Goal: Task Accomplishment & Management: Complete application form

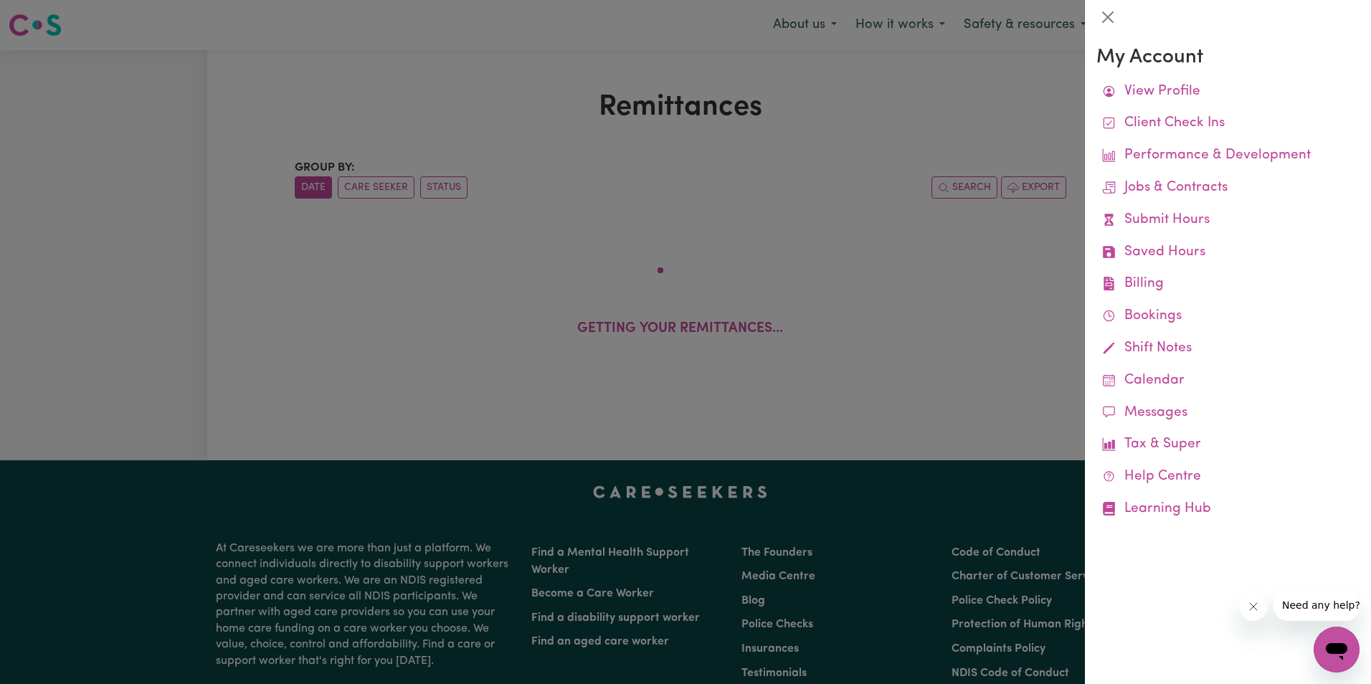
click at [866, 105] on div at bounding box center [685, 342] width 1371 height 684
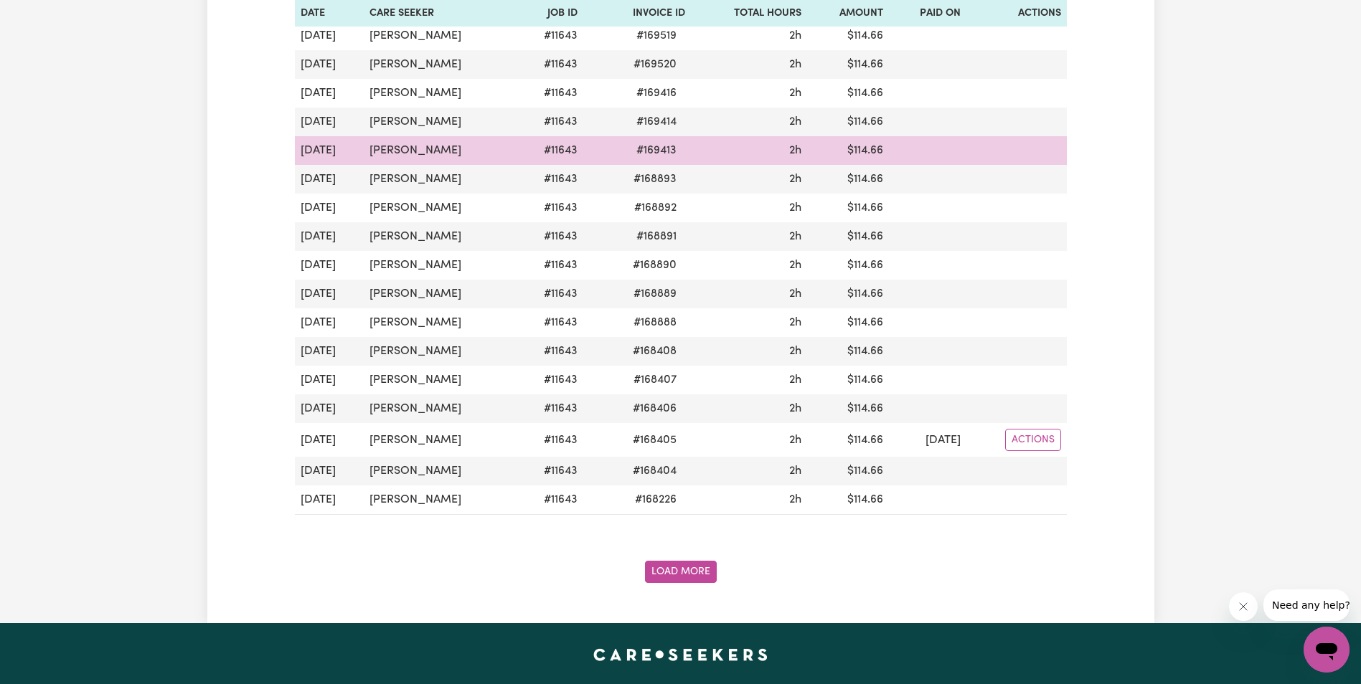
scroll to position [1434, 0]
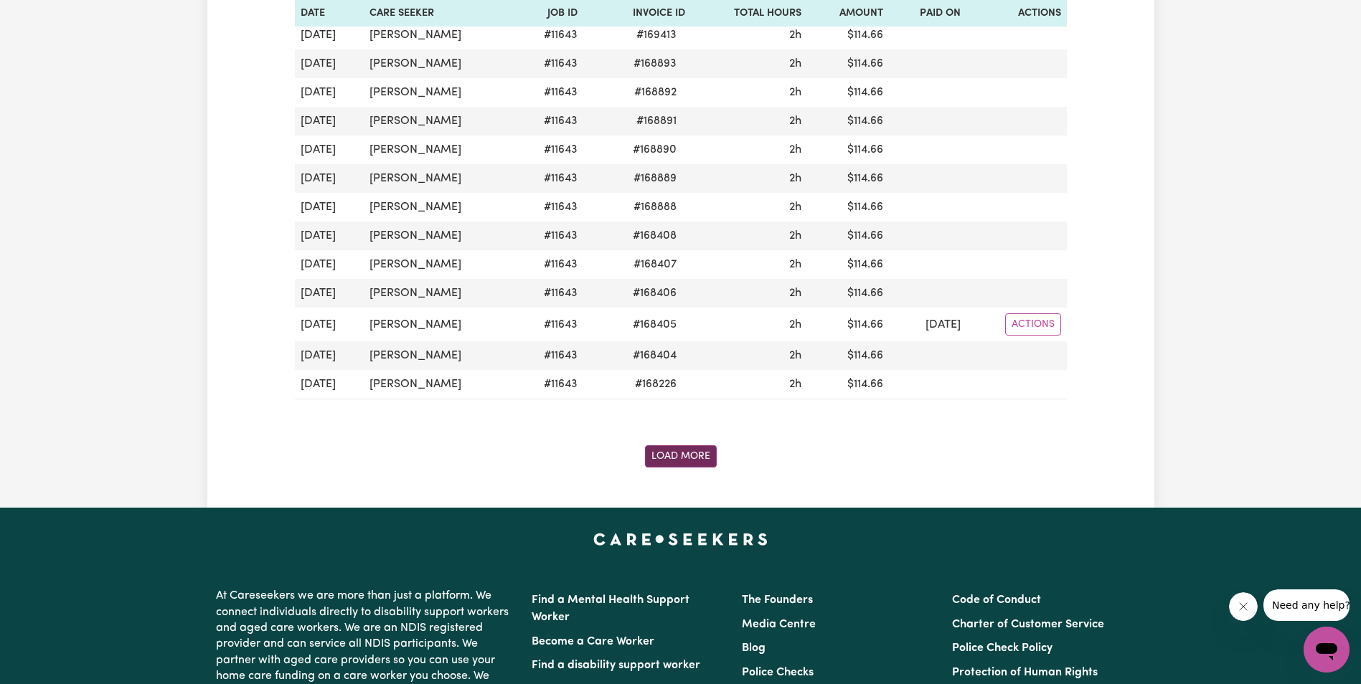
click at [689, 457] on button "Load More" at bounding box center [681, 456] width 72 height 22
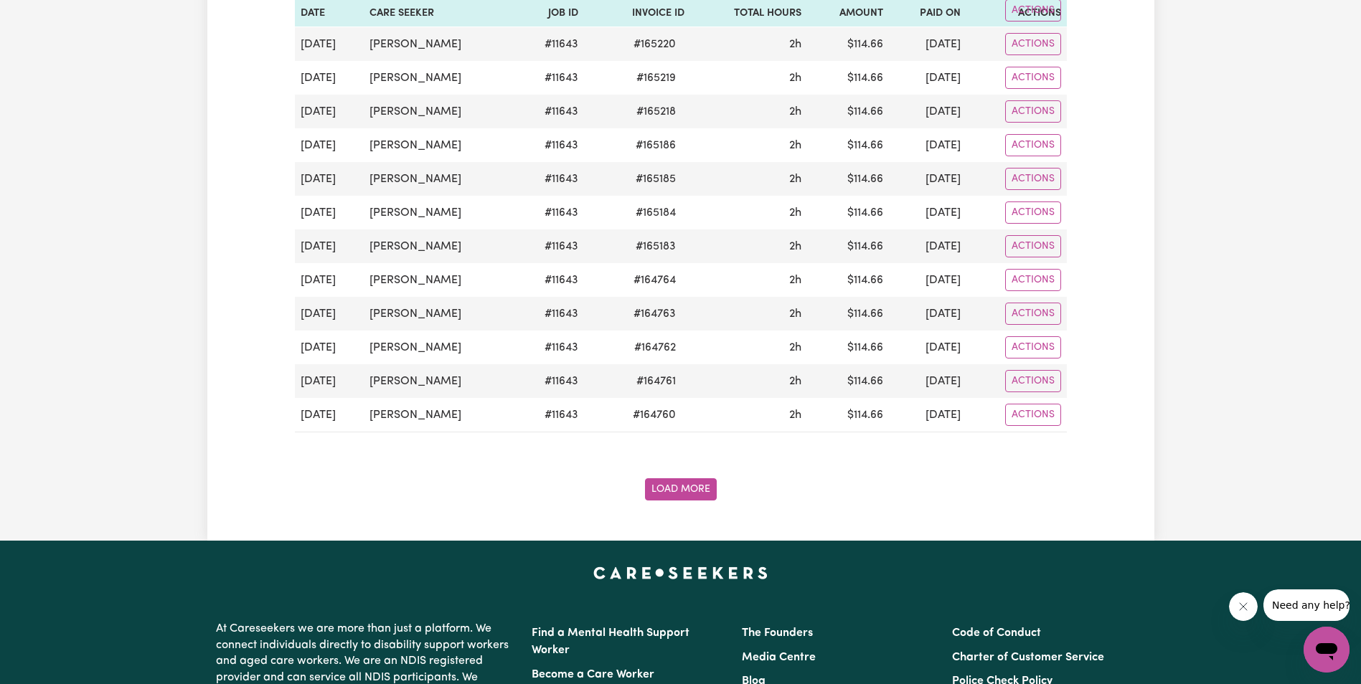
scroll to position [3156, 0]
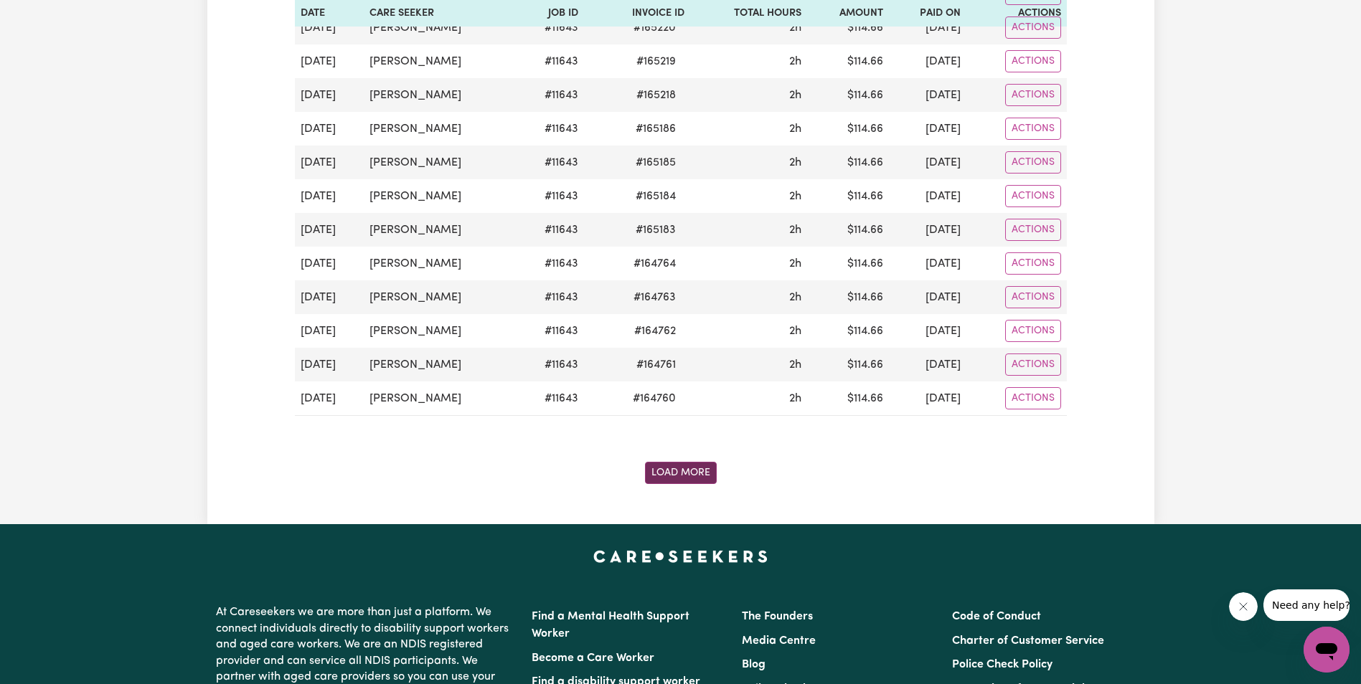
click at [696, 466] on button "Load More" at bounding box center [681, 473] width 72 height 22
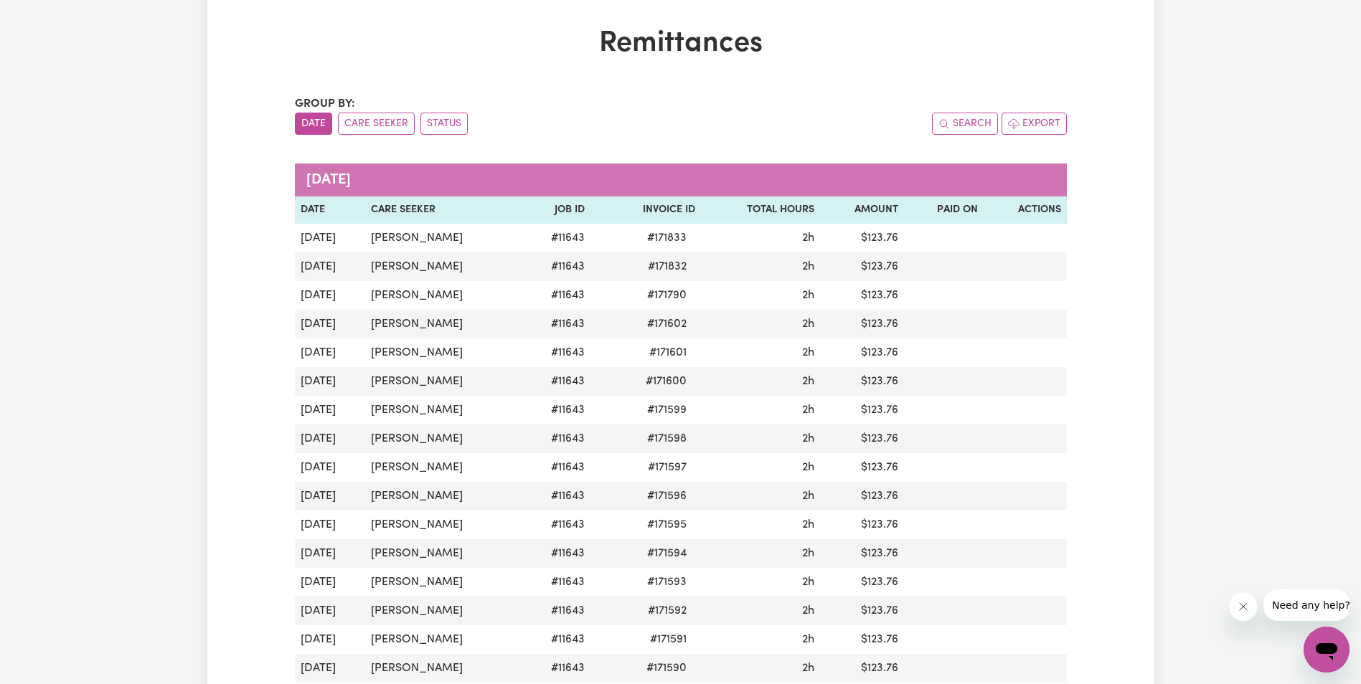
scroll to position [0, 0]
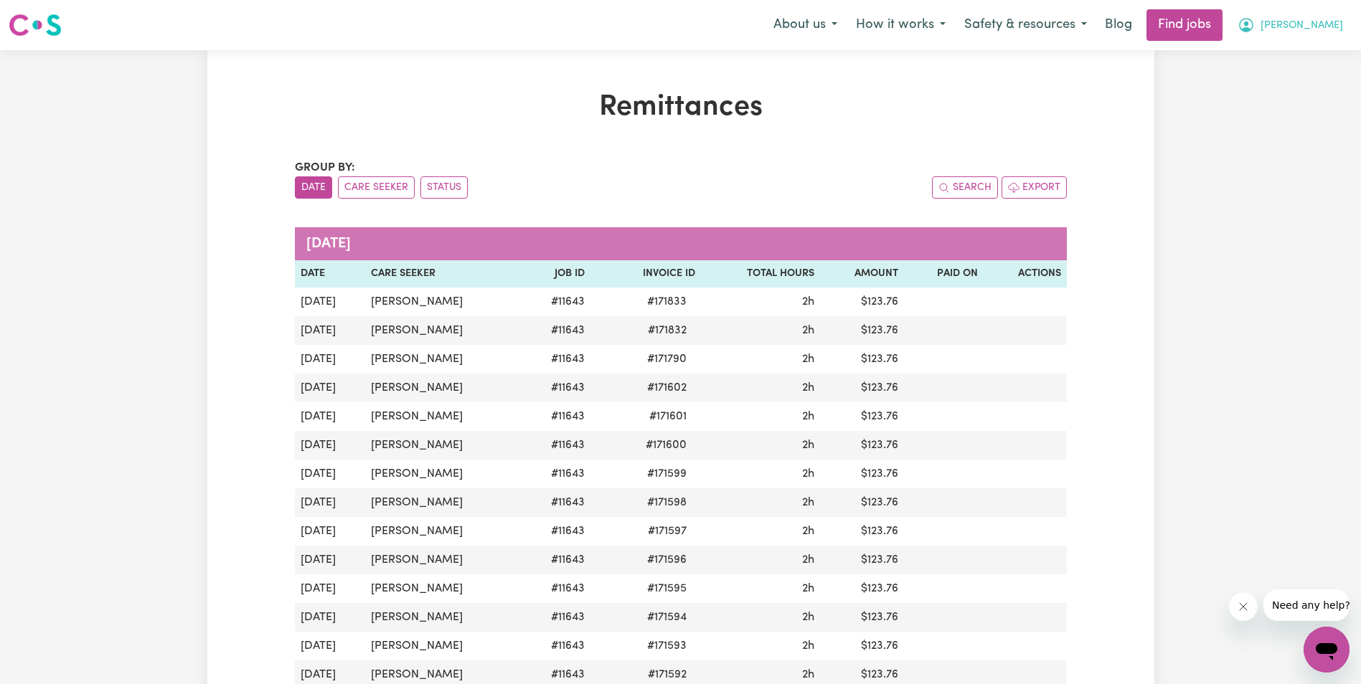
click at [1333, 28] on span "[PERSON_NAME]" at bounding box center [1301, 26] width 82 height 16
click at [1276, 57] on link "My Account" at bounding box center [1294, 55] width 113 height 27
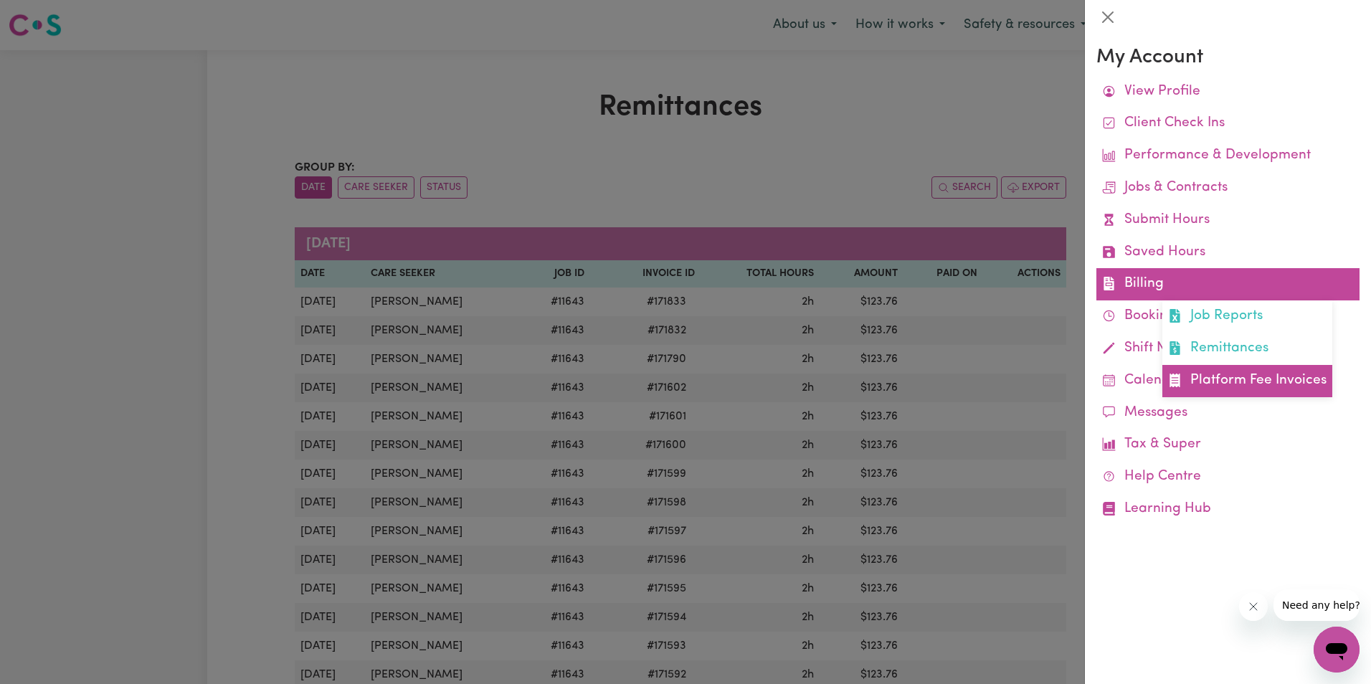
click at [1245, 374] on link "Platform Fee Invoices" at bounding box center [1248, 381] width 170 height 32
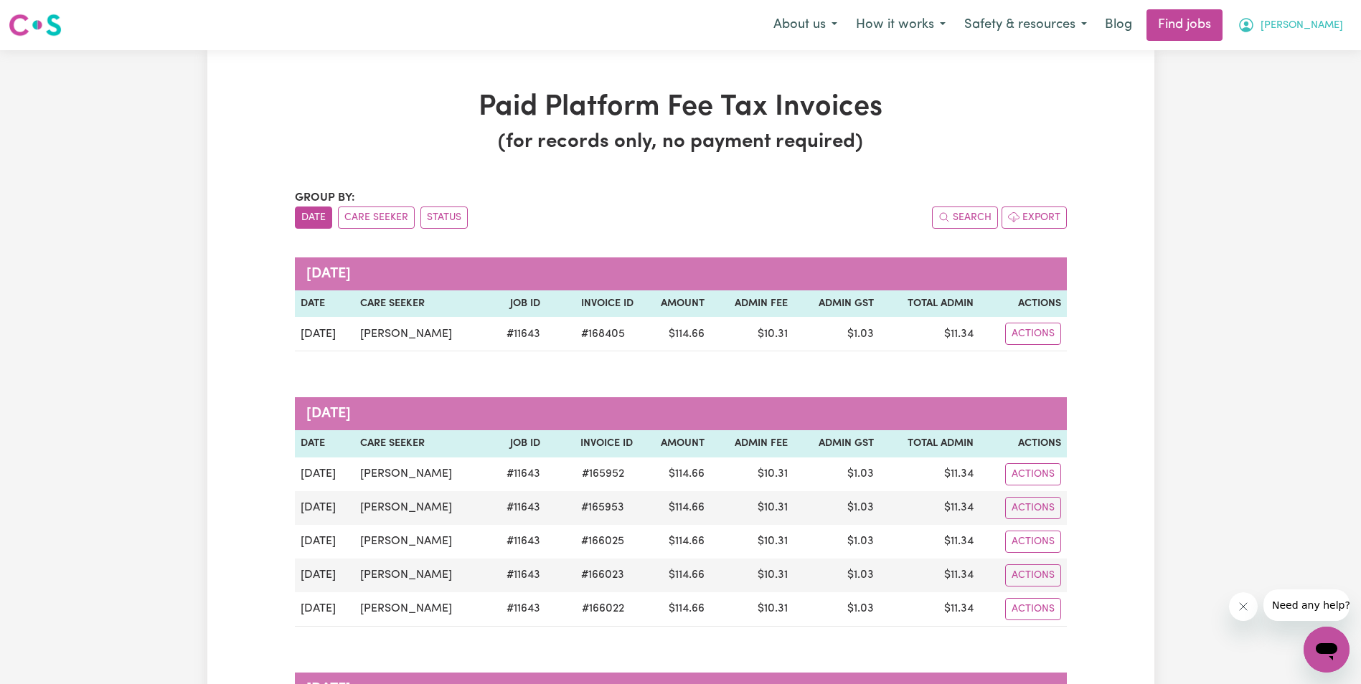
click at [1317, 25] on button "[PERSON_NAME]" at bounding box center [1290, 25] width 124 height 30
click at [1284, 50] on link "My Account" at bounding box center [1294, 55] width 113 height 27
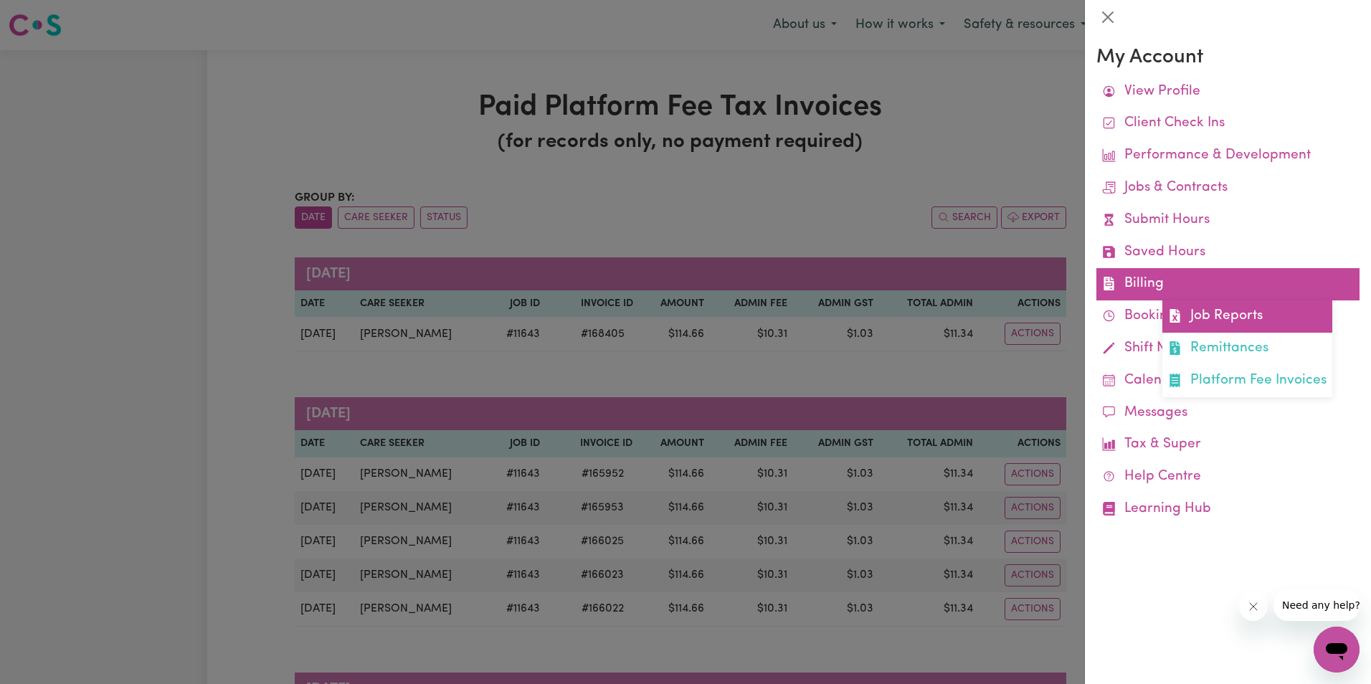
click at [1226, 314] on link "Job Reports" at bounding box center [1248, 317] width 170 height 32
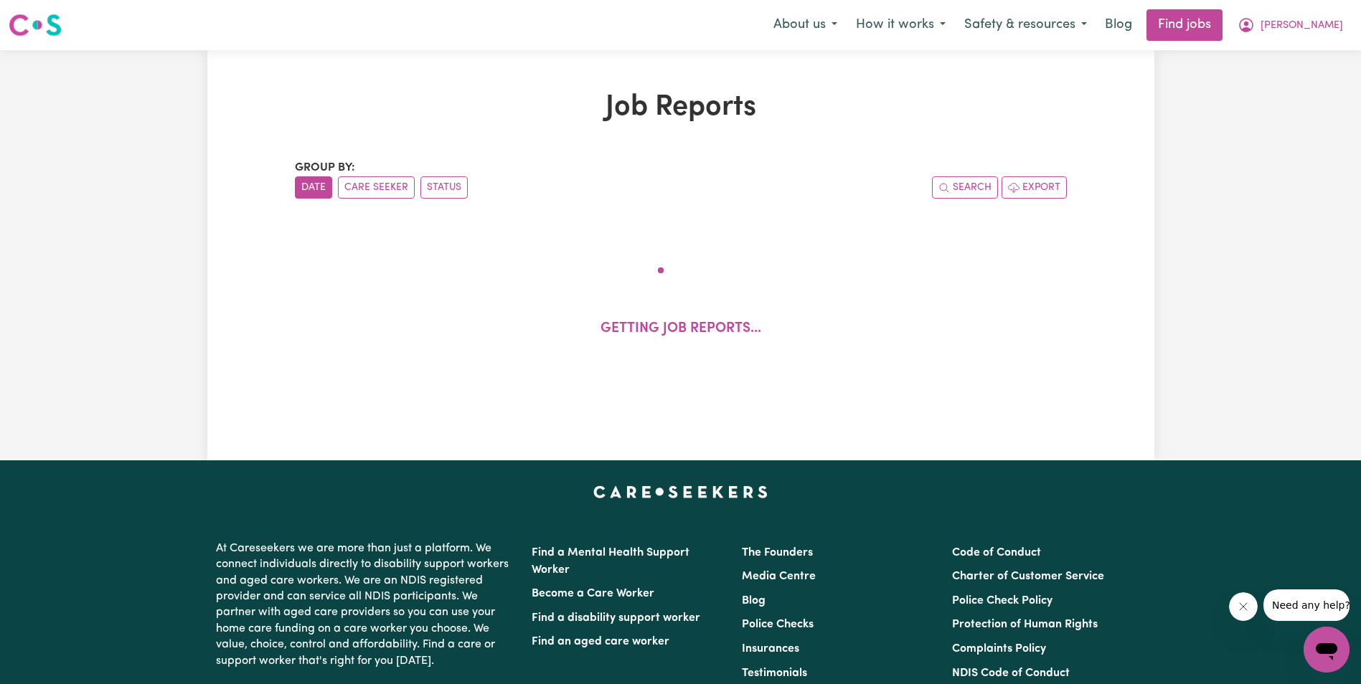
click at [476, 110] on h1 "Job Reports" at bounding box center [681, 107] width 772 height 34
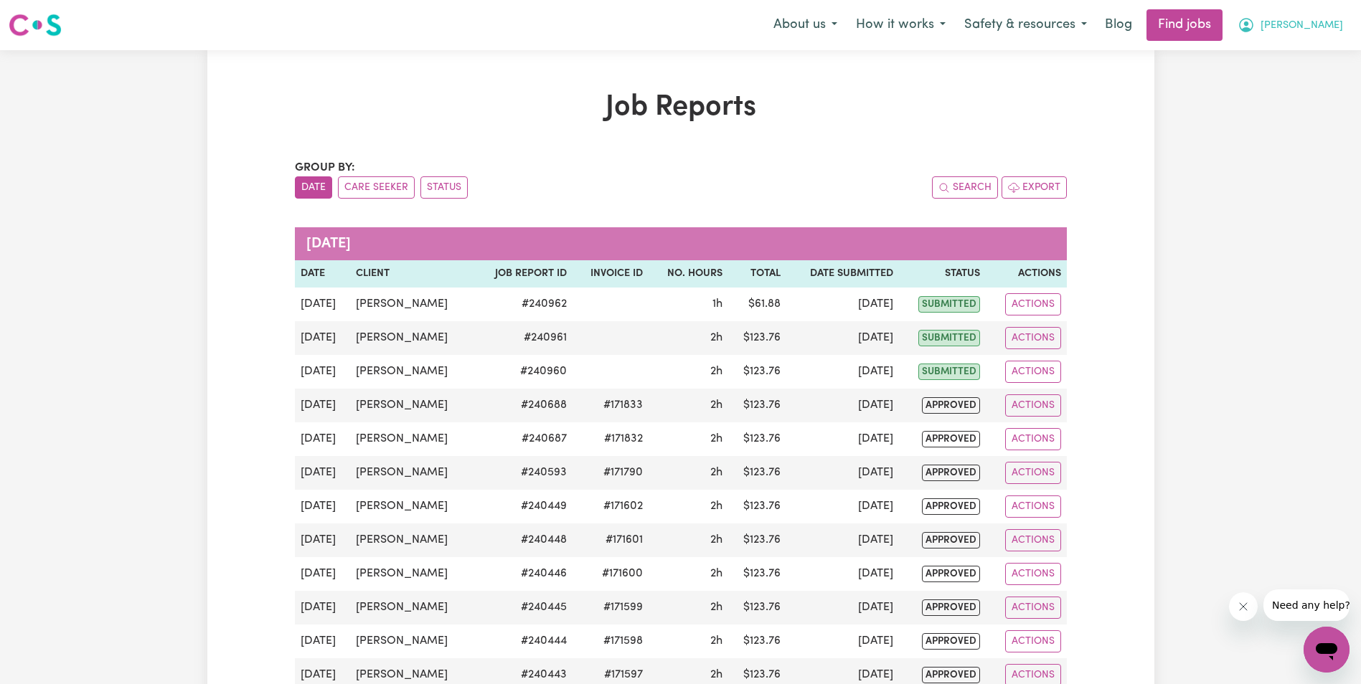
click at [1316, 22] on button "[PERSON_NAME]" at bounding box center [1290, 25] width 124 height 30
click at [1280, 52] on link "My Account" at bounding box center [1294, 55] width 113 height 27
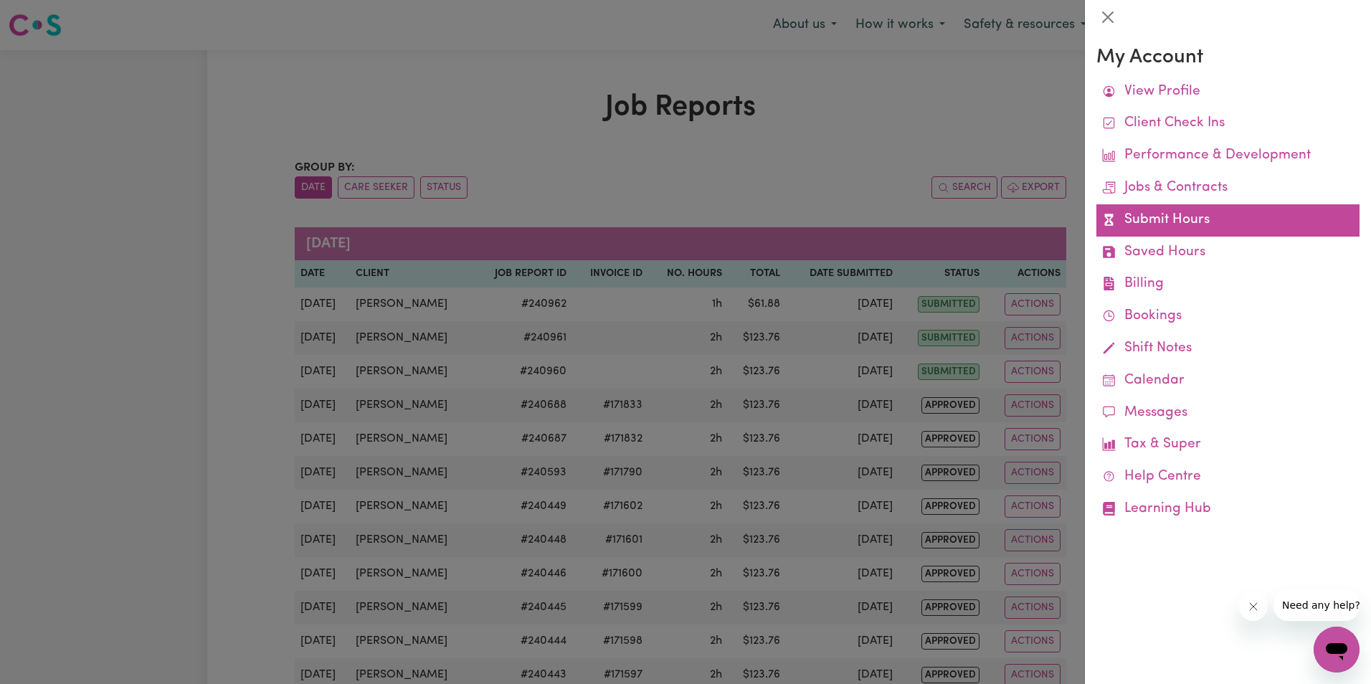
click at [1145, 220] on link "Submit Hours" at bounding box center [1228, 220] width 263 height 32
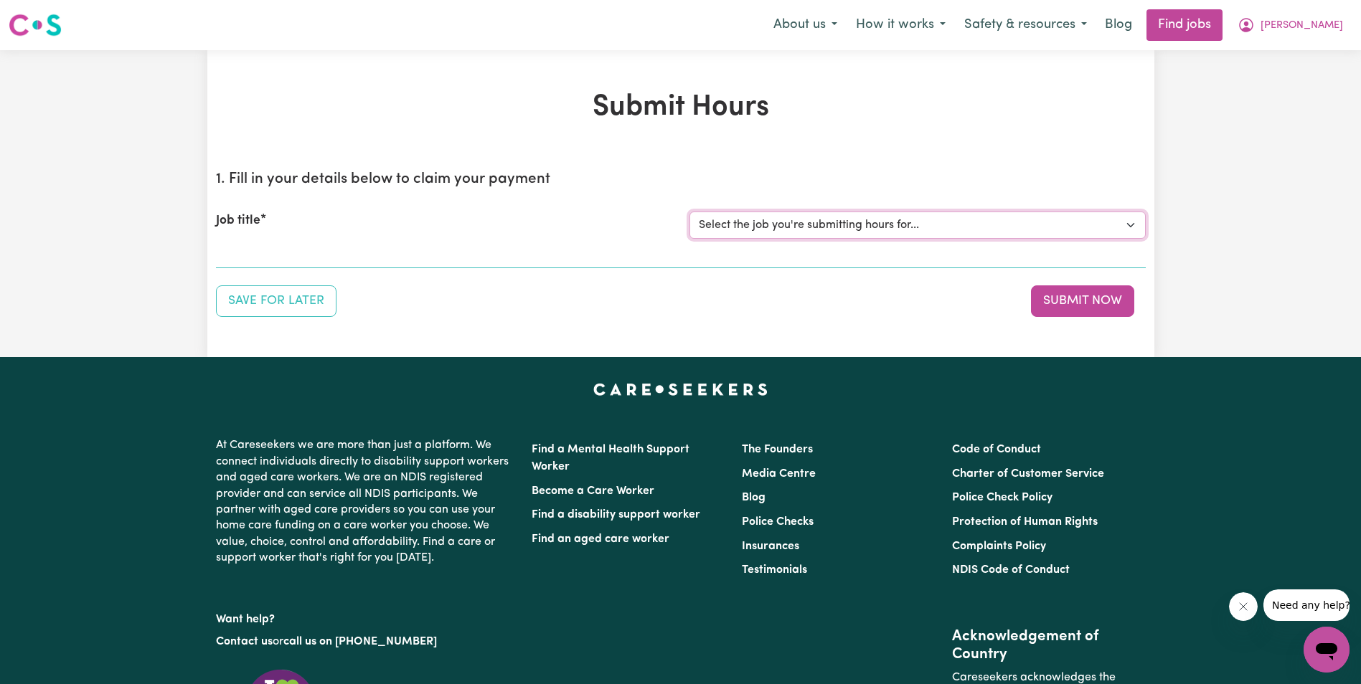
click at [949, 219] on select "Select the job you're submitting hours for... [[PERSON_NAME]] Support Worker in…" at bounding box center [917, 225] width 456 height 27
select select "11643"
click at [689, 212] on select "Select the job you're submitting hours for... [[PERSON_NAME]] Support Worker in…" at bounding box center [917, 225] width 456 height 27
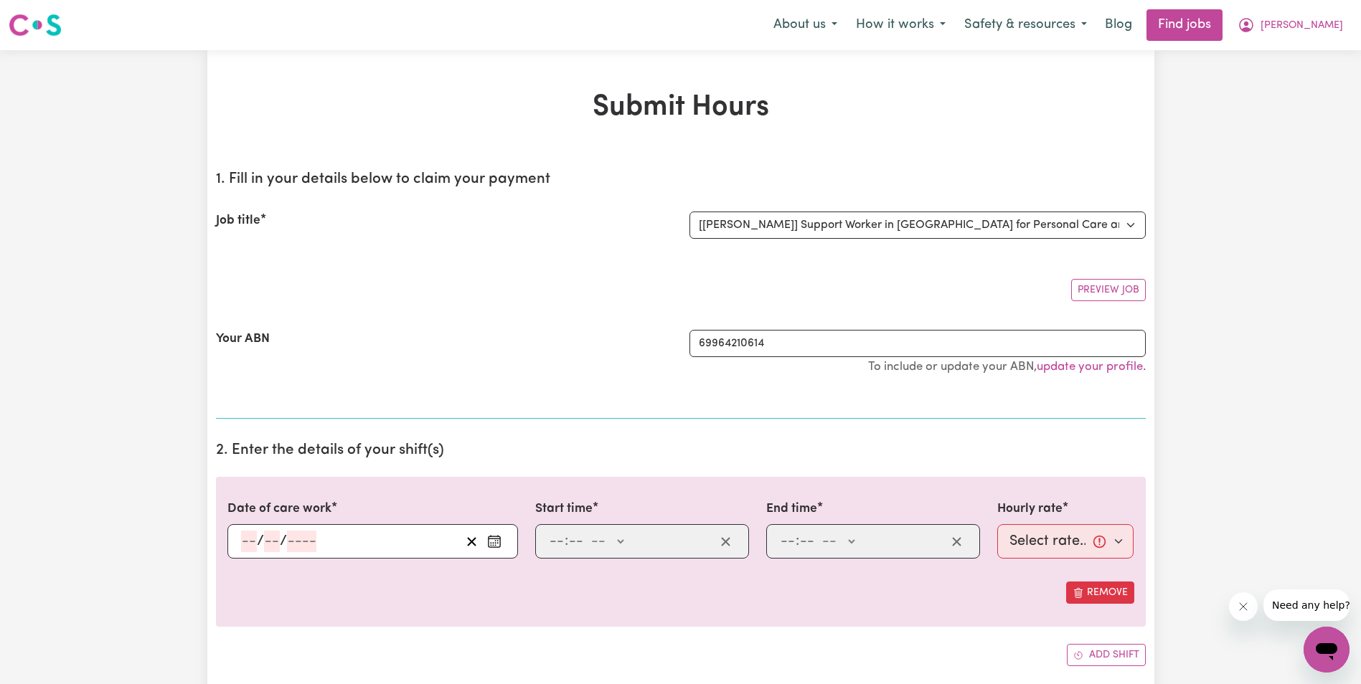
click at [306, 539] on input "number" at bounding box center [301, 542] width 29 height 22
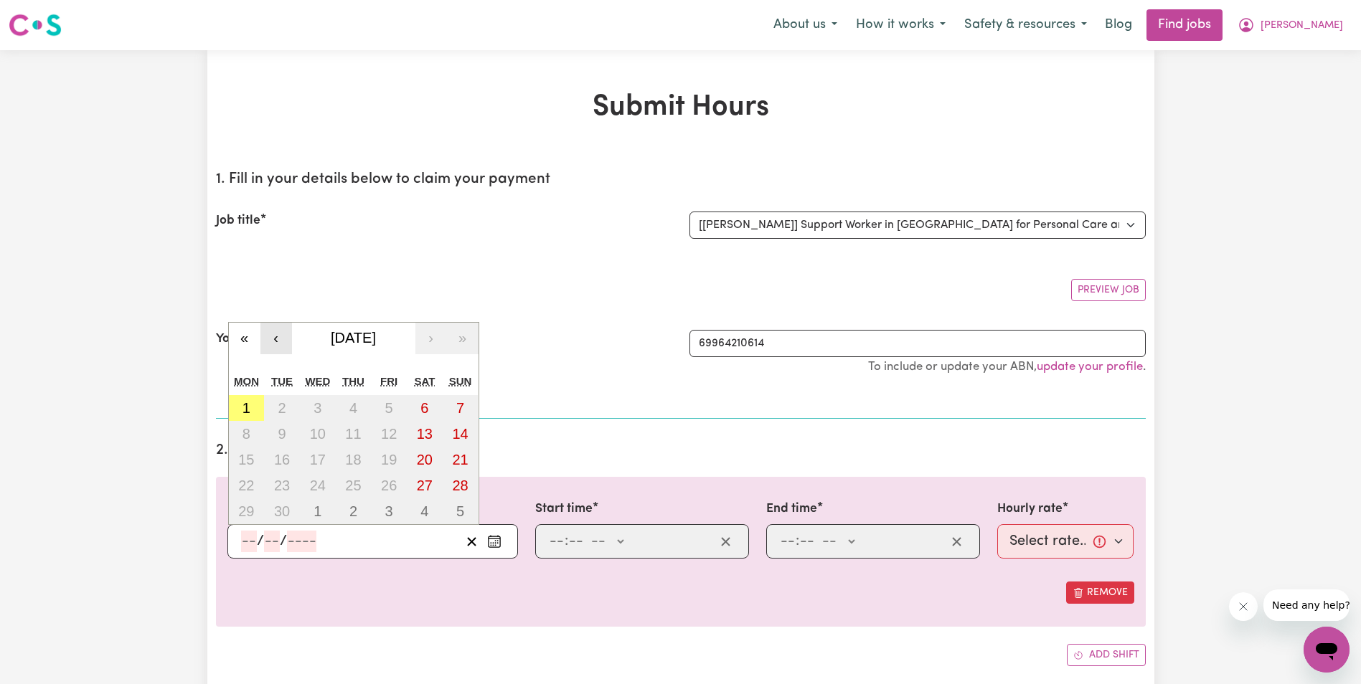
click at [276, 336] on button "‹" at bounding box center [276, 339] width 32 height 32
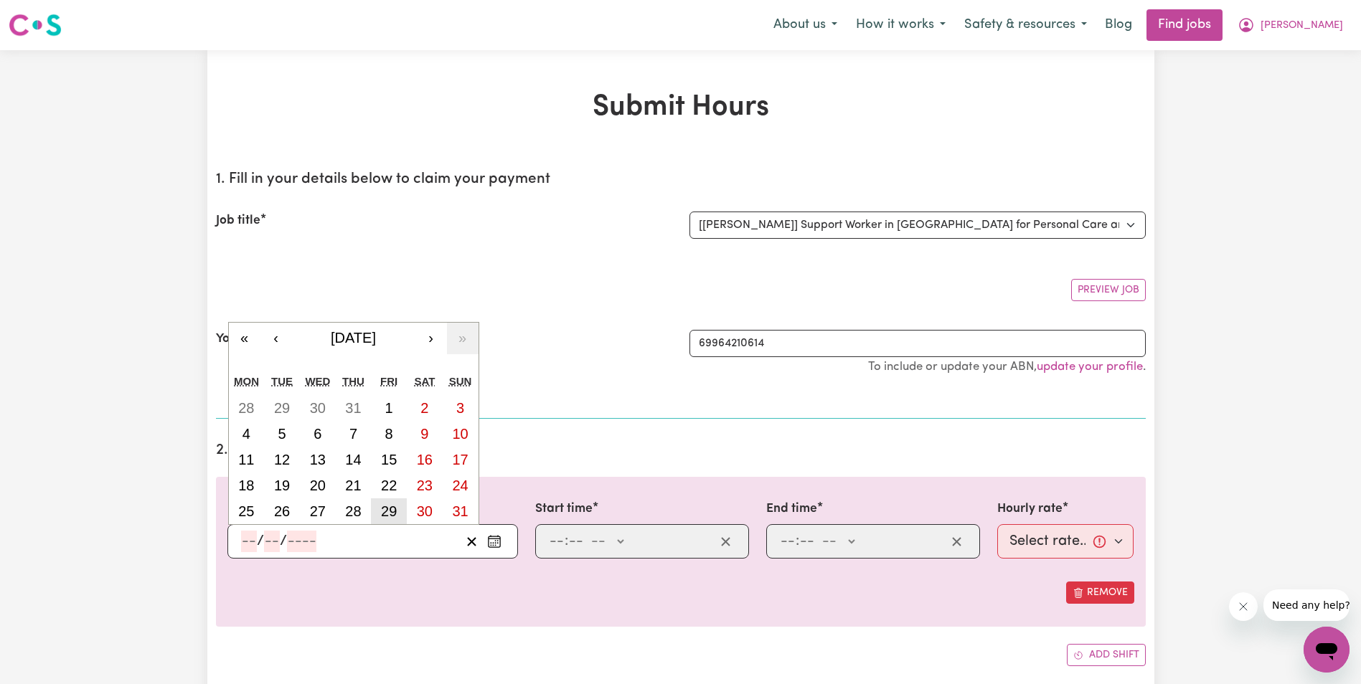
click at [387, 514] on abbr "29" at bounding box center [389, 512] width 16 height 16
type input "[DATE]"
type input "29"
type input "8"
type input "2025"
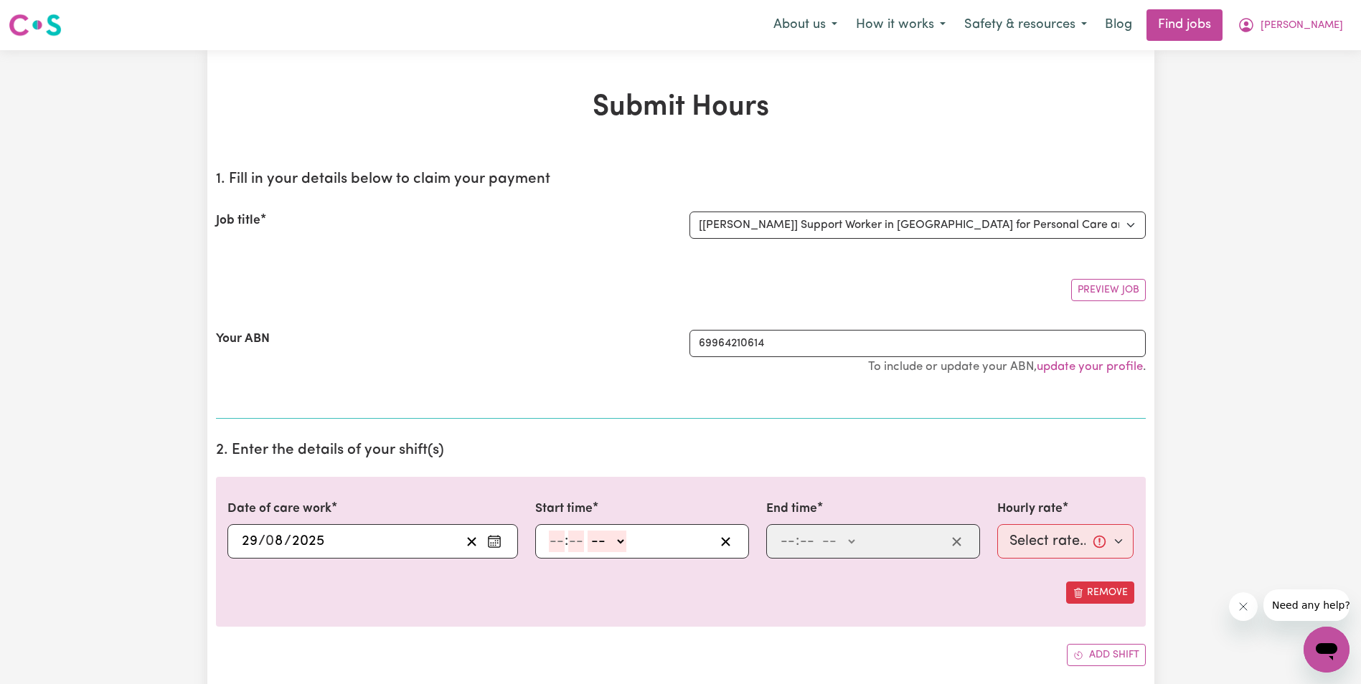
click at [559, 539] on input "number" at bounding box center [557, 542] width 16 height 22
type input "7"
type input "30"
click at [553, 542] on input "7" at bounding box center [553, 542] width 9 height 22
click at [554, 544] on input "6" at bounding box center [554, 542] width 10 height 22
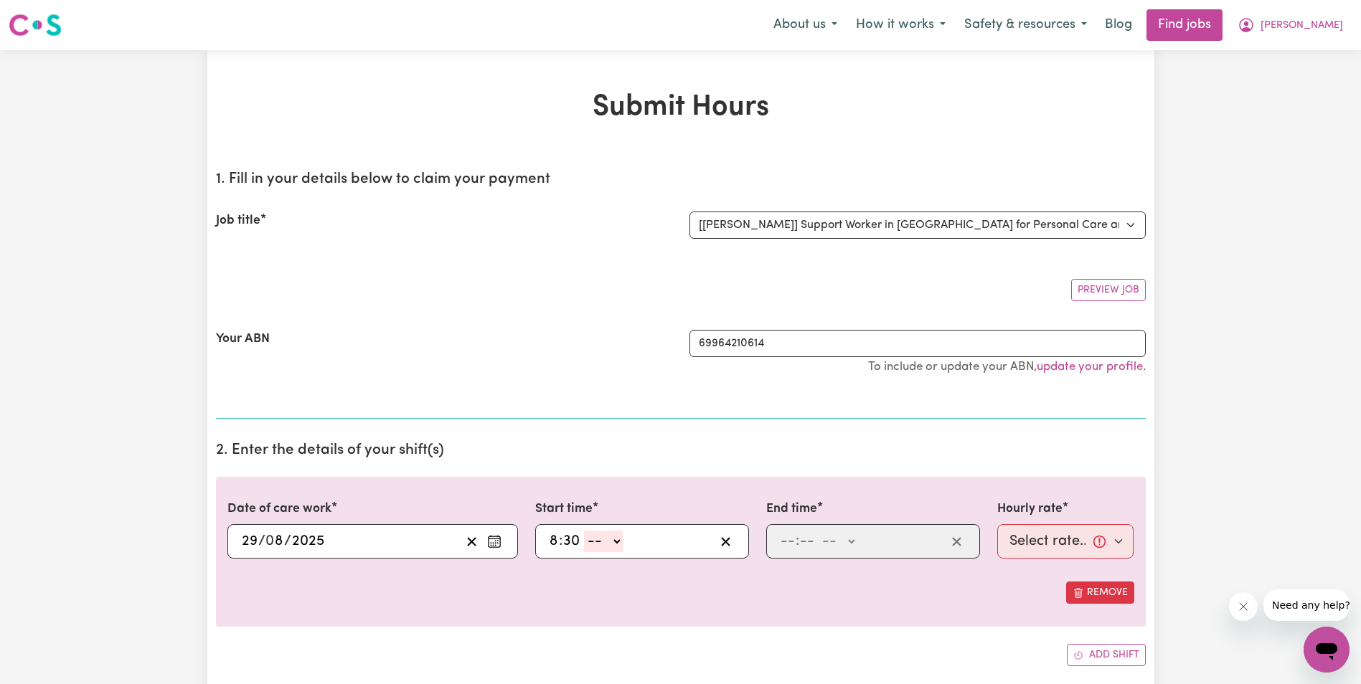
type input "8"
click at [618, 544] on select "-- AM PM" at bounding box center [603, 542] width 39 height 22
select select "am"
click at [584, 531] on select "-- AM PM" at bounding box center [603, 542] width 39 height 22
type input "08:30"
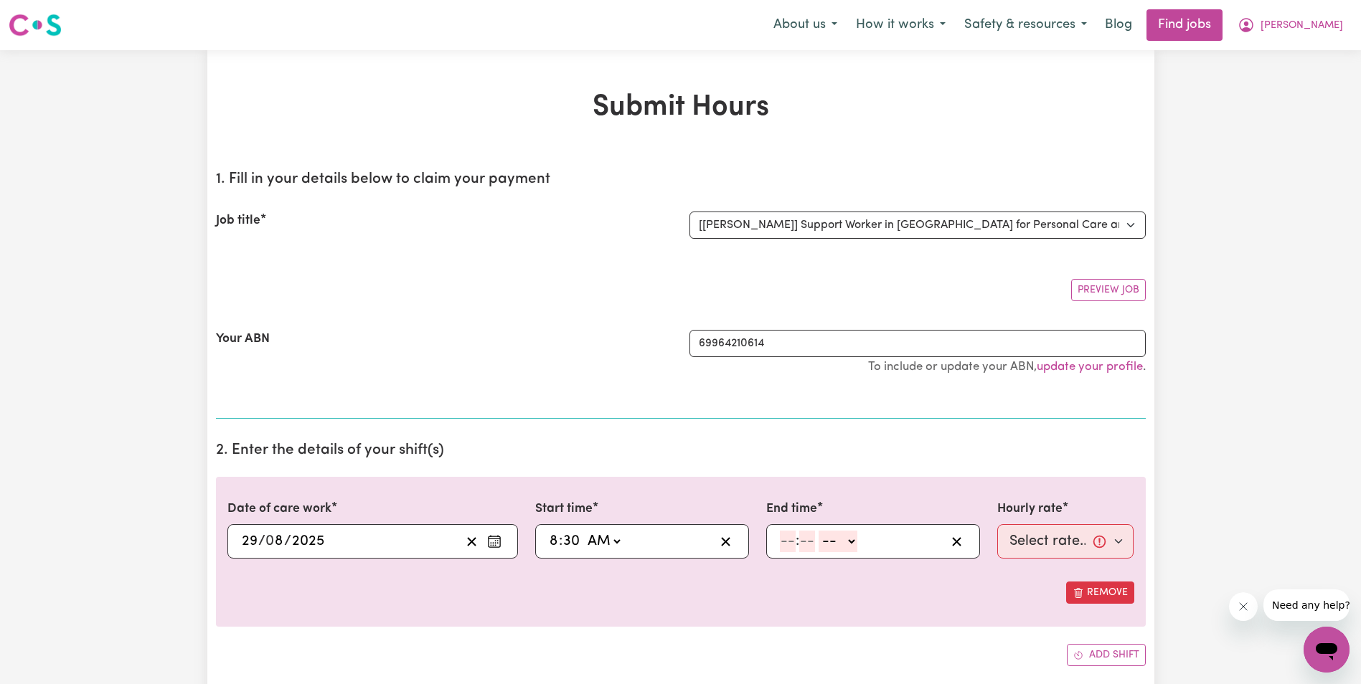
click at [783, 547] on input "number" at bounding box center [788, 542] width 16 height 22
type input "9"
type input "30"
click at [844, 540] on select "-- AM PM" at bounding box center [834, 542] width 39 height 22
select select "am"
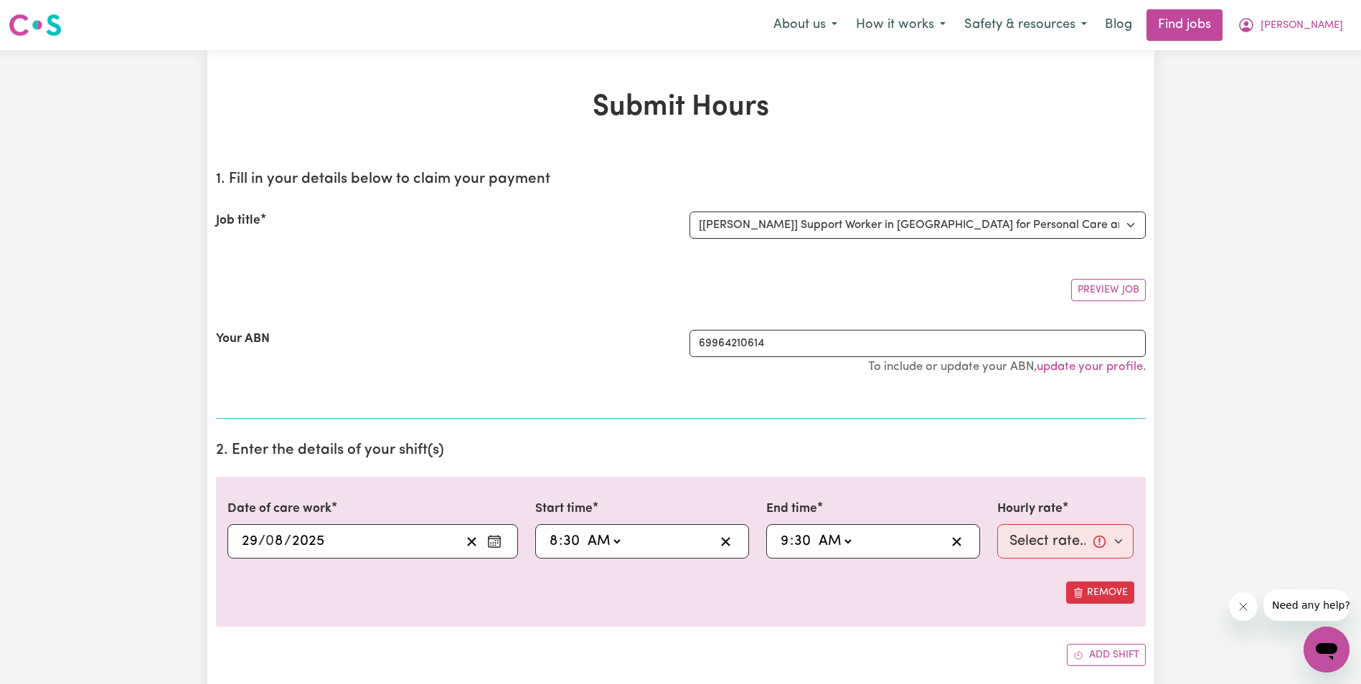
click at [815, 531] on select "-- AM PM" at bounding box center [834, 542] width 39 height 22
type input "09:30"
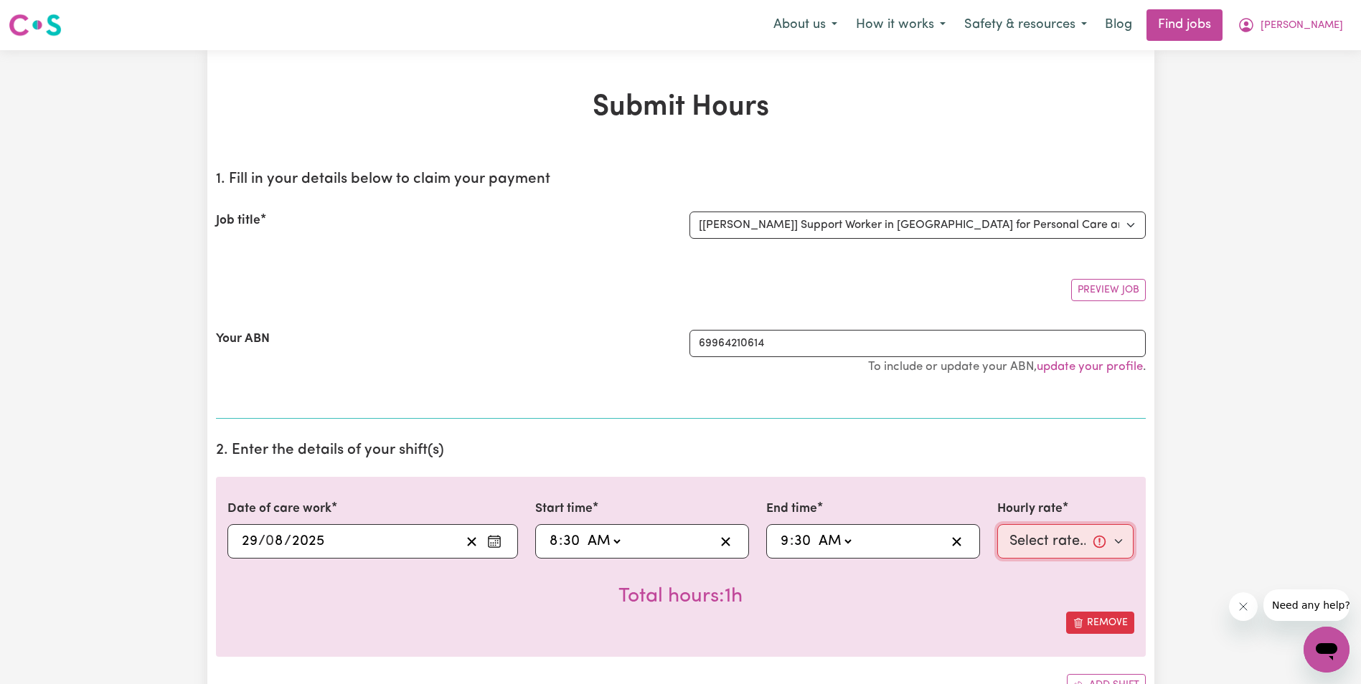
click at [1041, 539] on select "Select rate... $68.00 (Weekday) $68.00 ([DATE]) $68.00 ([DATE])" at bounding box center [1065, 541] width 137 height 34
click at [496, 541] on circle "Enter the date of care work" at bounding box center [494, 540] width 1 height 1
click at [1043, 544] on select "Select rate... $68.00 (Weekday) $68.00 ([DATE]) $68.00 ([DATE])" at bounding box center [1065, 541] width 137 height 34
select select "68-Weekday"
click at [997, 524] on select "Select rate... $68.00 (Weekday) $68.00 ([DATE]) $68.00 ([DATE])" at bounding box center [1065, 541] width 137 height 34
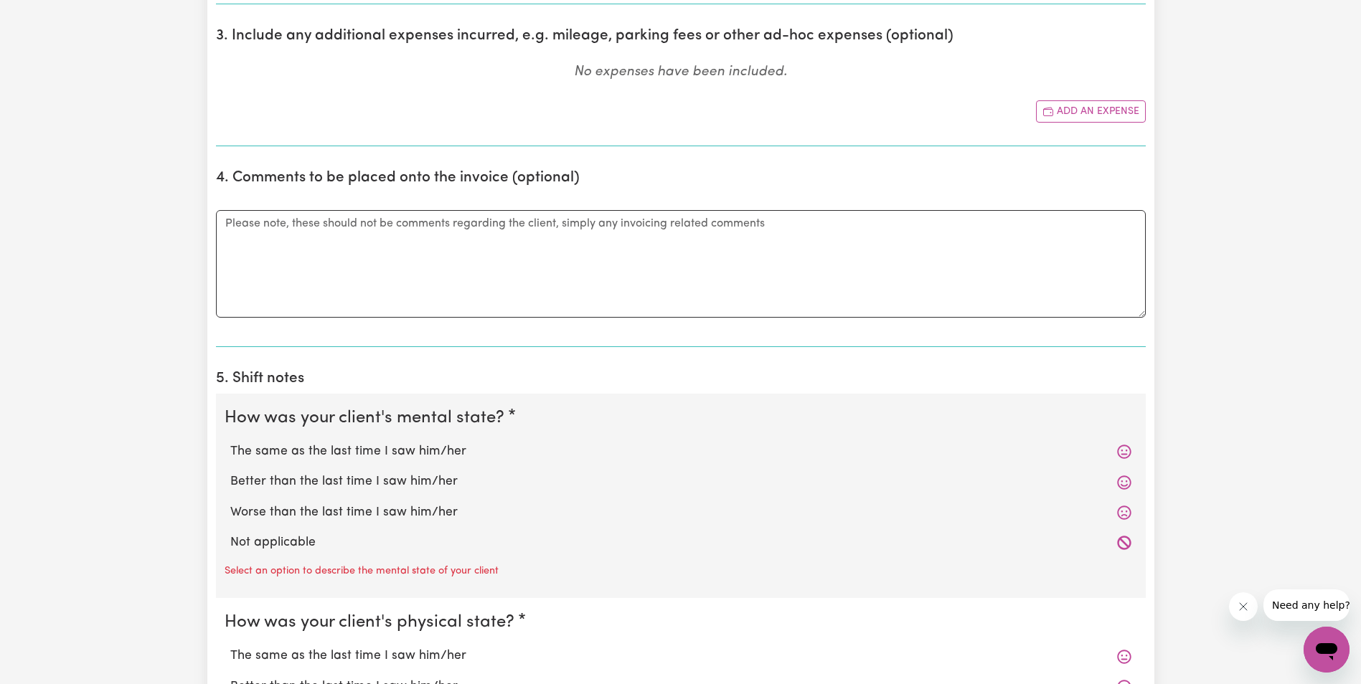
scroll to position [717, 0]
click at [266, 480] on label "Better than the last time I saw him/her" at bounding box center [680, 480] width 901 height 19
click at [230, 471] on input "Better than the last time I saw him/her" at bounding box center [230, 471] width 1 height 1
radio input "true"
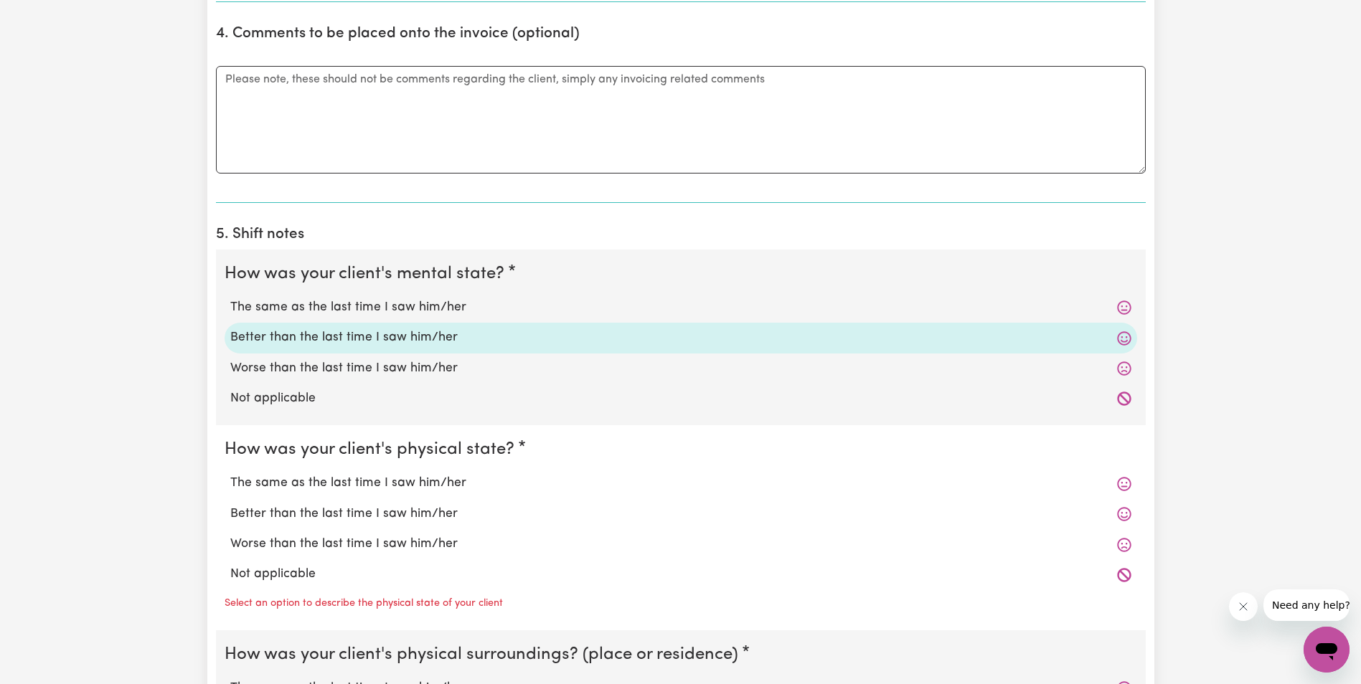
scroll to position [861, 0]
click at [273, 488] on label "The same as the last time I saw him/her" at bounding box center [680, 482] width 901 height 19
click at [230, 473] on input "The same as the last time I saw him/her" at bounding box center [230, 473] width 1 height 1
radio input "true"
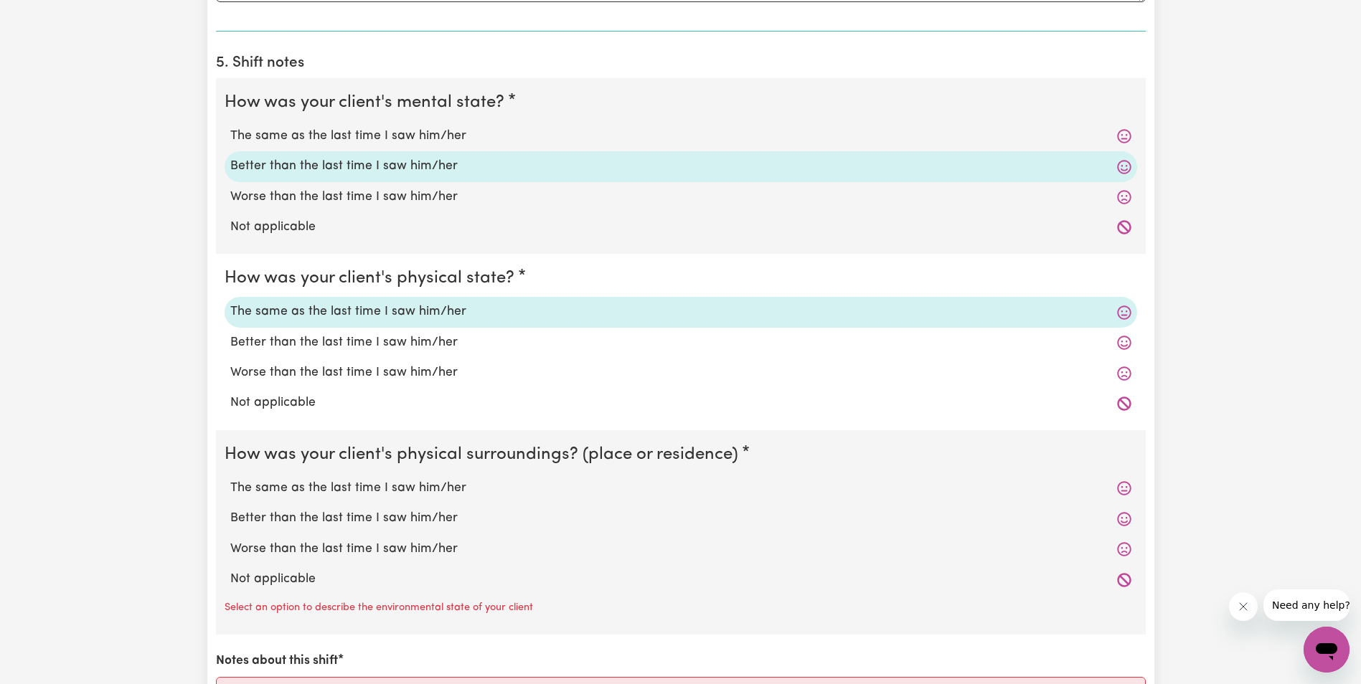
scroll to position [1076, 0]
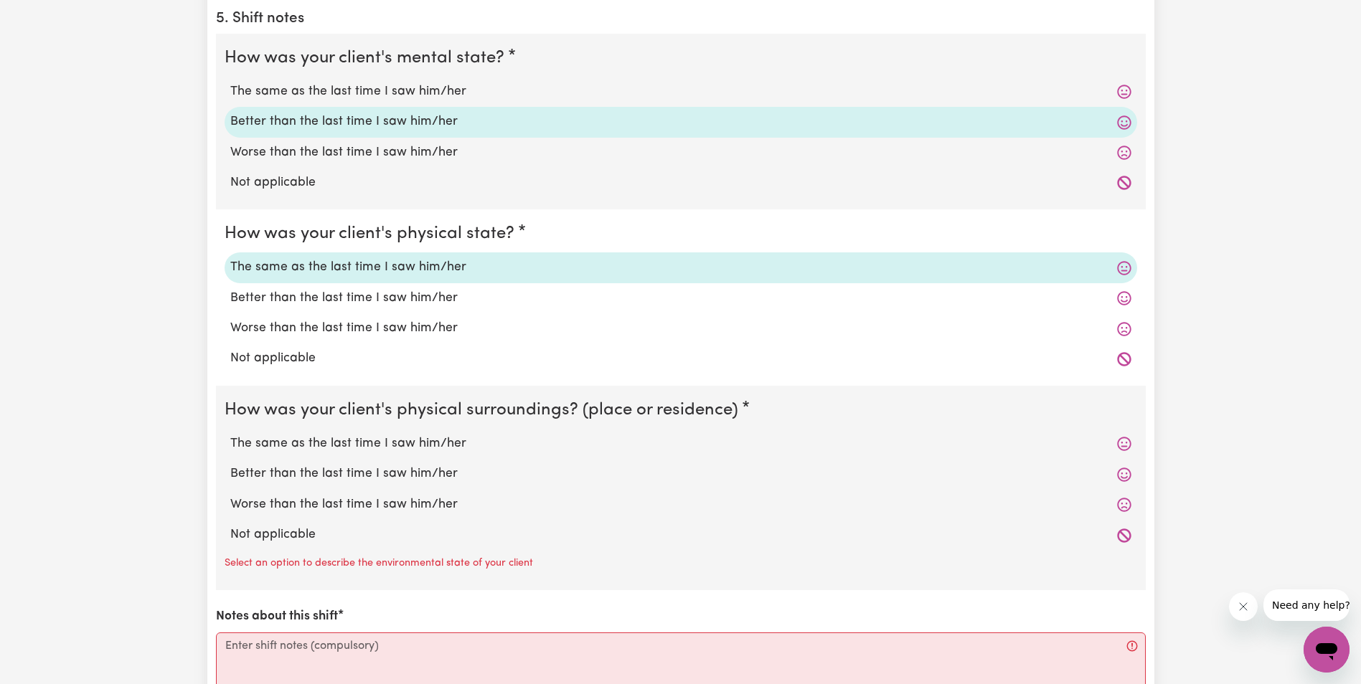
click at [290, 451] on label "The same as the last time I saw him/her" at bounding box center [680, 444] width 901 height 19
click at [230, 435] on input "The same as the last time I saw him/her" at bounding box center [230, 434] width 1 height 1
radio input "true"
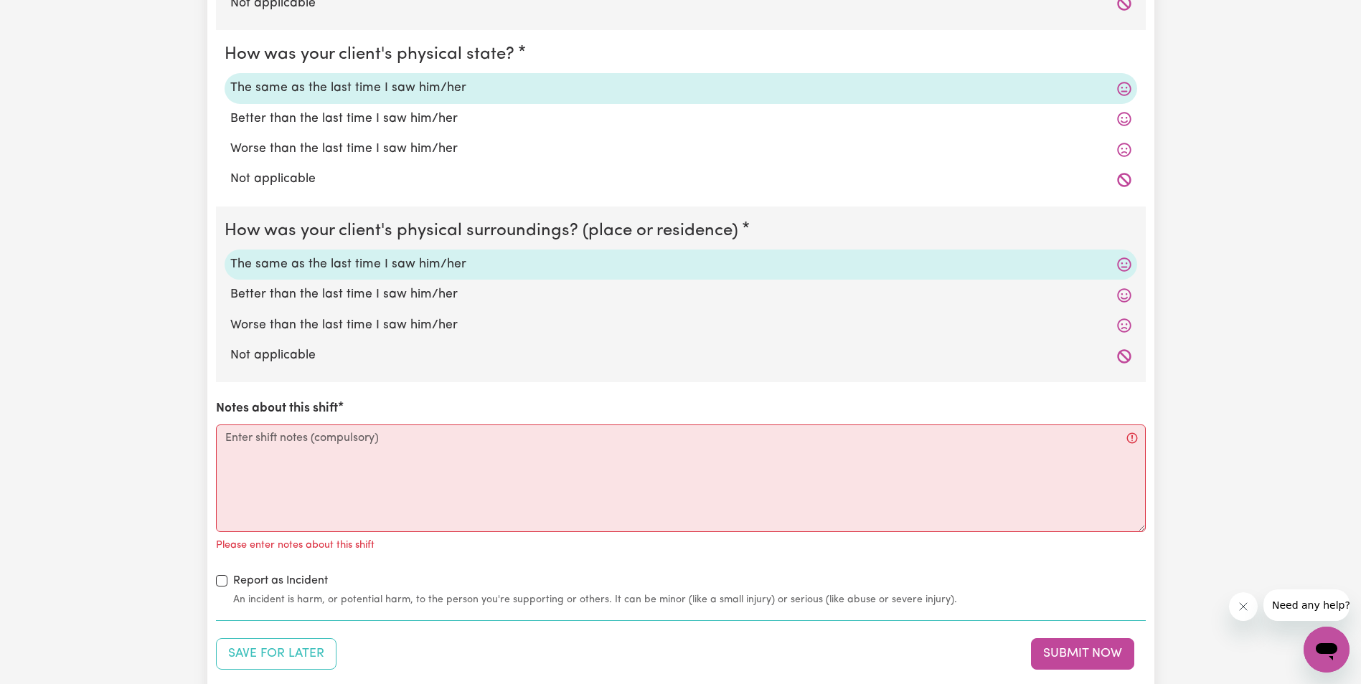
scroll to position [1291, 0]
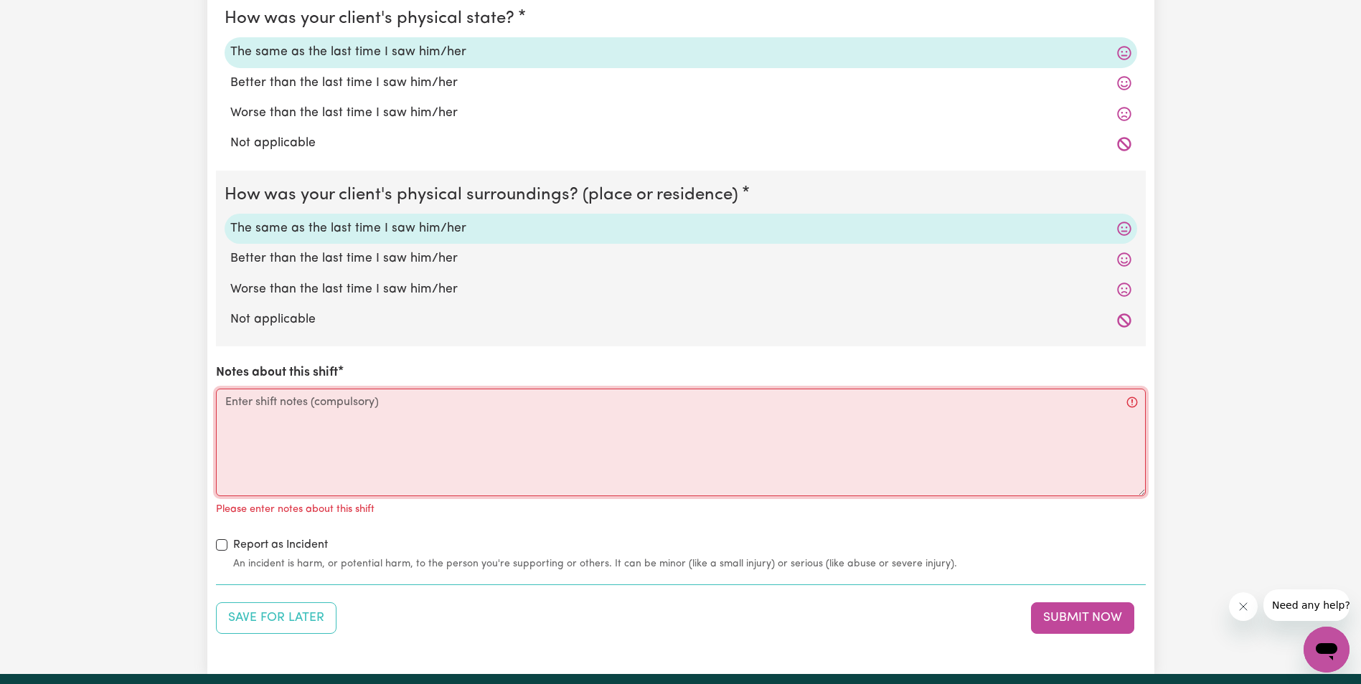
click at [280, 423] on textarea "Notes about this shift" at bounding box center [681, 443] width 930 height 108
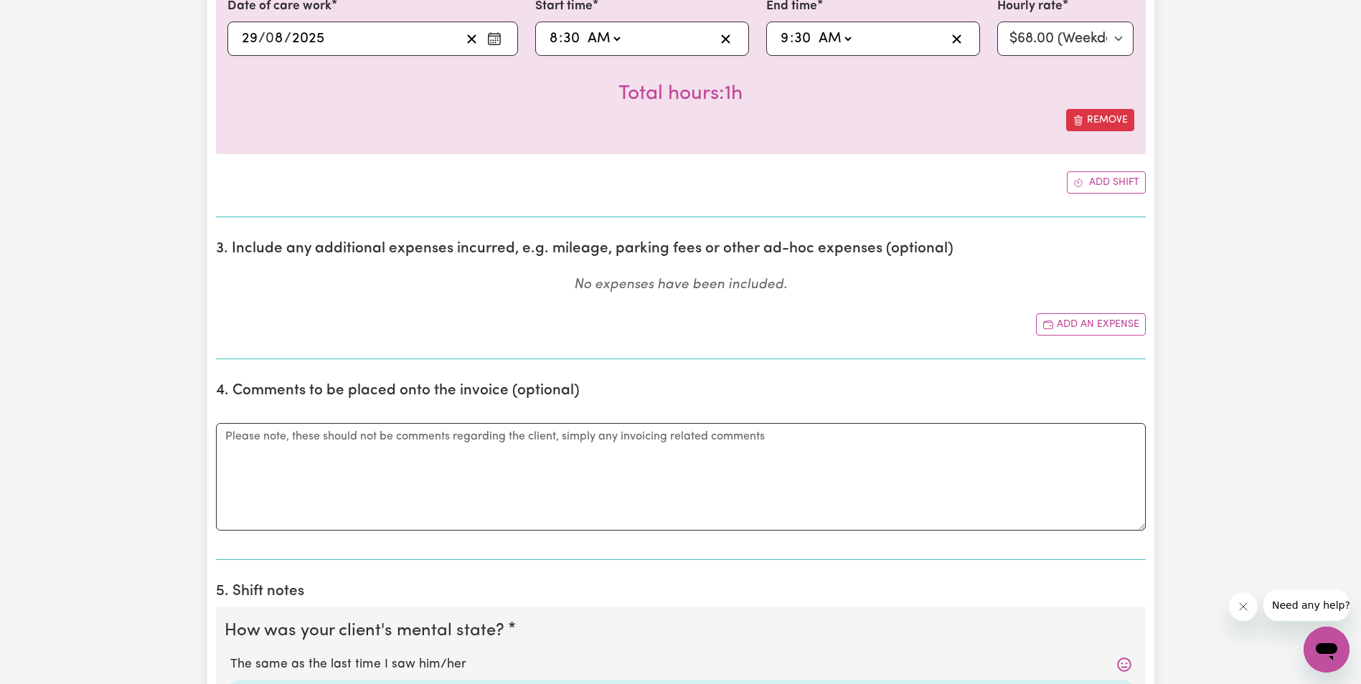
scroll to position [502, 0]
click at [496, 37] on icon "Enter the date of care work" at bounding box center [494, 39] width 14 height 14
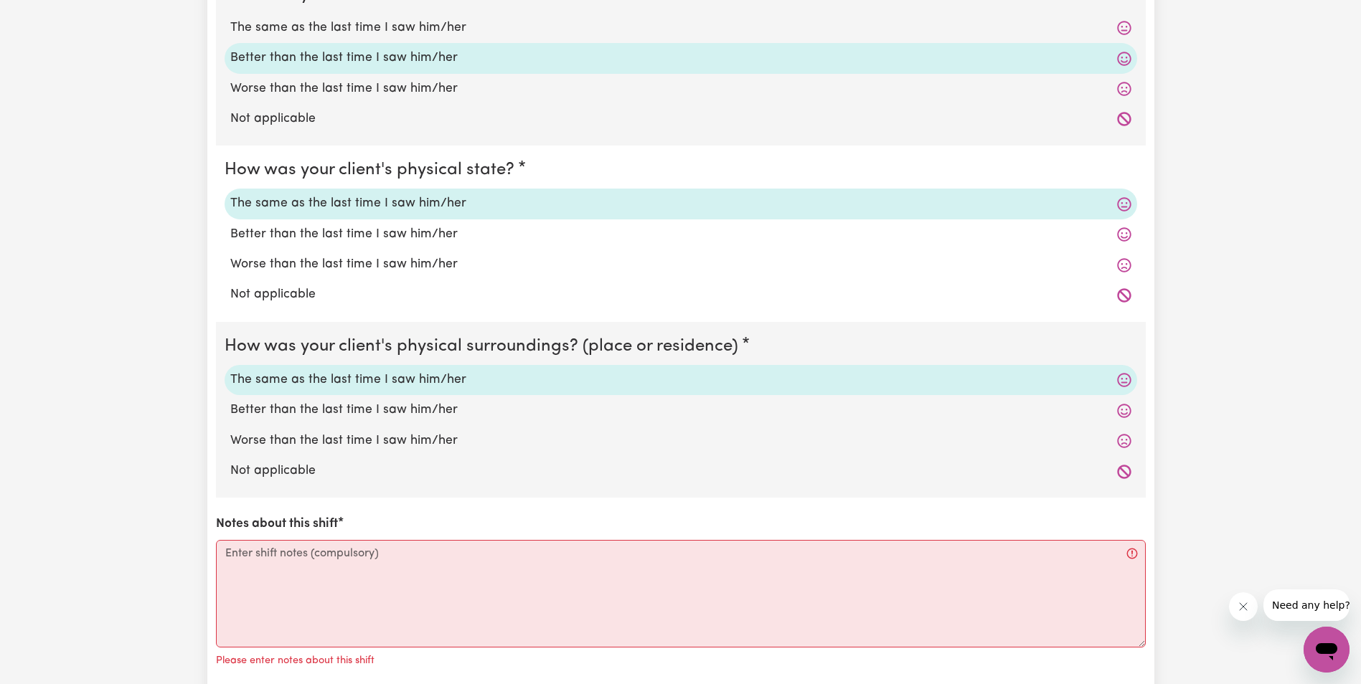
scroll to position [1148, 0]
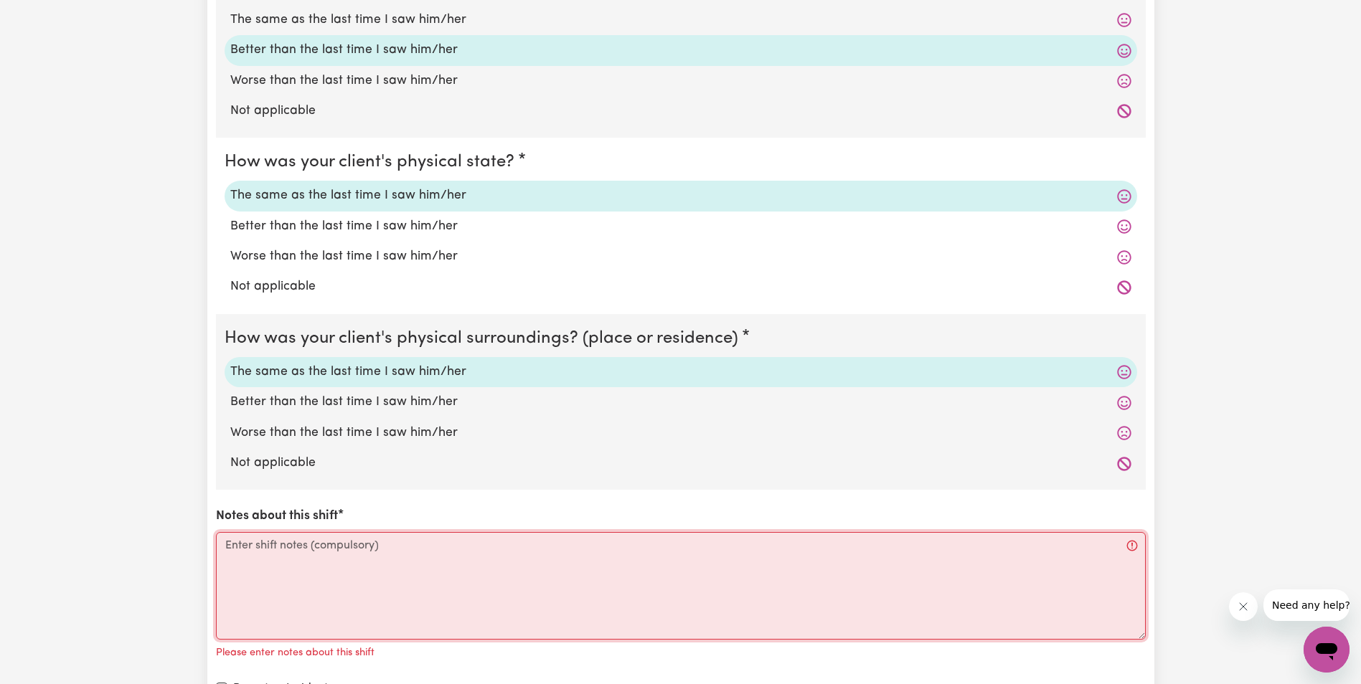
click at [257, 572] on textarea "Notes about this shift" at bounding box center [681, 586] width 930 height 108
paste textarea "[PERSON_NAME] was up and sitting on toilet. [PERSON_NAME] said she would like t…"
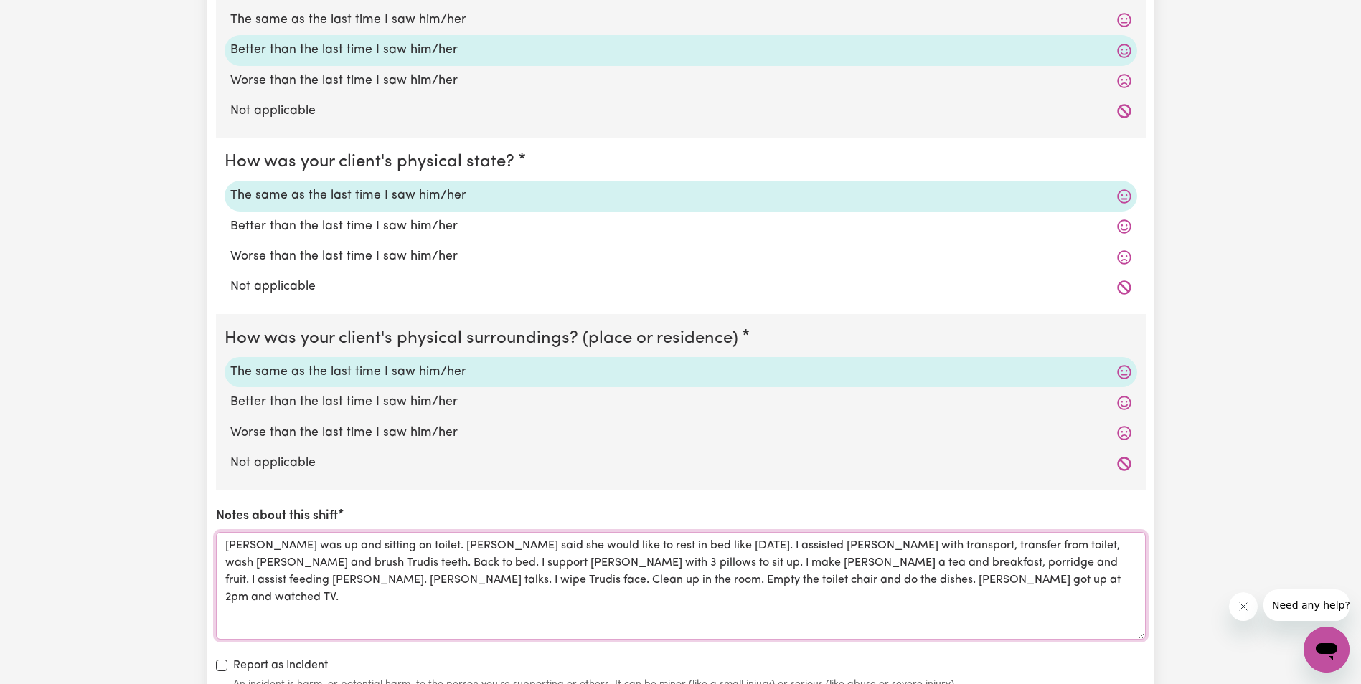
click at [769, 564] on textarea "[PERSON_NAME] was up and sitting on toilet. [PERSON_NAME] said she would like t…" at bounding box center [681, 586] width 930 height 108
click at [984, 563] on textarea "[PERSON_NAME] was up and sitting on toilet. [PERSON_NAME] said she would like t…" at bounding box center [681, 586] width 930 height 108
click at [643, 577] on textarea "[PERSON_NAME] was up and sitting on toilet. [PERSON_NAME] said she would like t…" at bounding box center [681, 586] width 930 height 108
click at [647, 578] on textarea "[PERSON_NAME] was up and sitting on toilet. [PERSON_NAME] said she would like t…" at bounding box center [681, 586] width 930 height 108
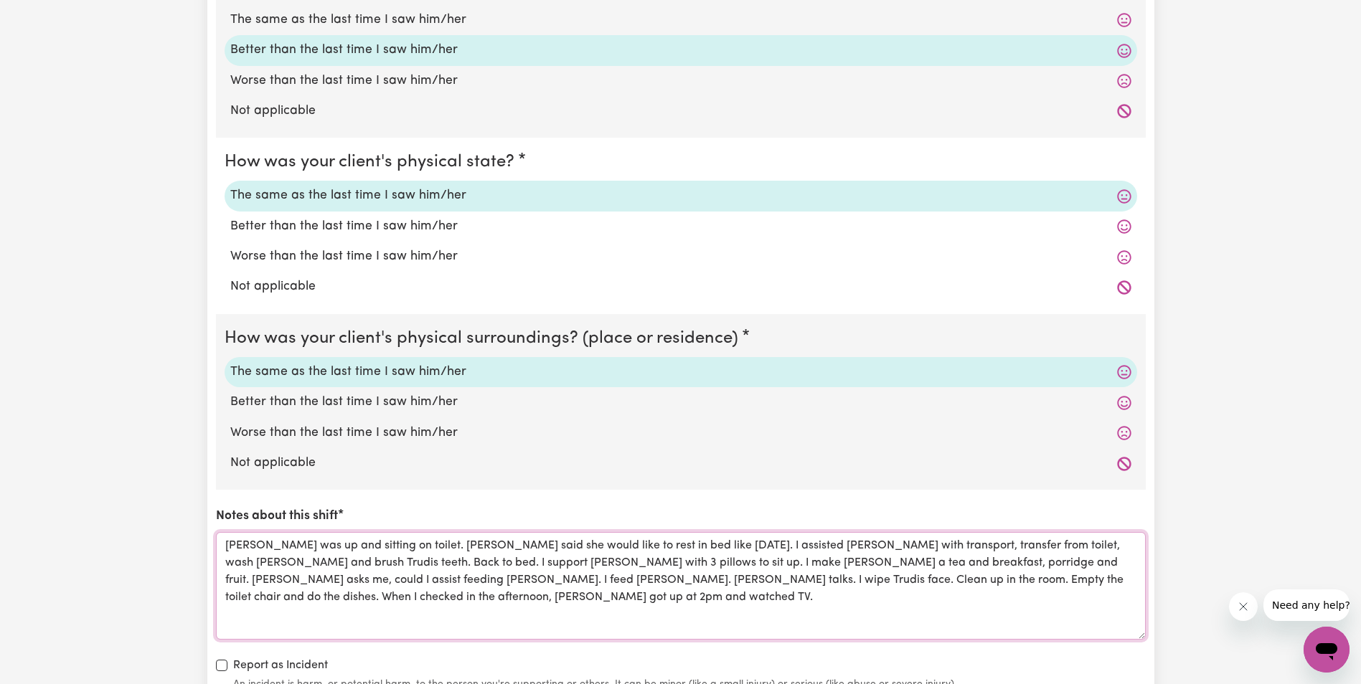
drag, startPoint x: 1021, startPoint y: 576, endPoint x: 216, endPoint y: 547, distance: 806.0
click at [216, 547] on textarea "[PERSON_NAME] was up and sitting on toilet. [PERSON_NAME] said she would like t…" at bounding box center [681, 586] width 930 height 108
type textarea "[PERSON_NAME] was up and sitting on toilet. [PERSON_NAME] said she would like t…"
click at [608, 468] on label "Not applicable" at bounding box center [680, 463] width 901 height 19
click at [230, 454] on input "Not applicable" at bounding box center [230, 453] width 1 height 1
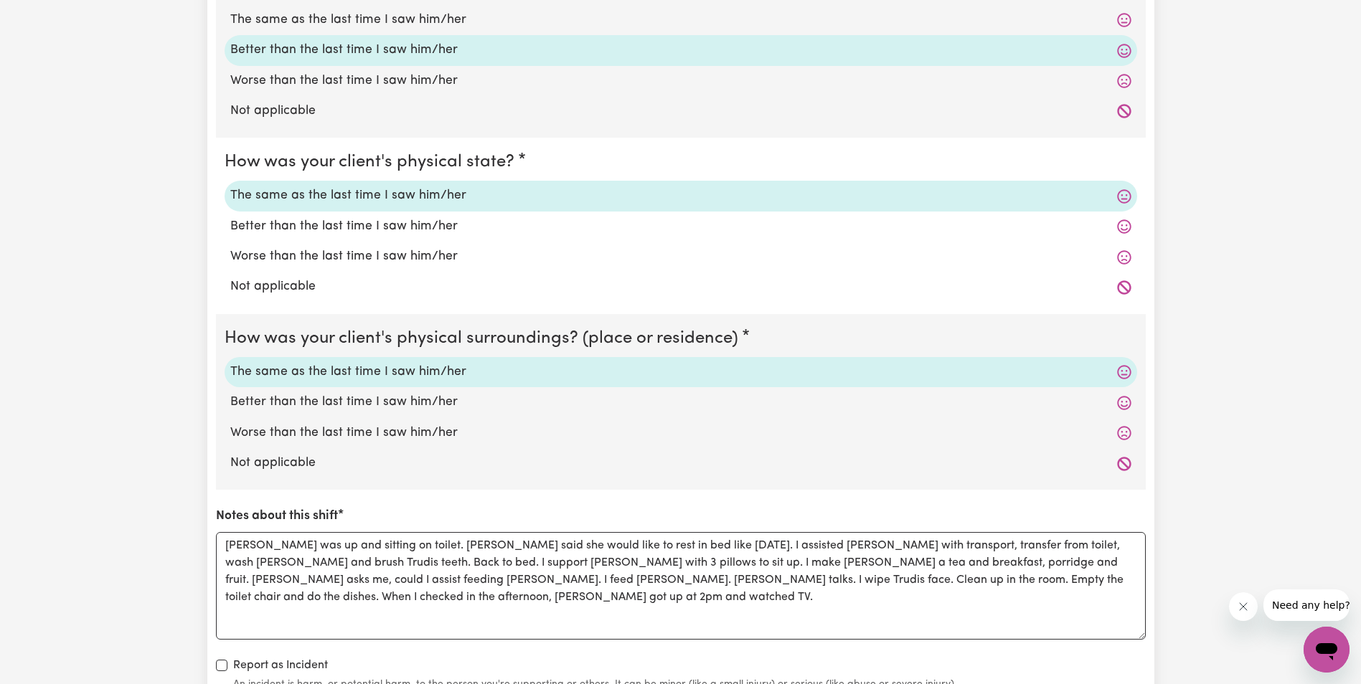
radio input "true"
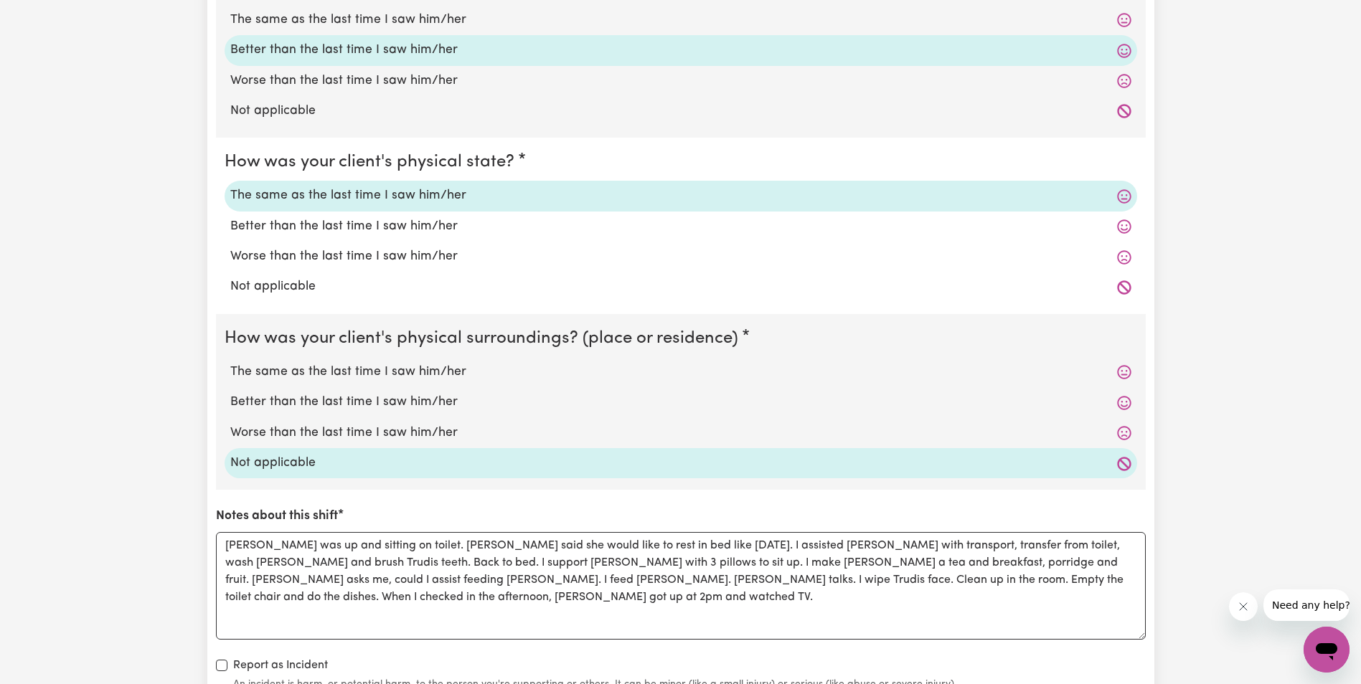
click at [425, 371] on label "The same as the last time I saw him/her" at bounding box center [680, 372] width 901 height 19
click at [230, 363] on input "The same as the last time I saw him/her" at bounding box center [230, 362] width 1 height 1
radio input "true"
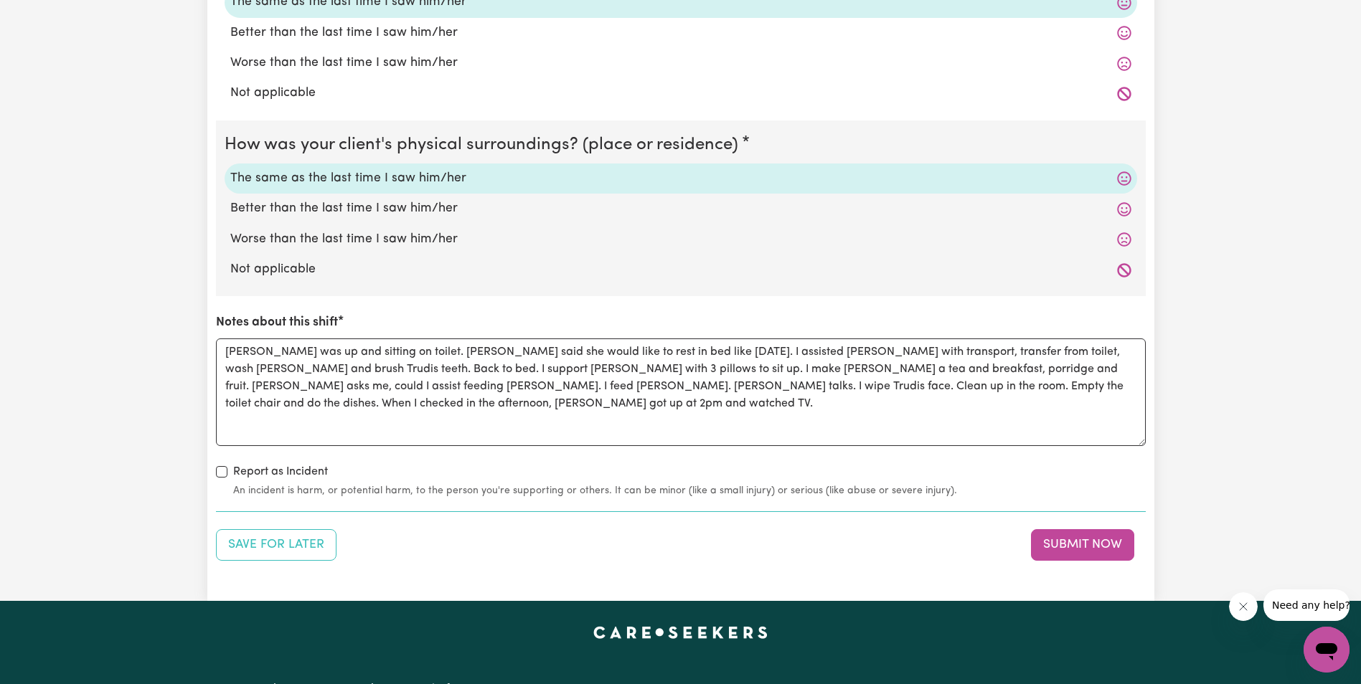
scroll to position [1363, 0]
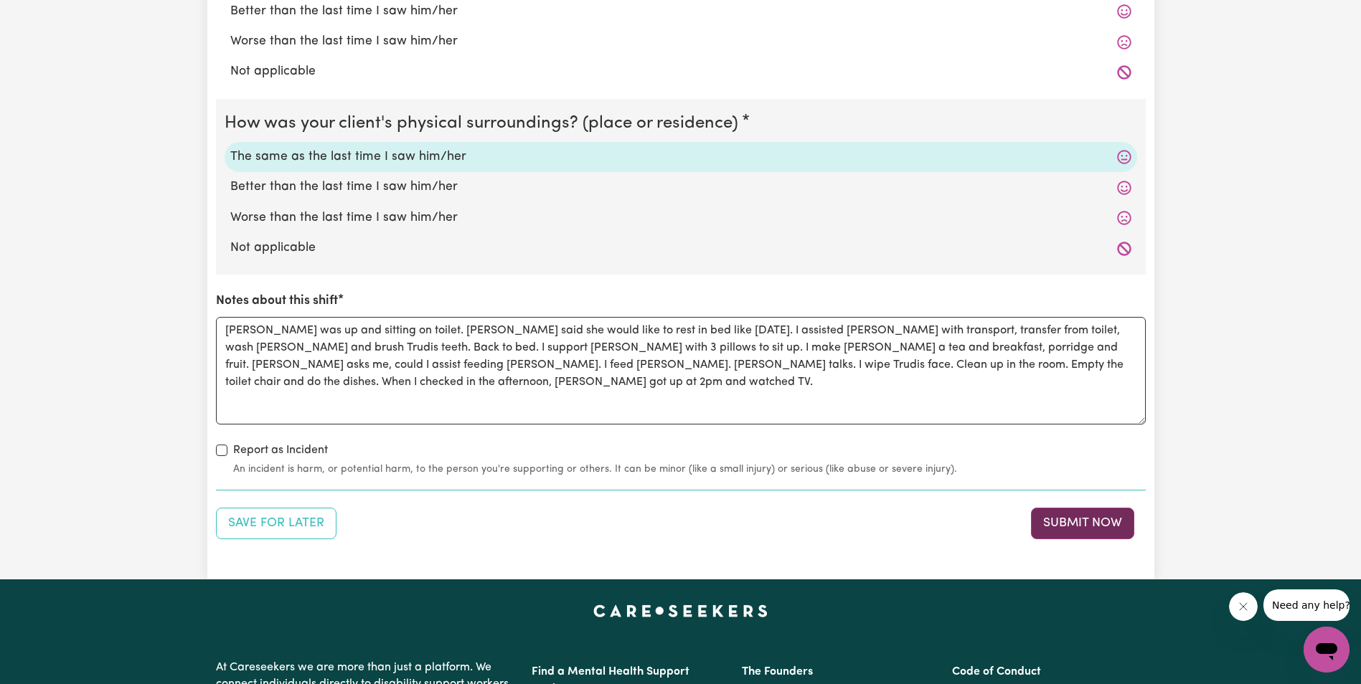
click at [1066, 522] on button "Submit Now" at bounding box center [1082, 524] width 103 height 32
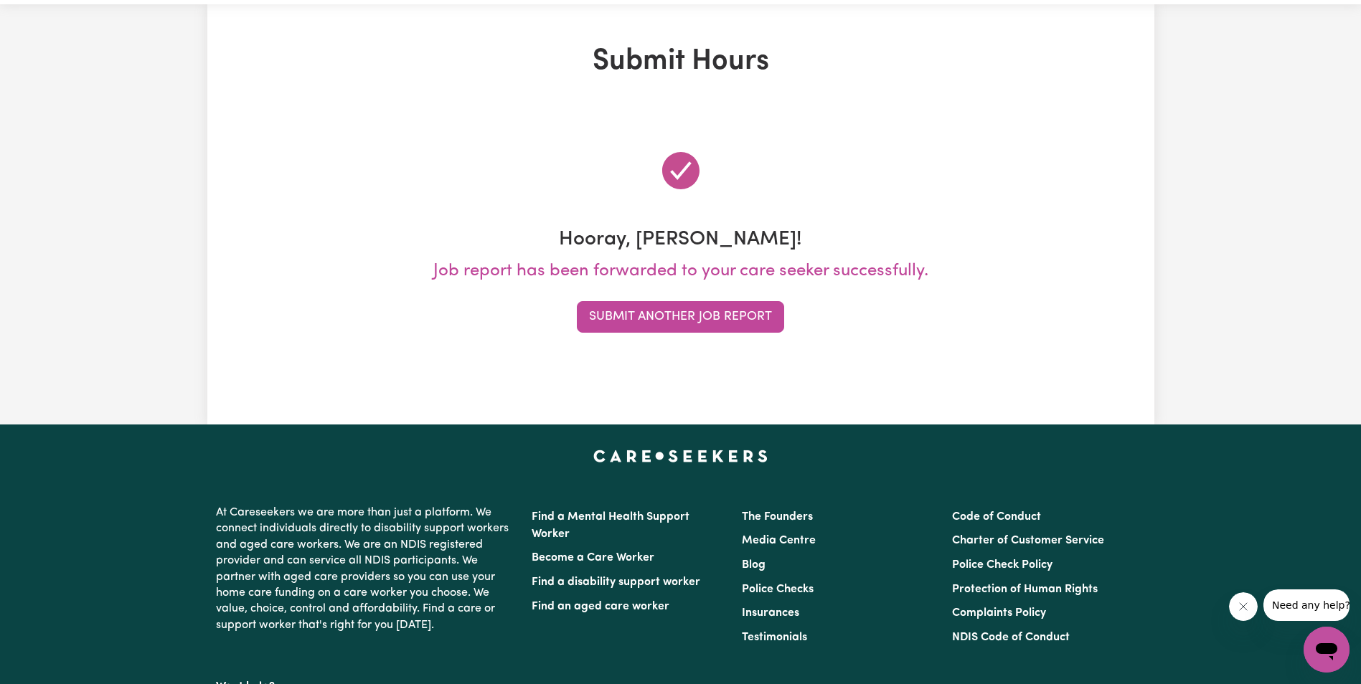
scroll to position [0, 0]
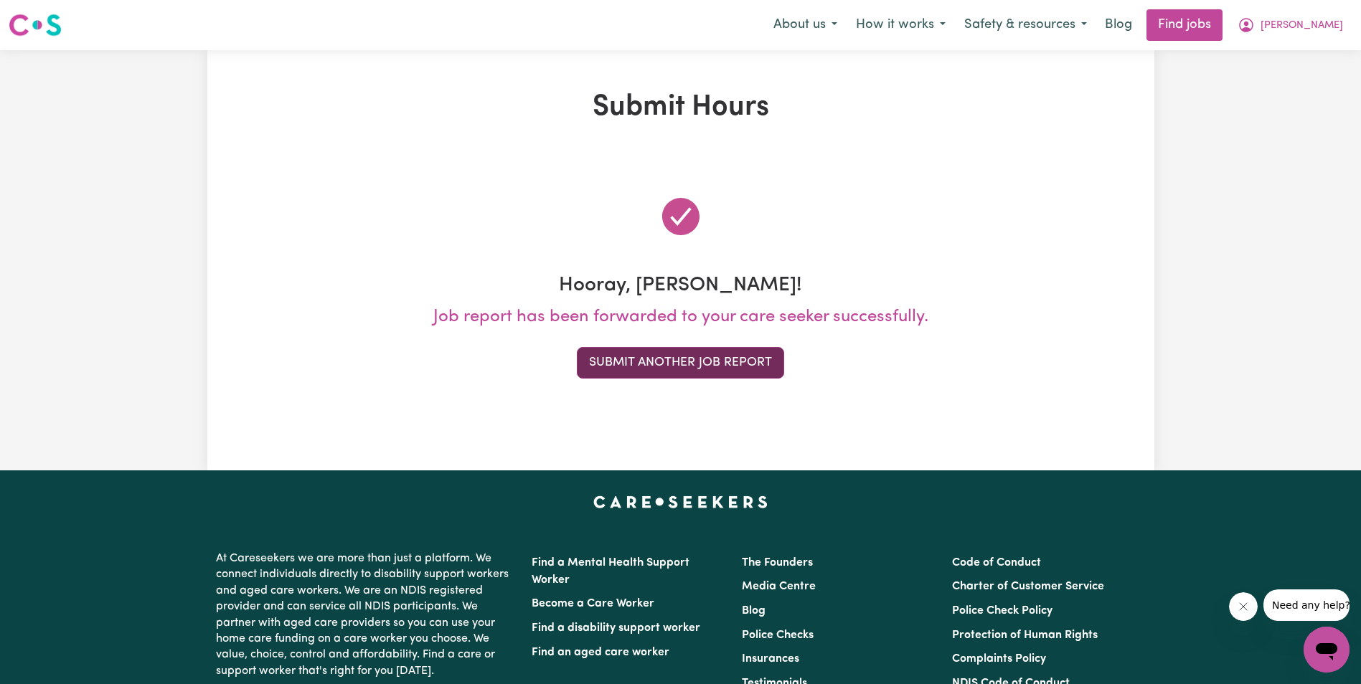
click at [665, 361] on button "Submit Another Job Report" at bounding box center [680, 363] width 207 height 32
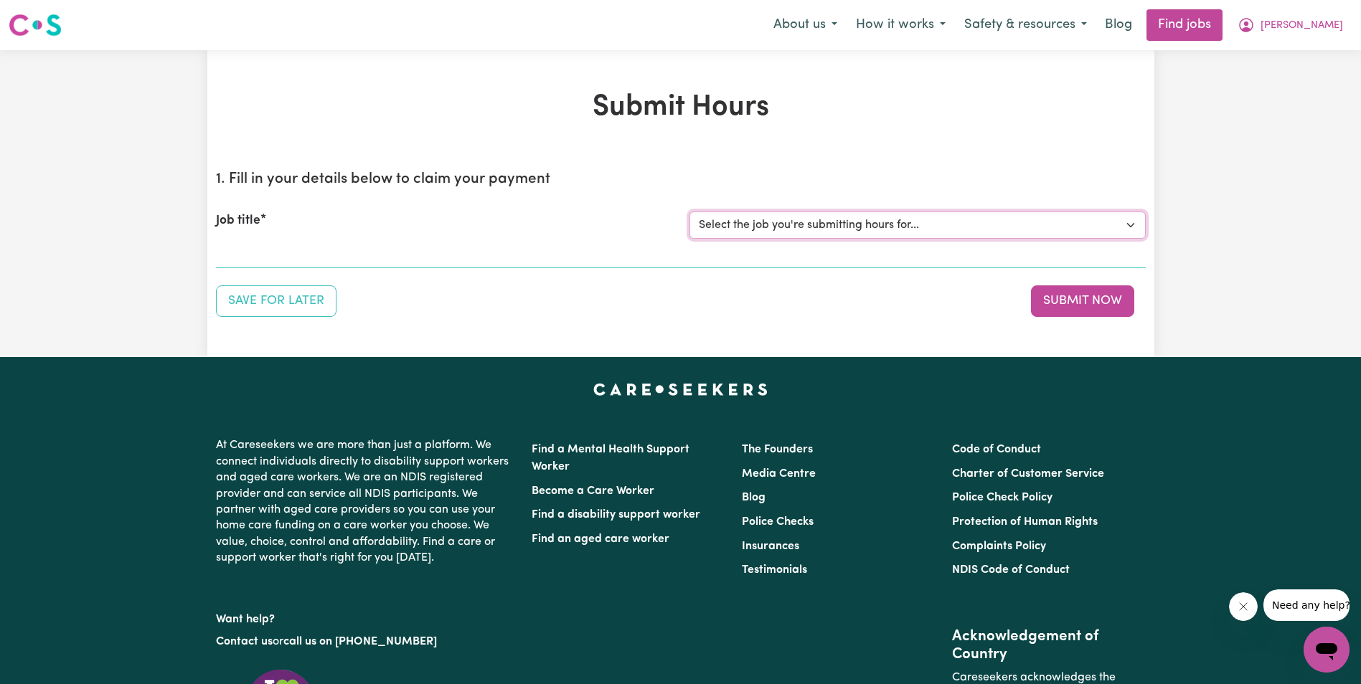
click at [913, 218] on select "Select the job you're submitting hours for... [[PERSON_NAME]] Support Worker in…" at bounding box center [917, 225] width 456 height 27
select select "11643"
click at [689, 212] on select "Select the job you're submitting hours for... [[PERSON_NAME]] Support Worker in…" at bounding box center [917, 225] width 456 height 27
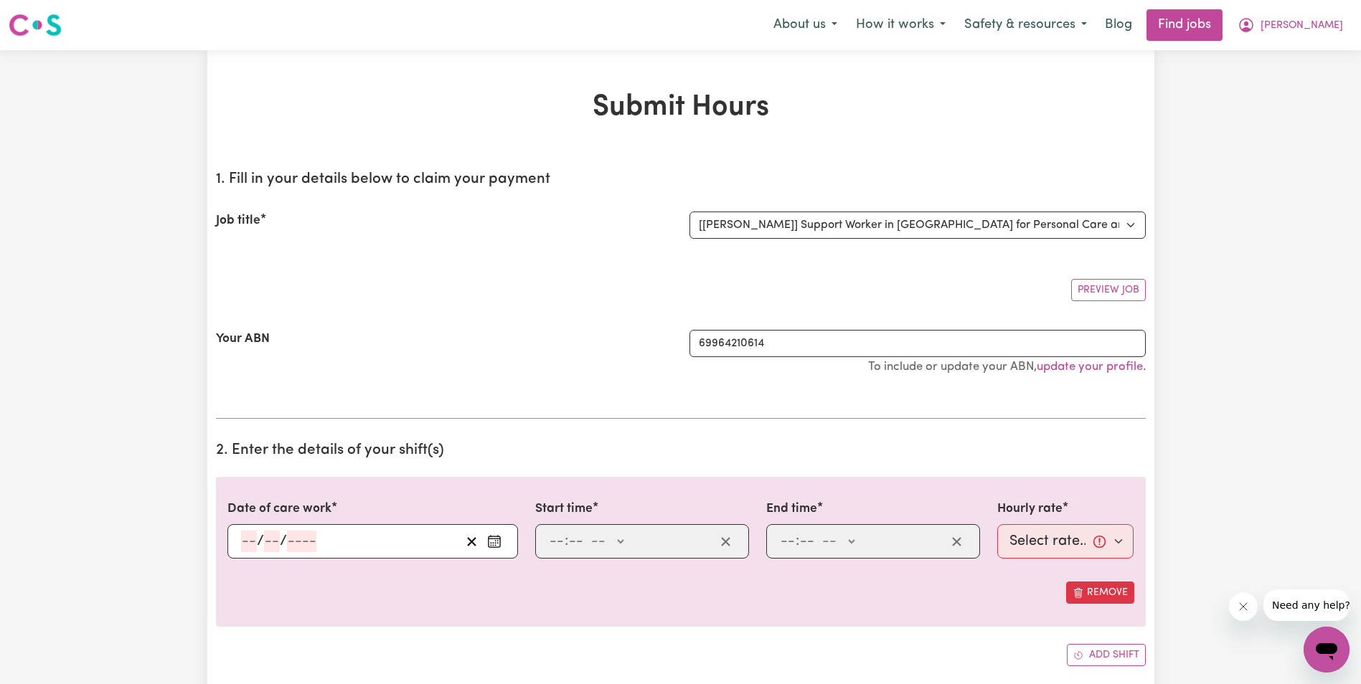
click at [786, 636] on div "Date of care work / / Start time : -- AM PM End time : -- AM PM Hourly rate Sel…" at bounding box center [681, 571] width 930 height 189
click at [249, 543] on input "number" at bounding box center [249, 542] width 16 height 22
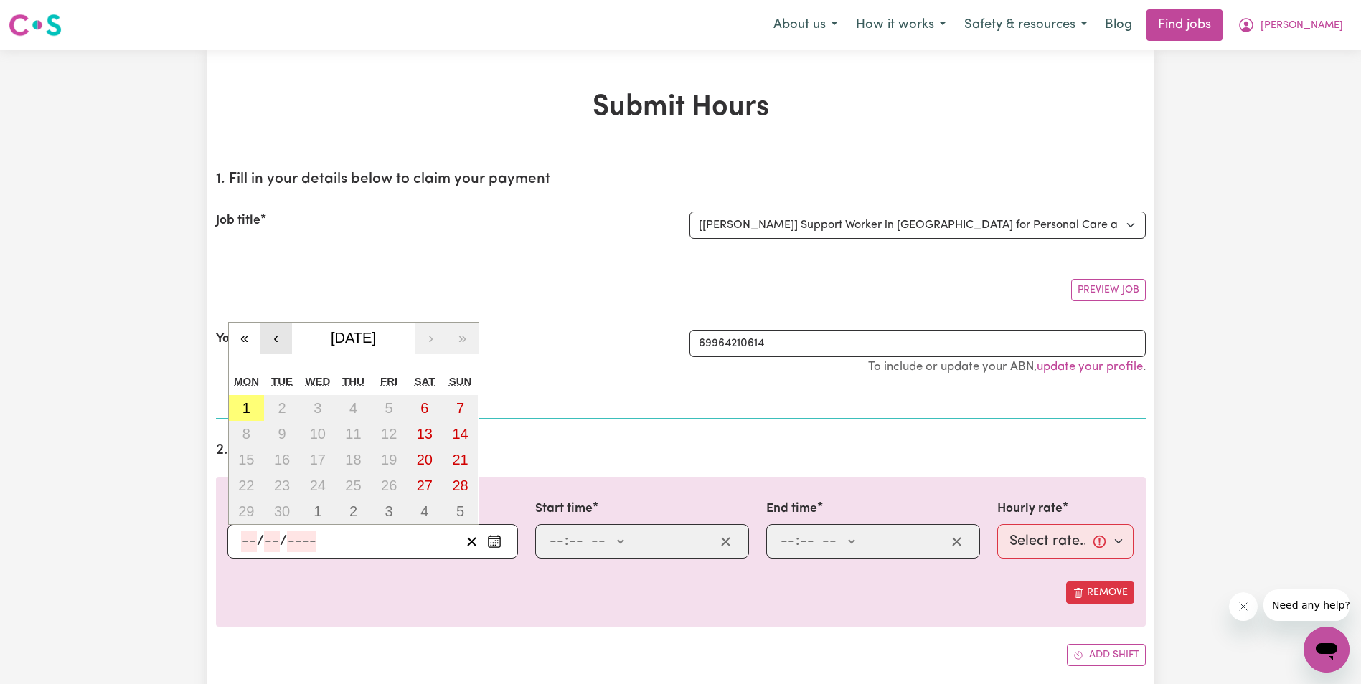
click at [279, 339] on button "‹" at bounding box center [276, 339] width 32 height 32
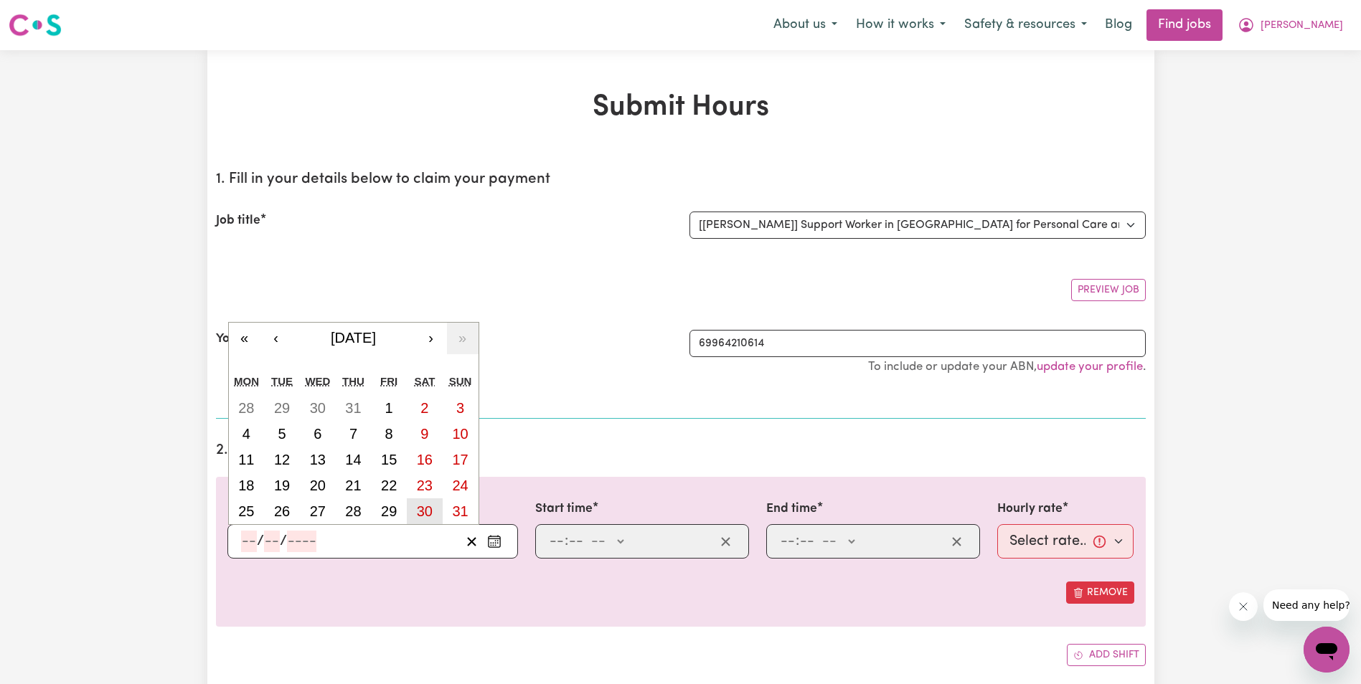
click at [430, 509] on abbr "30" at bounding box center [425, 512] width 16 height 16
type input "[DATE]"
type input "30"
type input "8"
type input "2025"
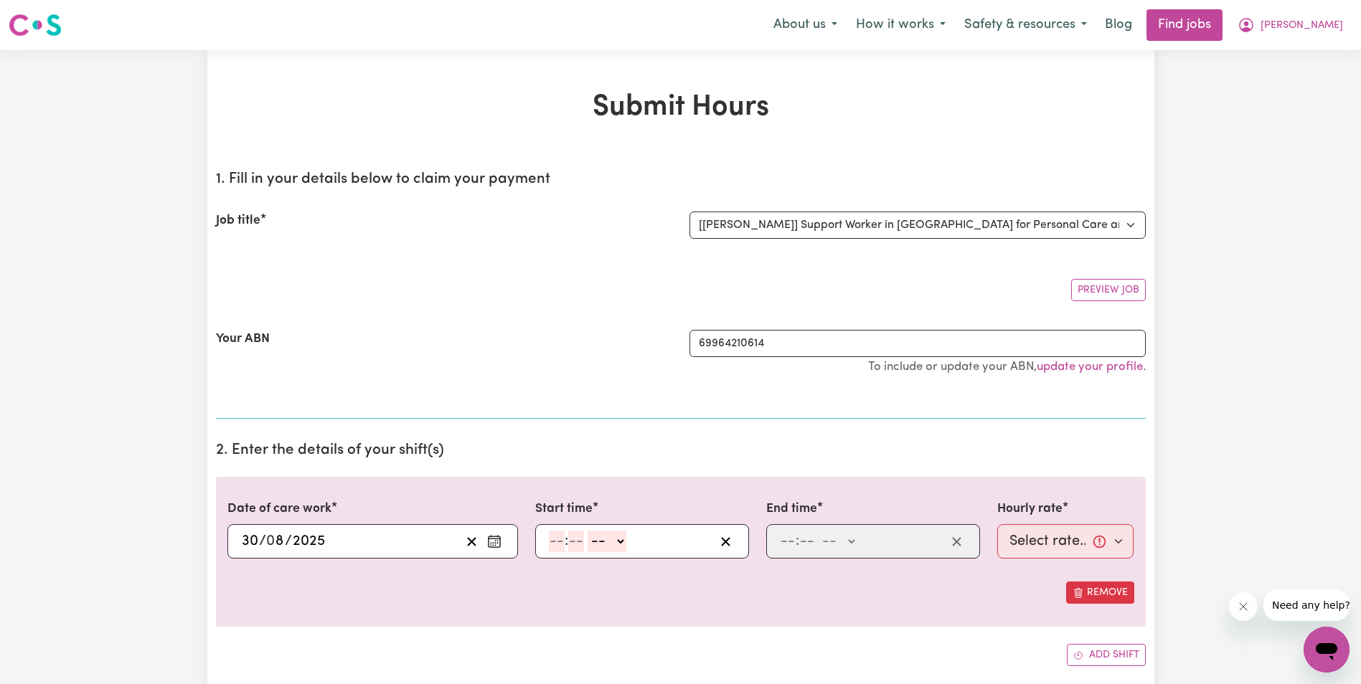
drag, startPoint x: 554, startPoint y: 543, endPoint x: 557, endPoint y: 552, distance: 9.1
click at [554, 544] on input "number" at bounding box center [557, 542] width 16 height 22
type input "8"
type input "30"
click at [618, 542] on select "-- AM PM" at bounding box center [603, 542] width 39 height 22
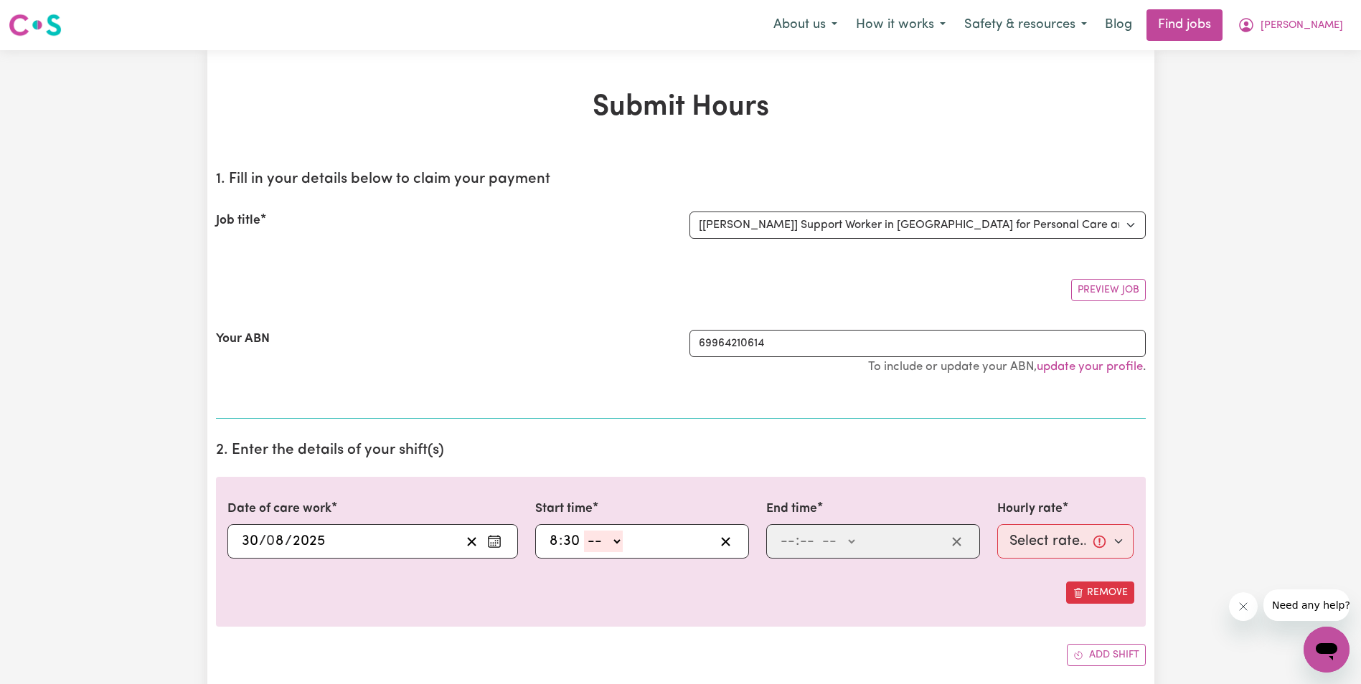
select select "am"
click at [584, 531] on select "-- AM PM" at bounding box center [603, 542] width 39 height 22
type input "08:30"
click at [785, 540] on input "number" at bounding box center [788, 542] width 16 height 22
type input "10"
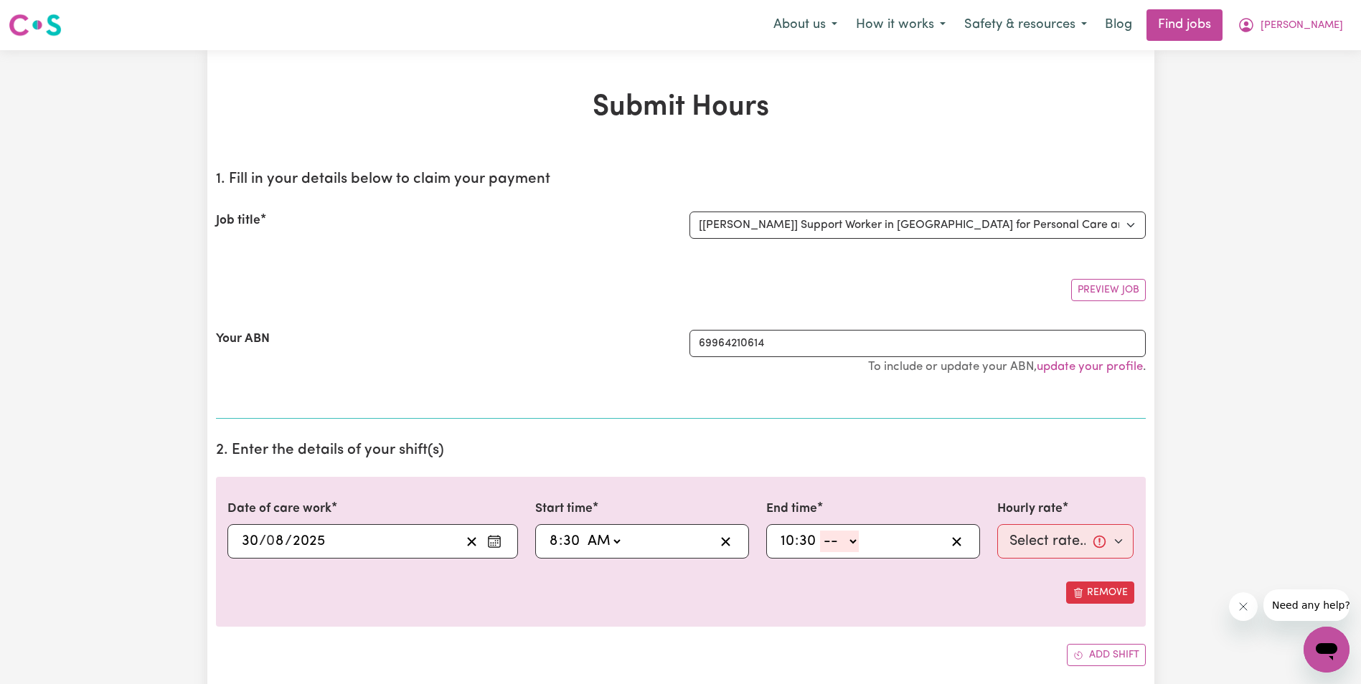
type input "30"
click at [851, 541] on select "-- AM PM" at bounding box center [839, 542] width 39 height 22
select select "am"
click at [820, 531] on select "-- AM PM" at bounding box center [839, 542] width 39 height 22
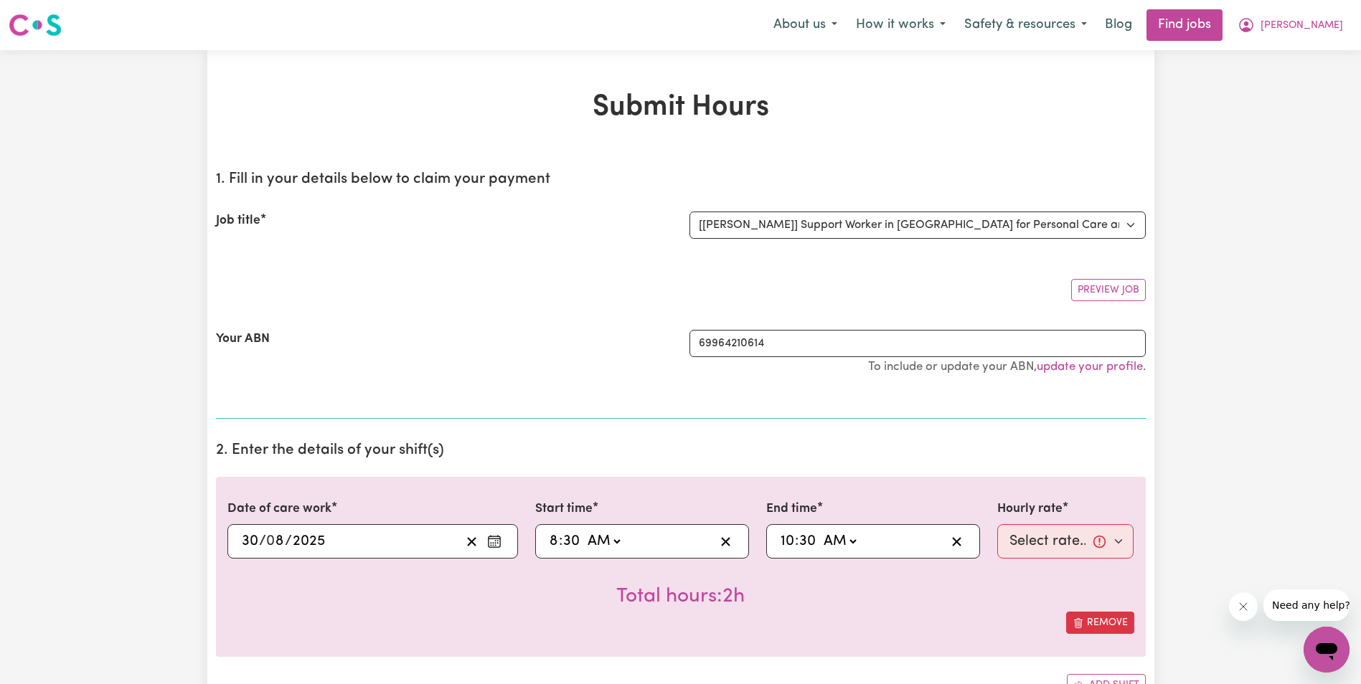
type input "10:30"
click at [1042, 544] on select "Select rate... $68.00 (Weekday) $68.00 ([DATE]) $68.00 ([DATE])" at bounding box center [1065, 541] width 137 height 34
select select "68-[DATE]"
click at [997, 524] on select "Select rate... $68.00 (Weekday) $68.00 ([DATE]) $68.00 ([DATE])" at bounding box center [1065, 541] width 137 height 34
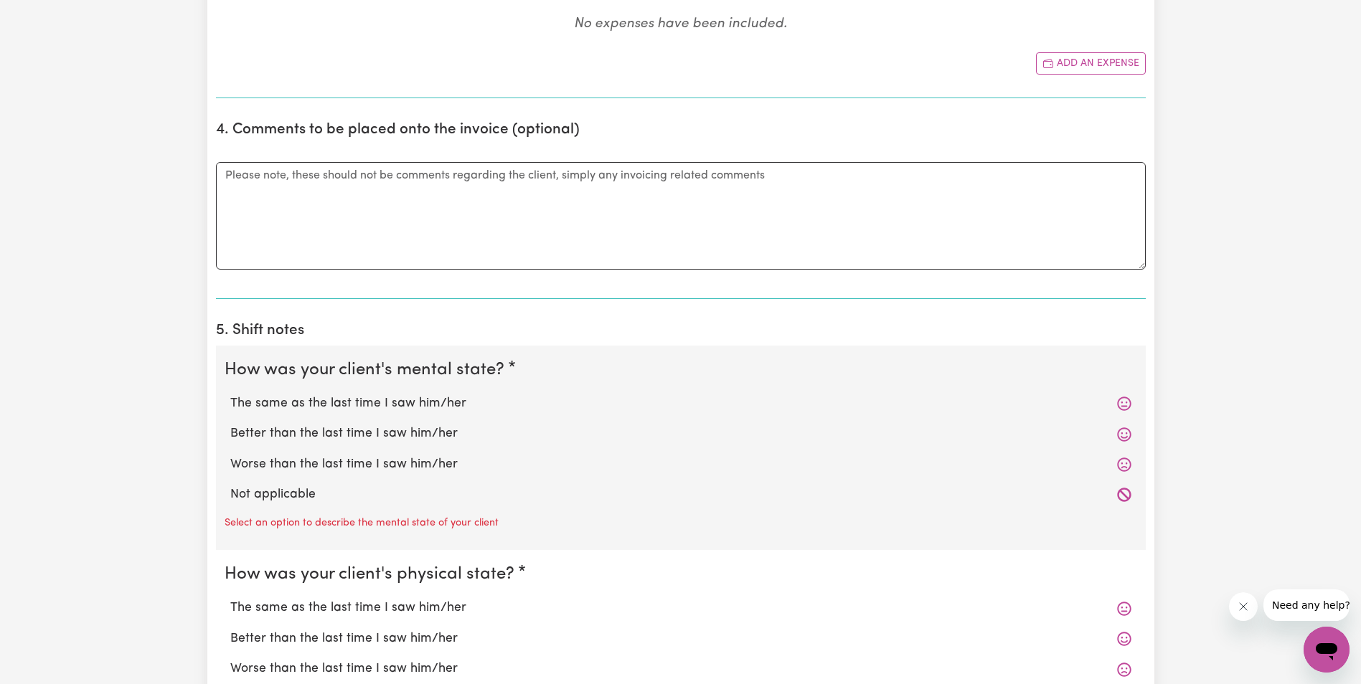
scroll to position [789, 0]
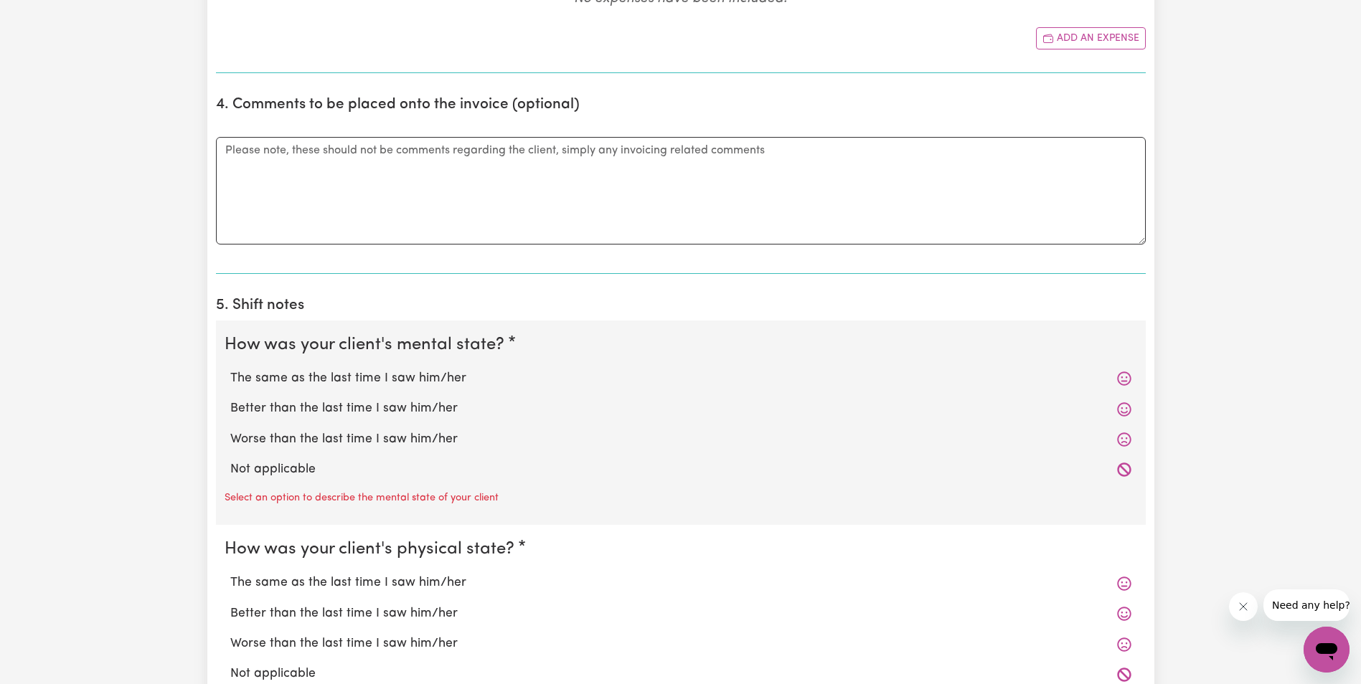
click at [255, 407] on label "Better than the last time I saw him/her" at bounding box center [680, 409] width 901 height 19
click at [230, 400] on input "Better than the last time I saw him/her" at bounding box center [230, 399] width 1 height 1
radio input "true"
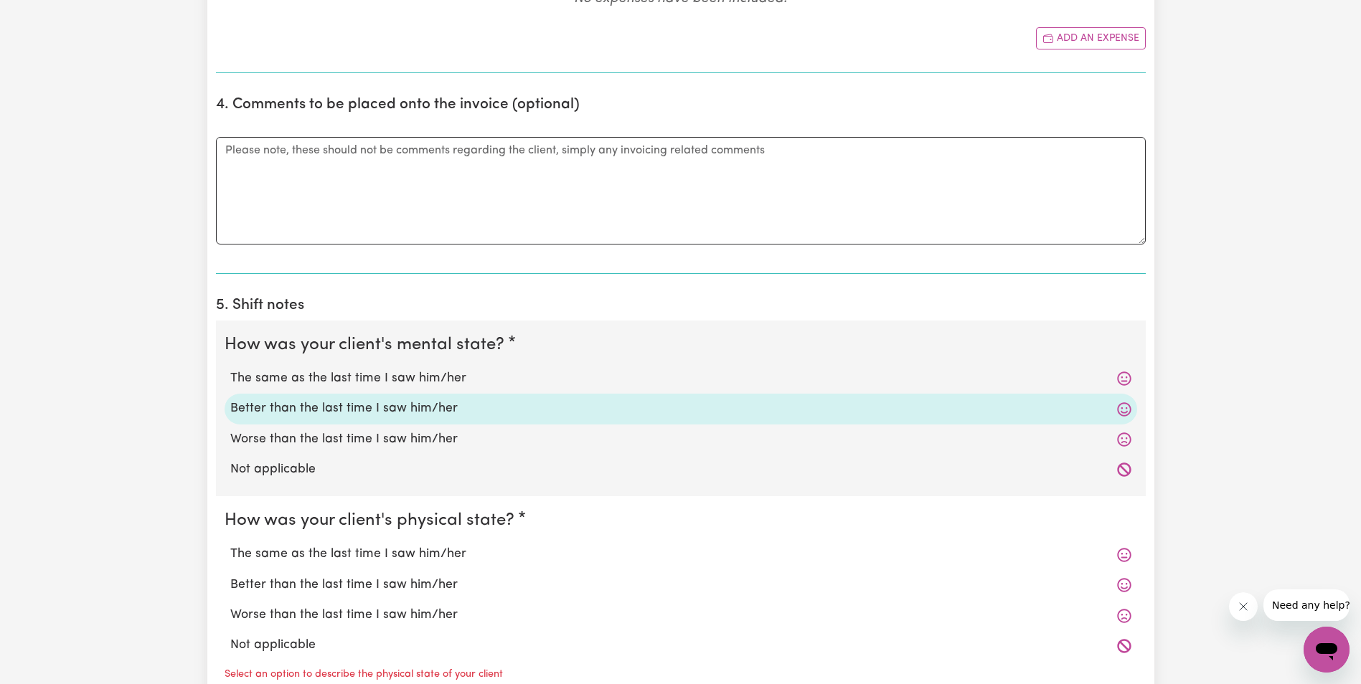
click at [287, 581] on label "Better than the last time I saw him/her" at bounding box center [680, 585] width 901 height 19
click at [230, 576] on input "Better than the last time I saw him/her" at bounding box center [230, 575] width 1 height 1
radio input "true"
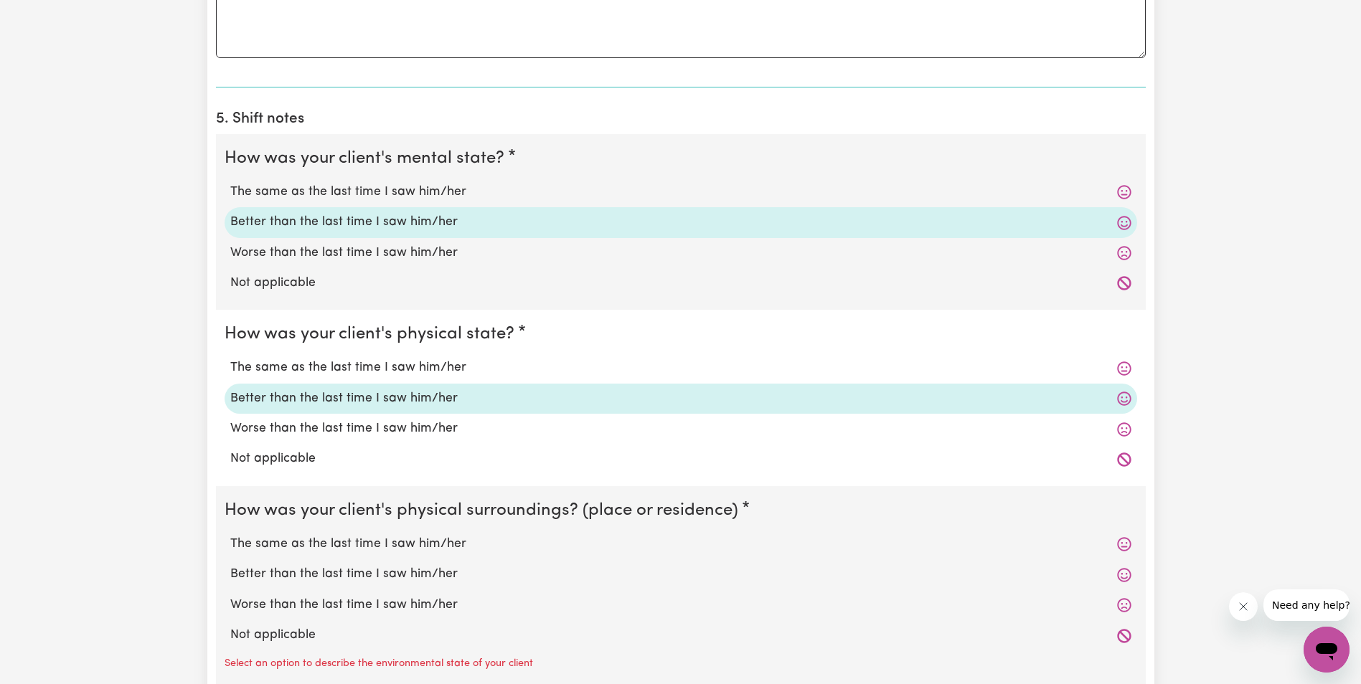
scroll to position [1076, 0]
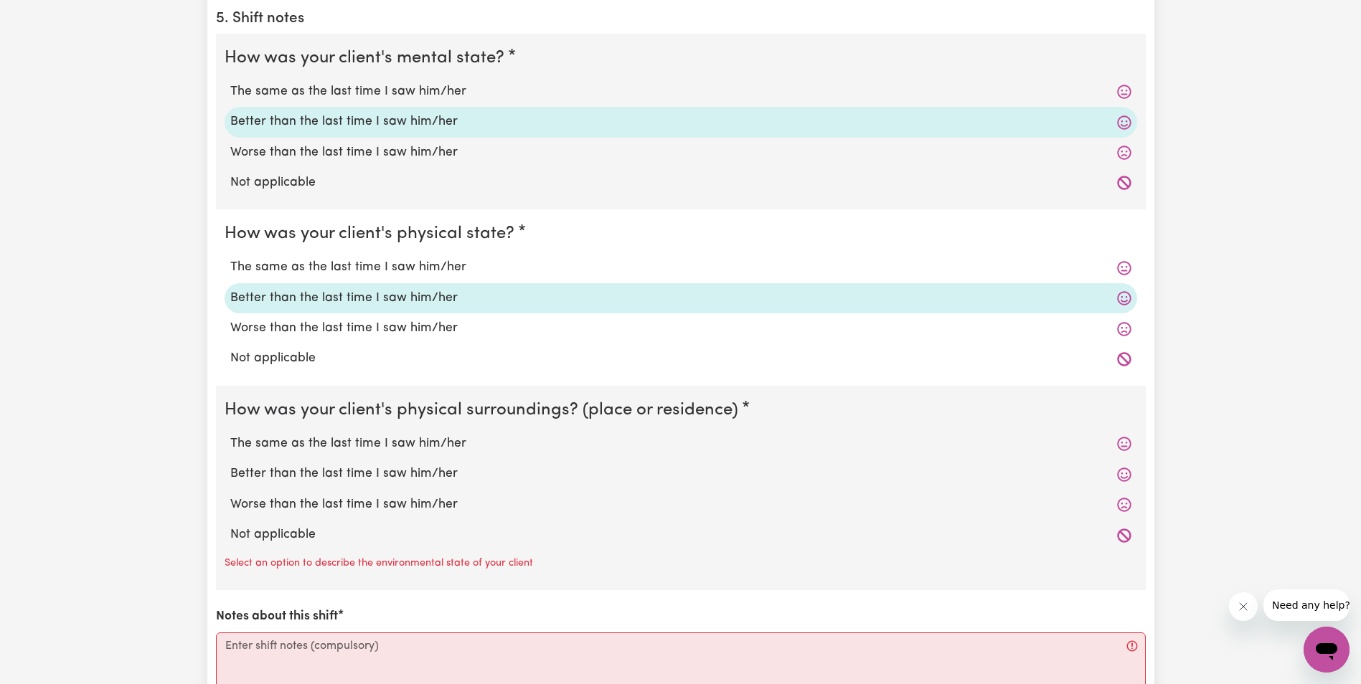
click at [295, 441] on label "The same as the last time I saw him/her" at bounding box center [680, 444] width 901 height 19
click at [230, 435] on input "The same as the last time I saw him/her" at bounding box center [230, 434] width 1 height 1
radio input "true"
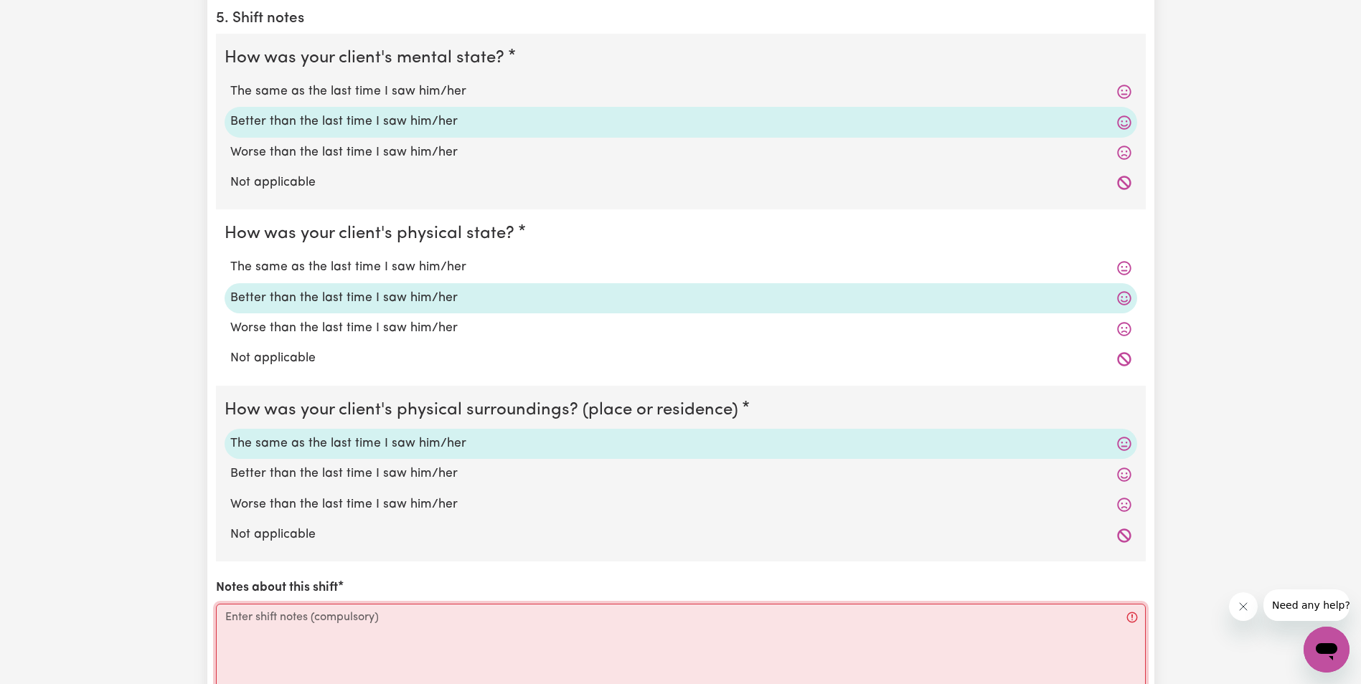
click at [227, 619] on textarea "Notes about this shift" at bounding box center [681, 658] width 930 height 108
paste textarea "Lorem ips dolorsi am con adip el sed doe. T incidi Utlab etdolor ma, aliquaen, …"
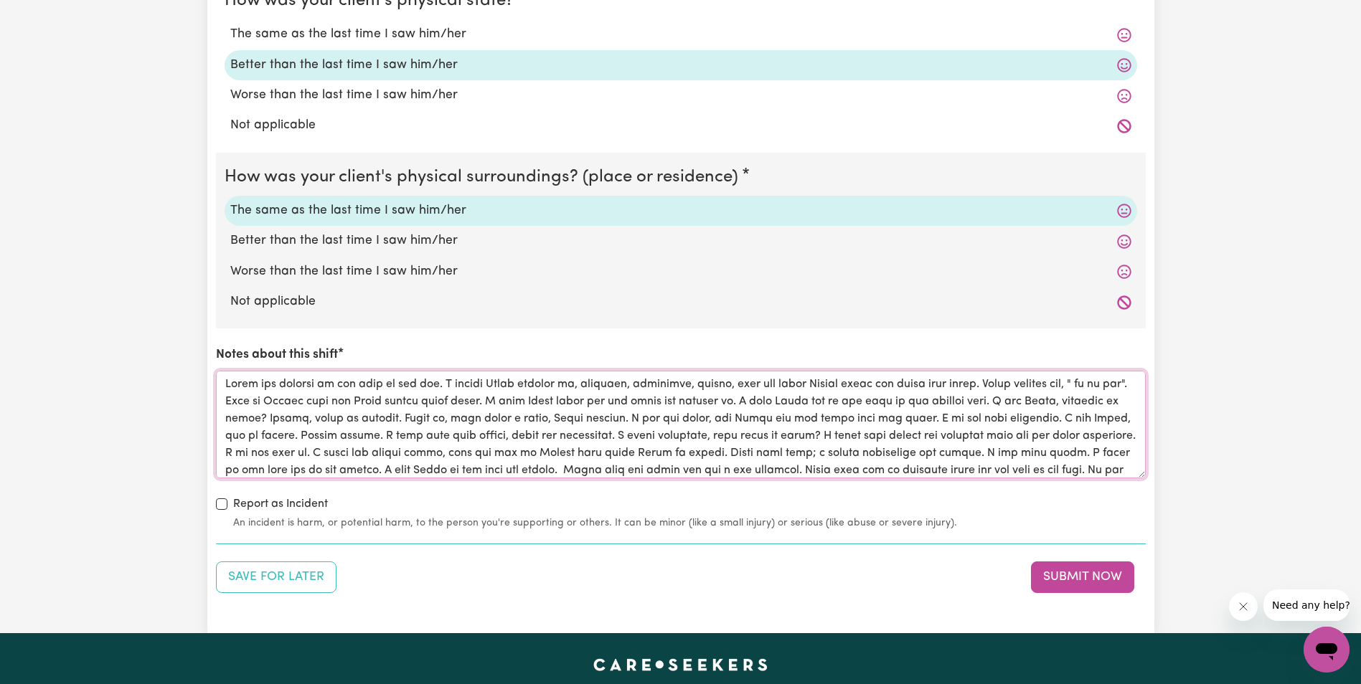
scroll to position [1318, 0]
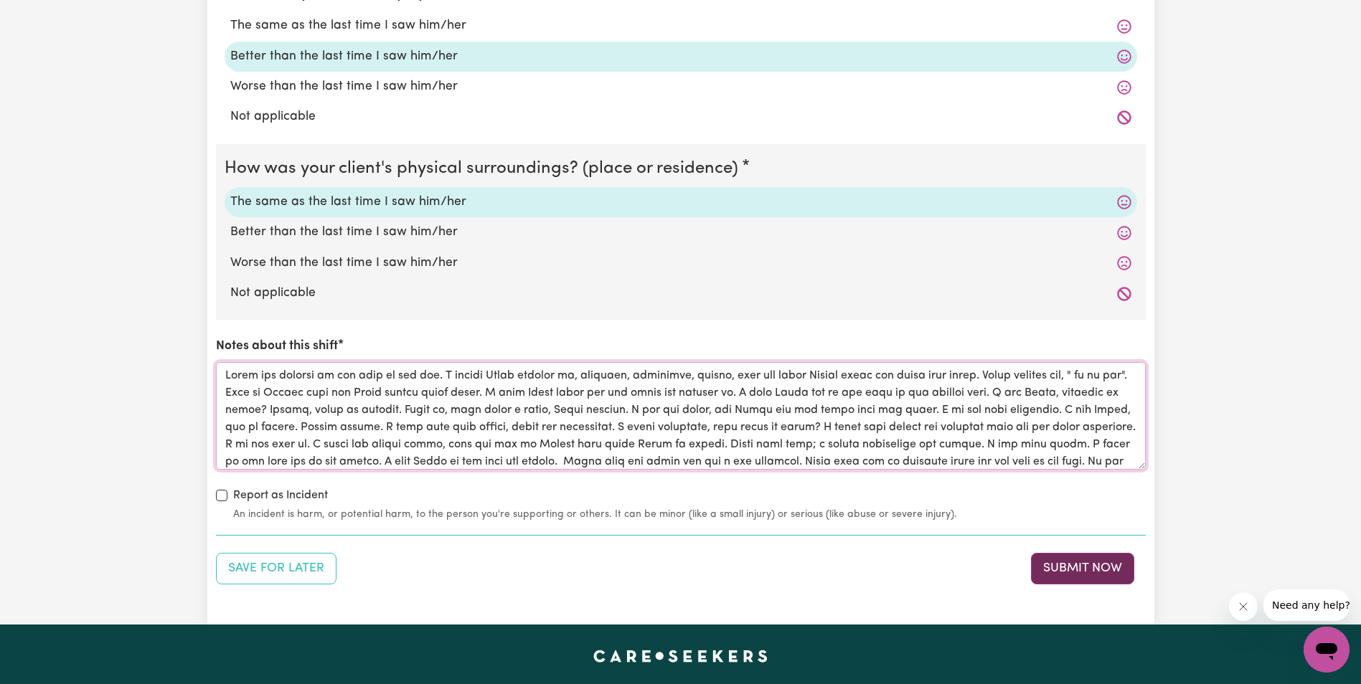
type textarea "Lorem ips dolorsi am con adip el sed doe. T incidi Utlab etdolor ma, aliquaen, …"
click at [1083, 567] on button "Submit Now" at bounding box center [1082, 569] width 103 height 32
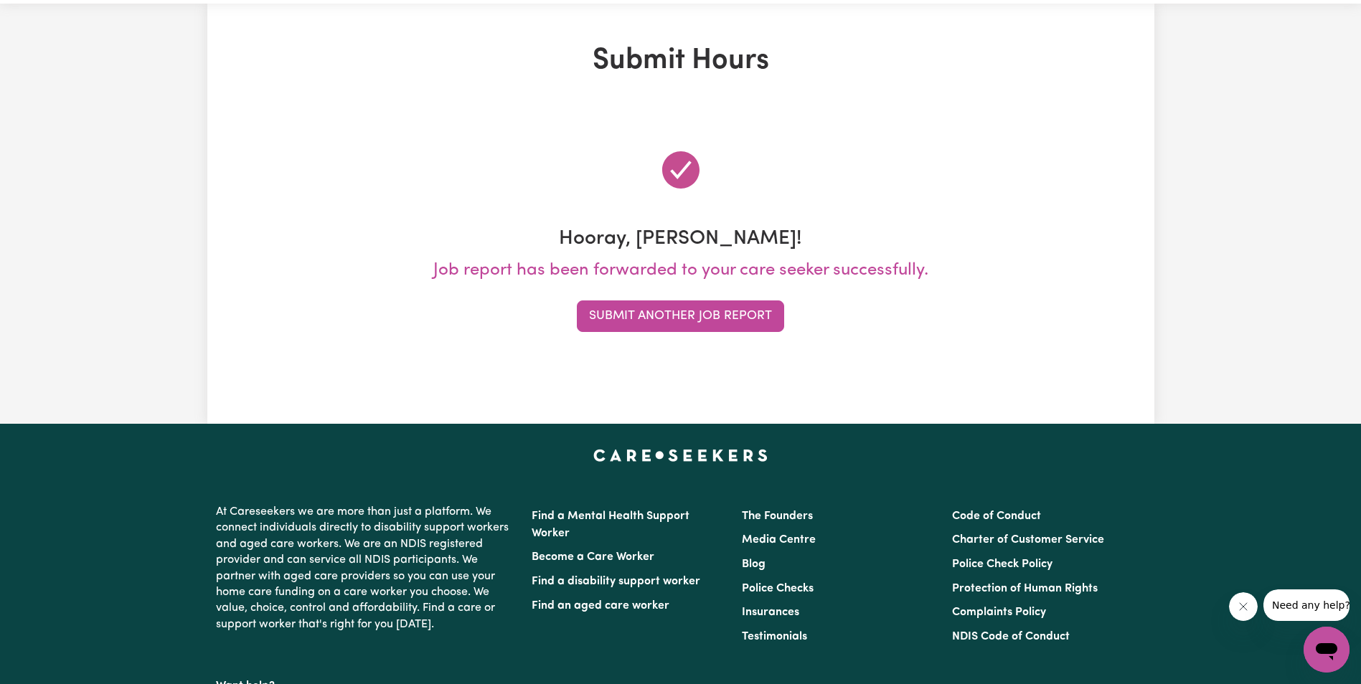
scroll to position [0, 0]
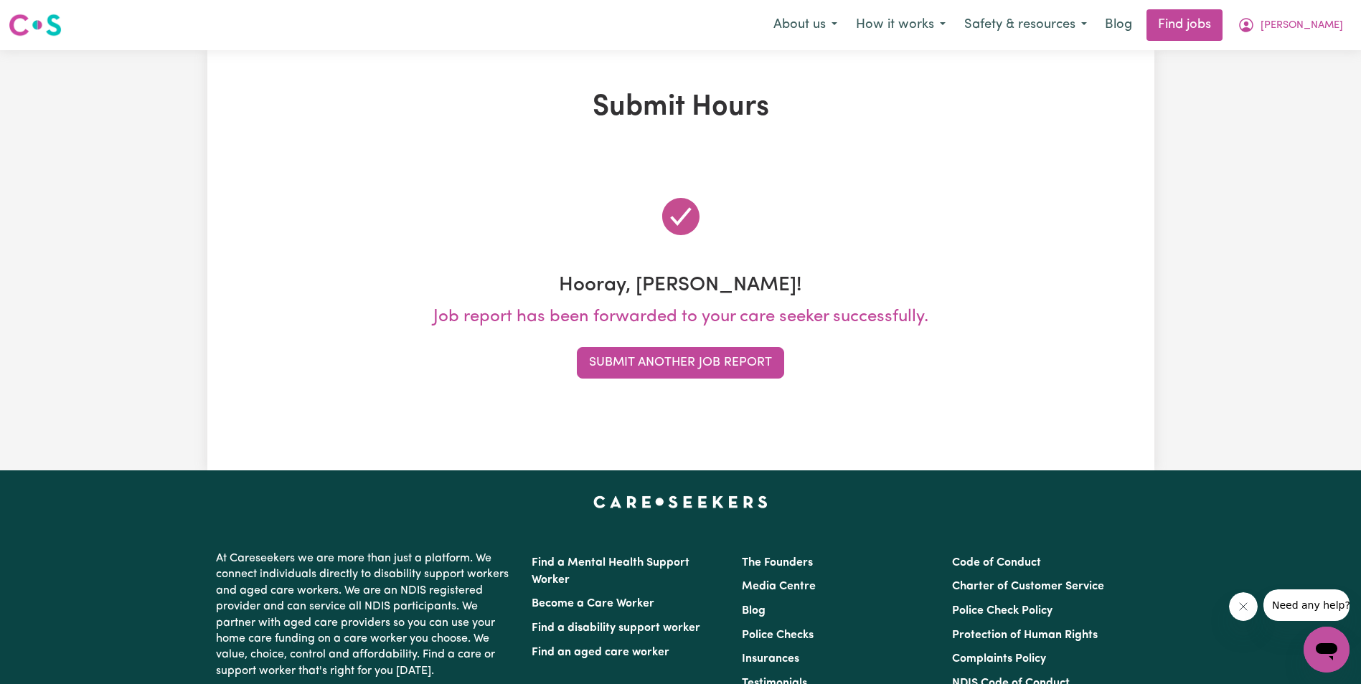
click at [1278, 186] on div "Submit Hours Hooray, [PERSON_NAME]! Job report has been forwarded to your care …" at bounding box center [680, 260] width 1361 height 420
click at [661, 365] on button "Submit Another Job Report" at bounding box center [680, 363] width 207 height 32
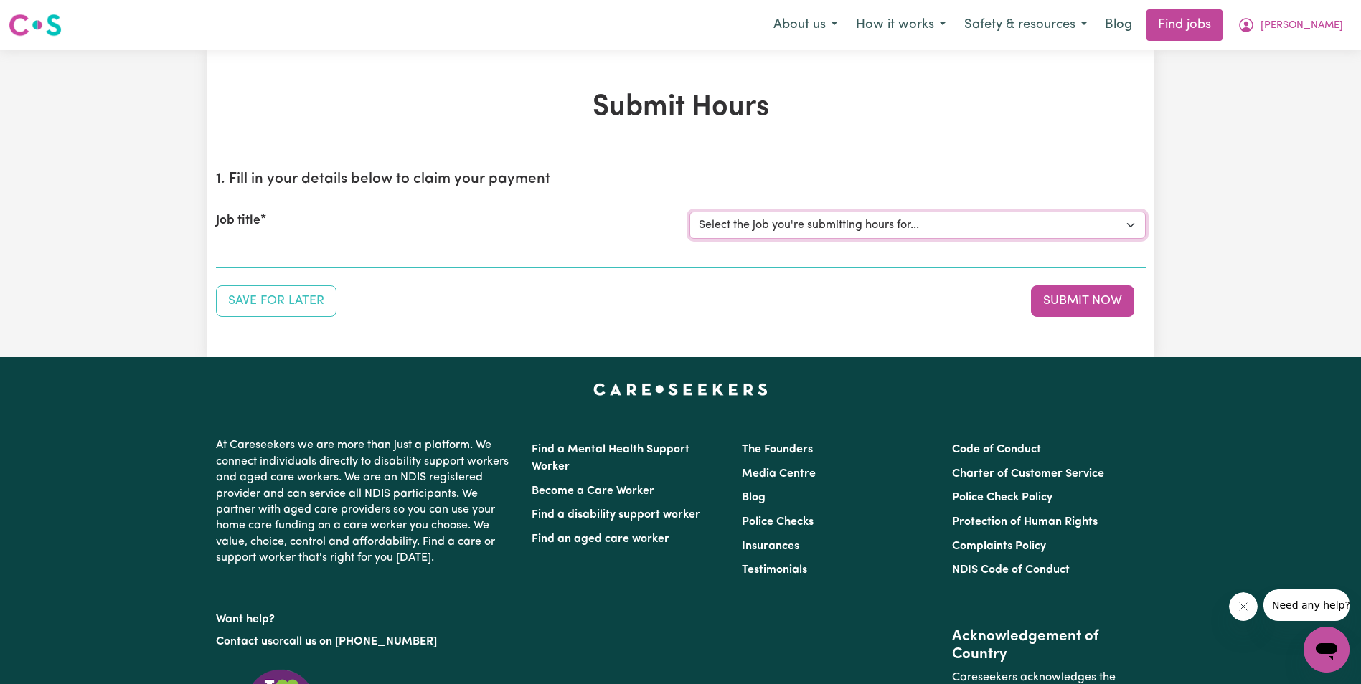
drag, startPoint x: 966, startPoint y: 220, endPoint x: 950, endPoint y: 224, distance: 17.0
click at [965, 220] on select "Select the job you're submitting hours for... [[PERSON_NAME]] Support Worker in…" at bounding box center [917, 225] width 456 height 27
select select "11643"
click at [689, 212] on select "Select the job you're submitting hours for... [[PERSON_NAME]] Support Worker in…" at bounding box center [917, 225] width 456 height 27
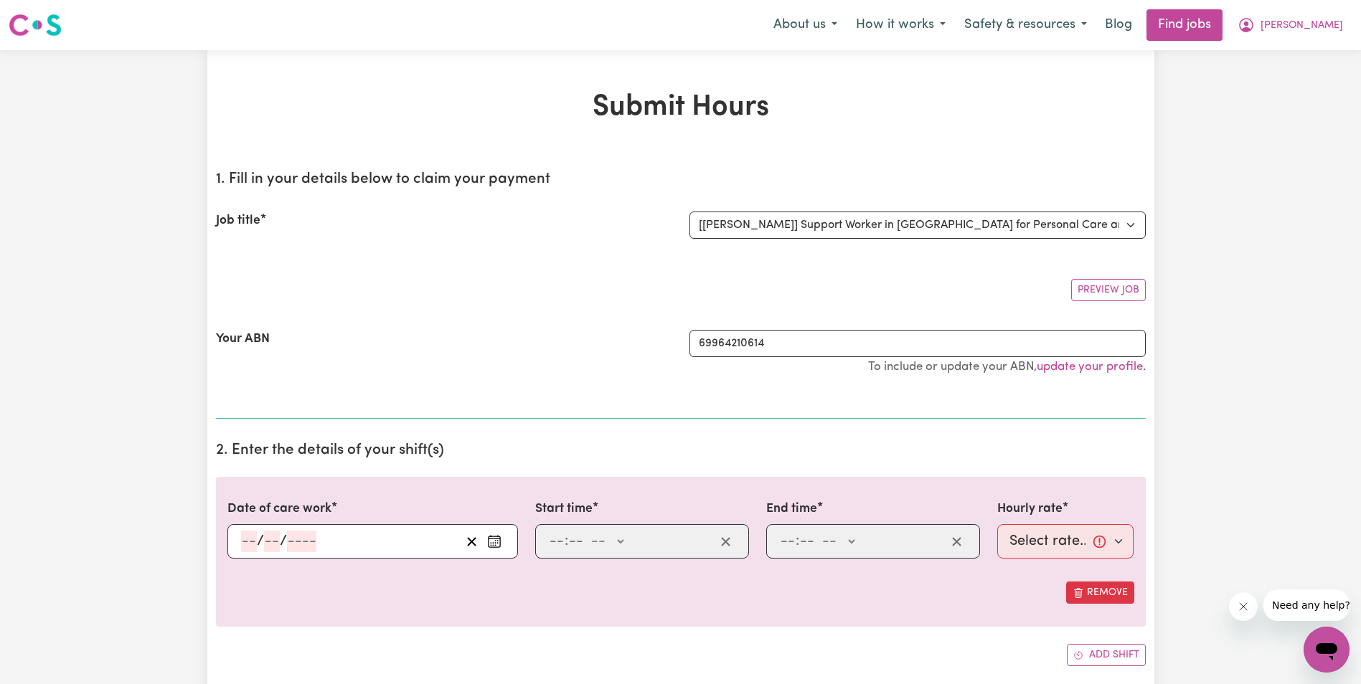
click at [242, 542] on input "number" at bounding box center [249, 542] width 16 height 22
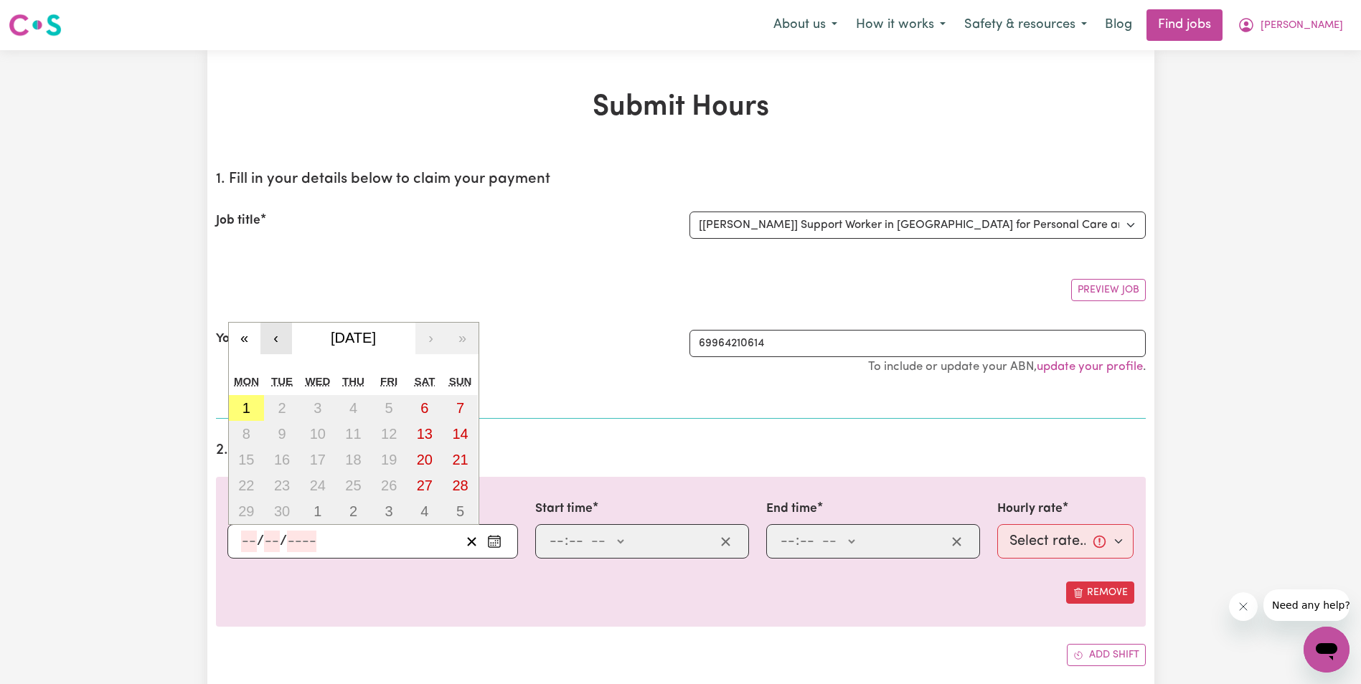
click at [277, 337] on button "‹" at bounding box center [276, 339] width 32 height 32
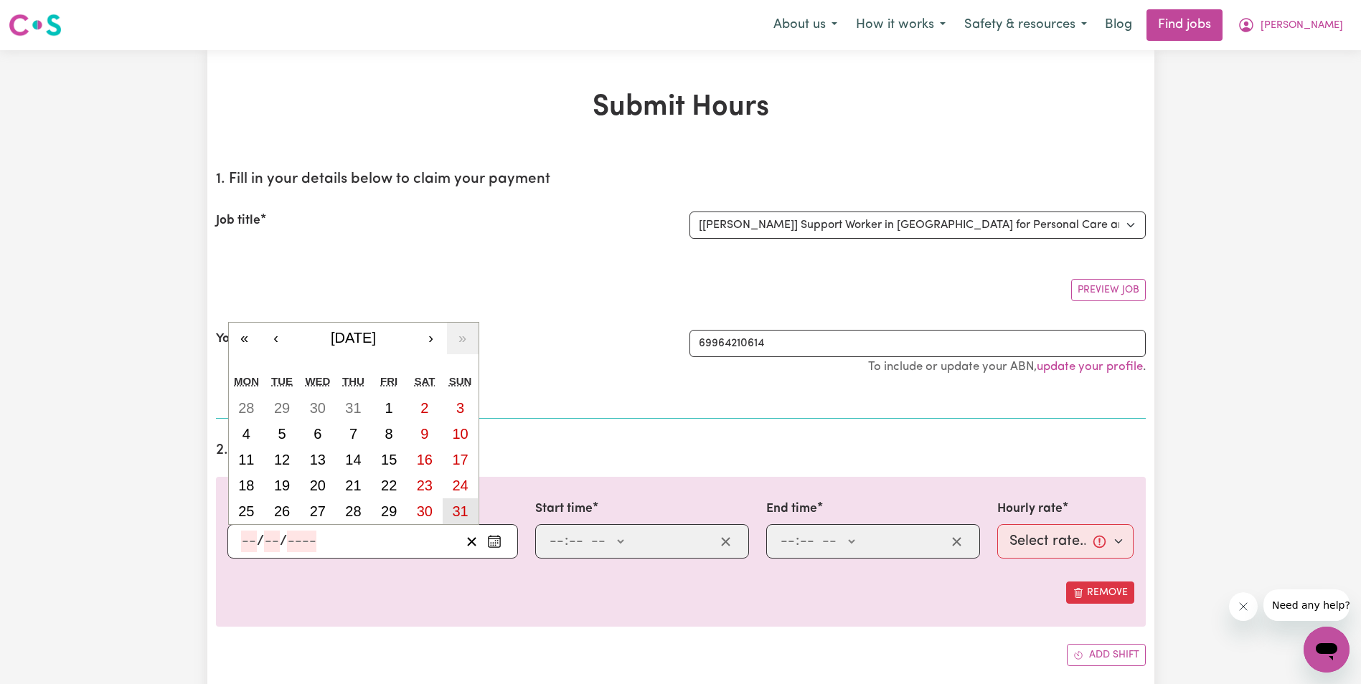
click at [462, 512] on abbr "31" at bounding box center [460, 512] width 16 height 16
type input "[DATE]"
type input "31"
type input "8"
type input "2025"
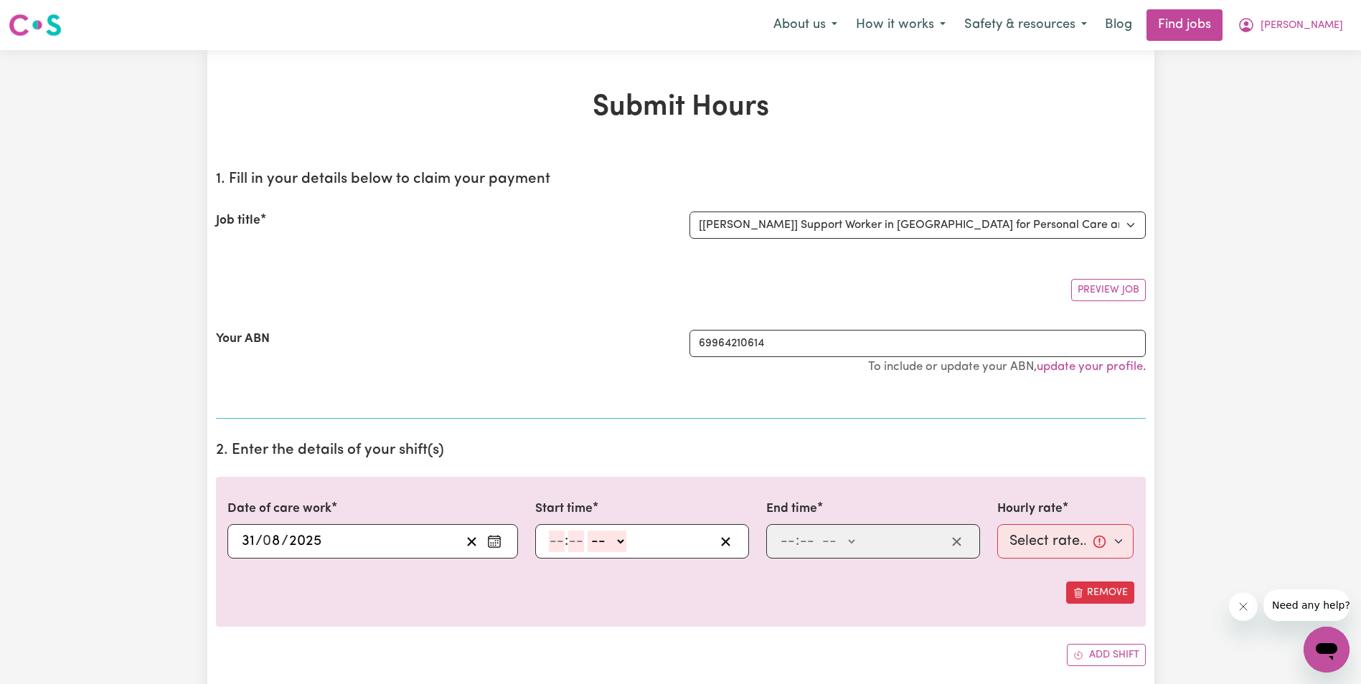
click at [556, 544] on input "number" at bounding box center [557, 542] width 16 height 22
type input "1"
click at [613, 542] on select "-- AM PM" at bounding box center [600, 542] width 39 height 22
select select "pm"
click at [581, 531] on select "-- AM PM" at bounding box center [600, 542] width 39 height 22
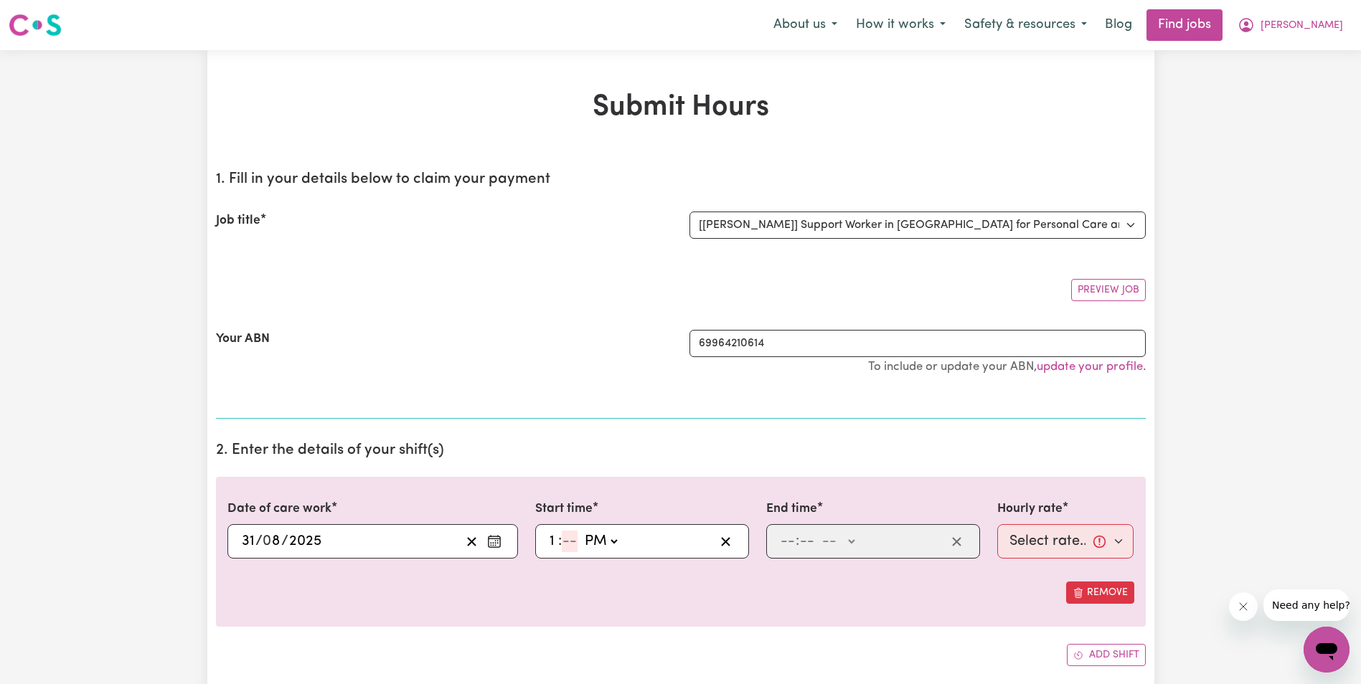
click at [568, 540] on input "number" at bounding box center [570, 542] width 16 height 22
type input "13:00"
type input "00"
click at [790, 539] on input "number" at bounding box center [788, 542] width 16 height 22
type input "3"
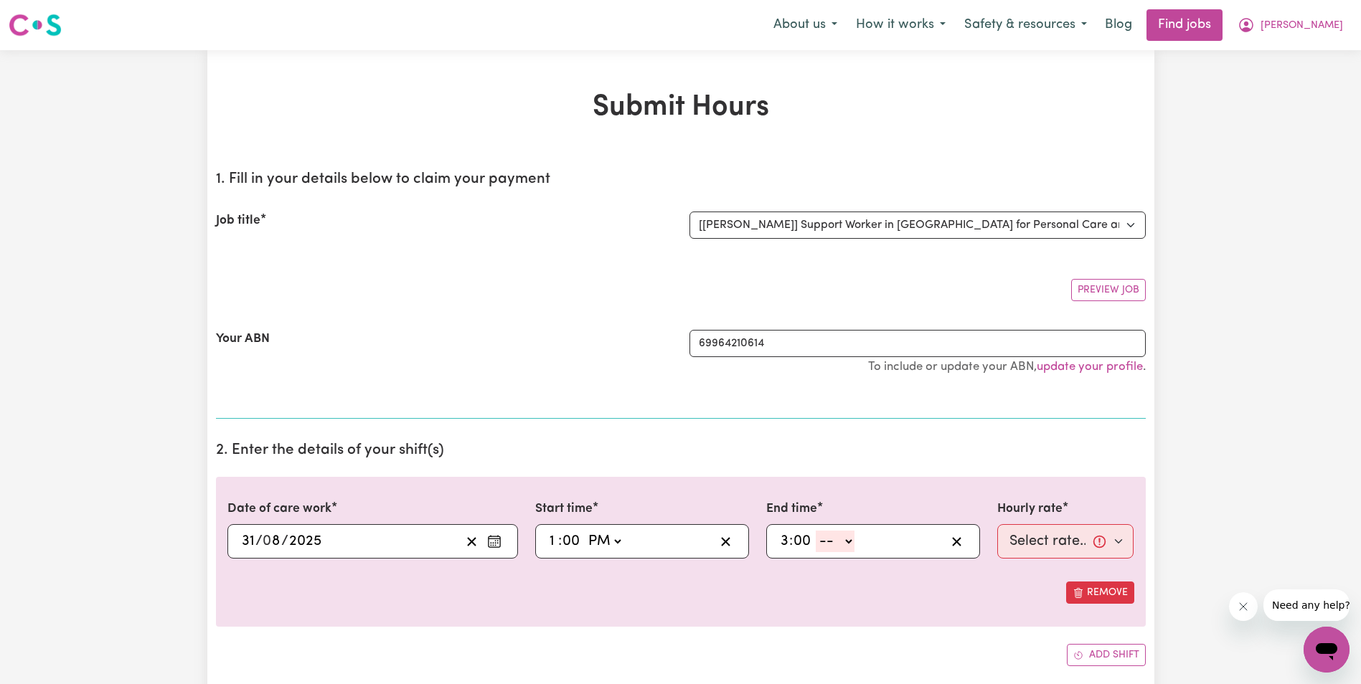
type input "00"
click at [783, 544] on input "3" at bounding box center [784, 542] width 9 height 22
type input "4"
click at [851, 538] on select "-- AM PM" at bounding box center [835, 542] width 39 height 22
select select "am"
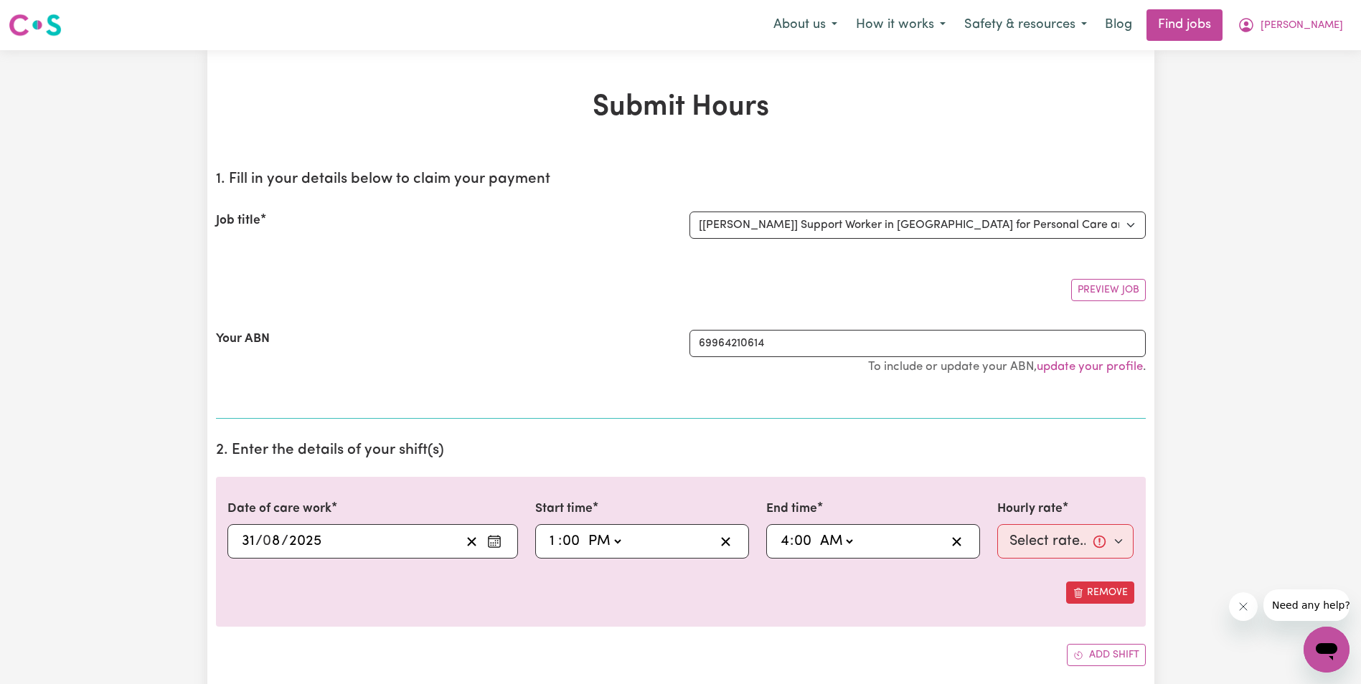
click at [816, 531] on select "-- AM PM" at bounding box center [835, 542] width 39 height 22
type input "04:00"
type input "0"
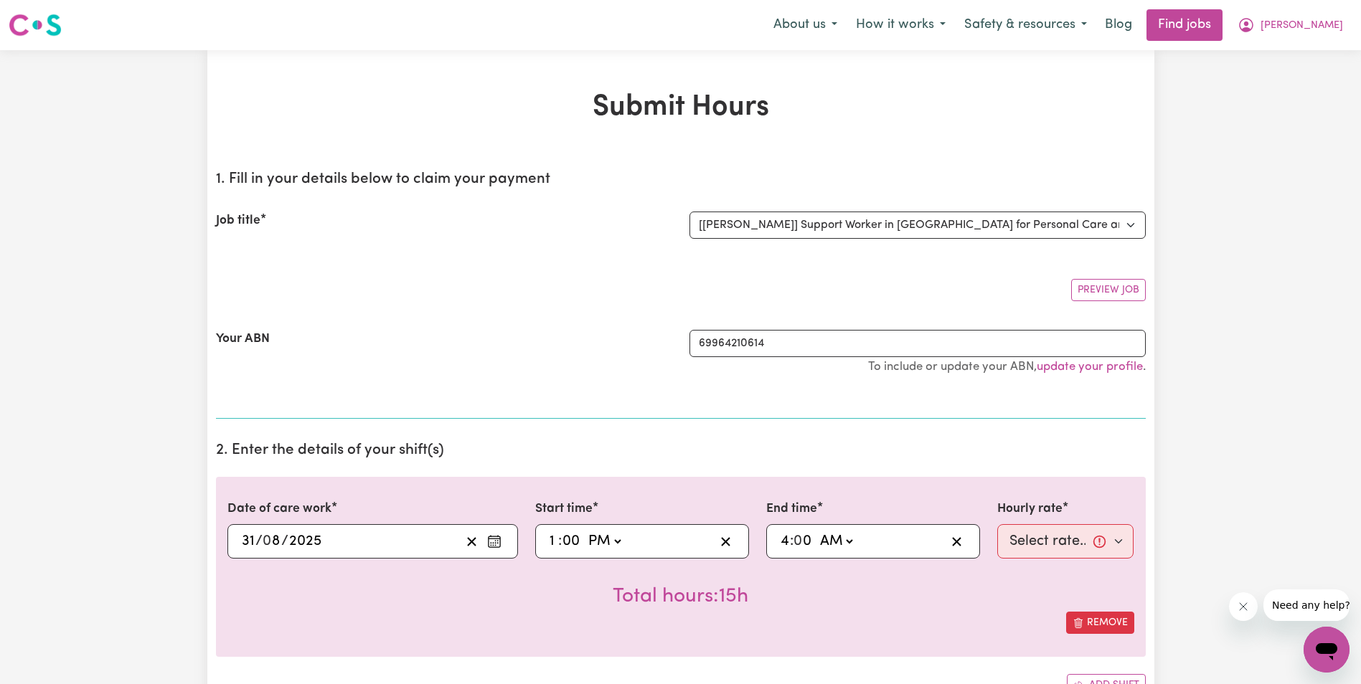
click at [852, 535] on select "AM PM" at bounding box center [835, 542] width 39 height 22
select select "pm"
click at [816, 531] on select "AM PM" at bounding box center [835, 542] width 39 height 22
type input "16:00"
click at [1040, 533] on select "Select rate... $68.00 (Weekday) $68.00 ([DATE]) $68.00 ([DATE])" at bounding box center [1065, 541] width 137 height 34
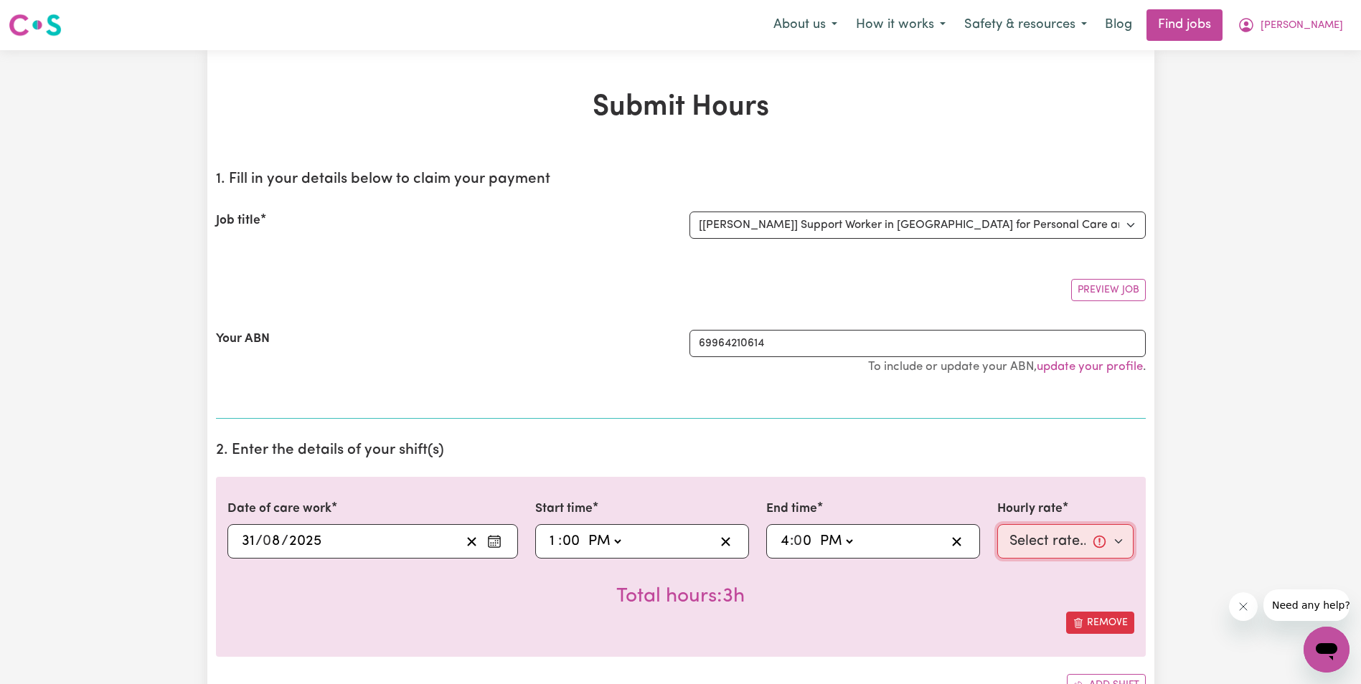
select select "68-[DATE]"
click at [997, 524] on select "Select rate... $68.00 (Weekday) $68.00 ([DATE]) $68.00 ([DATE])" at bounding box center [1065, 541] width 137 height 34
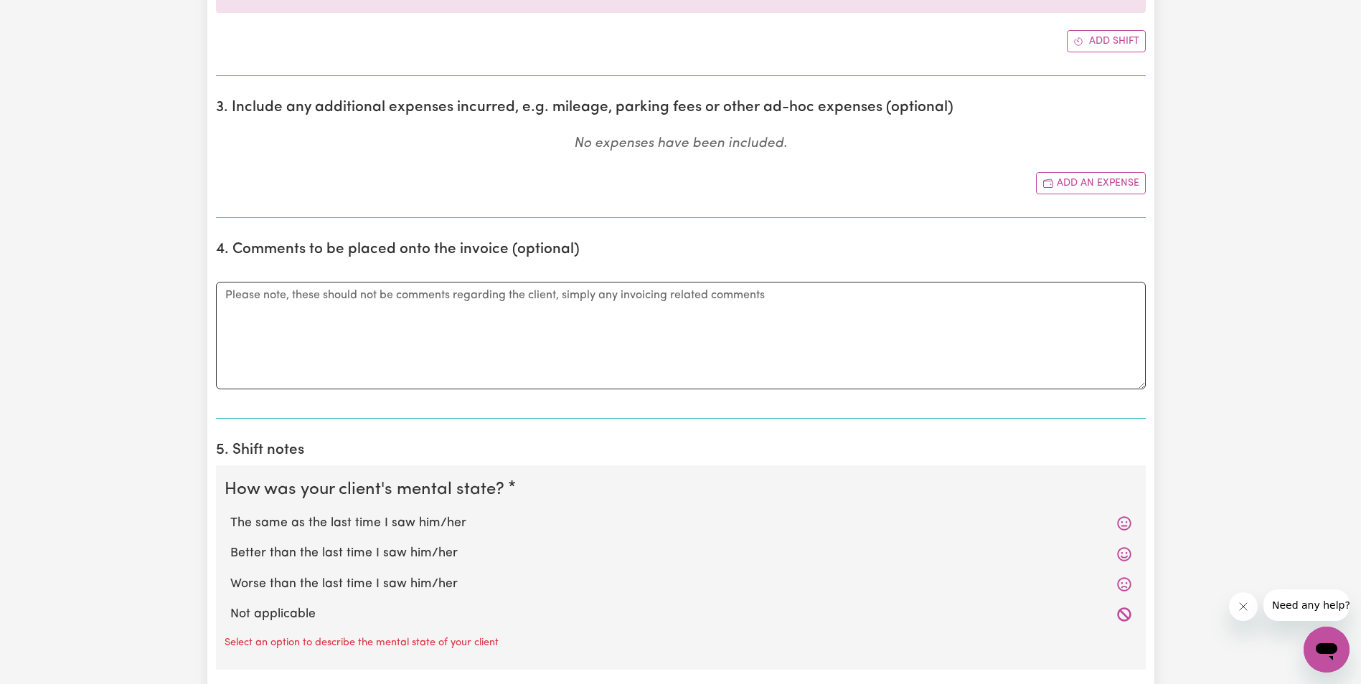
scroll to position [646, 0]
click at [334, 521] on label "The same as the last time I saw him/her" at bounding box center [680, 522] width 901 height 19
click at [230, 513] on input "The same as the last time I saw him/her" at bounding box center [230, 512] width 1 height 1
radio input "true"
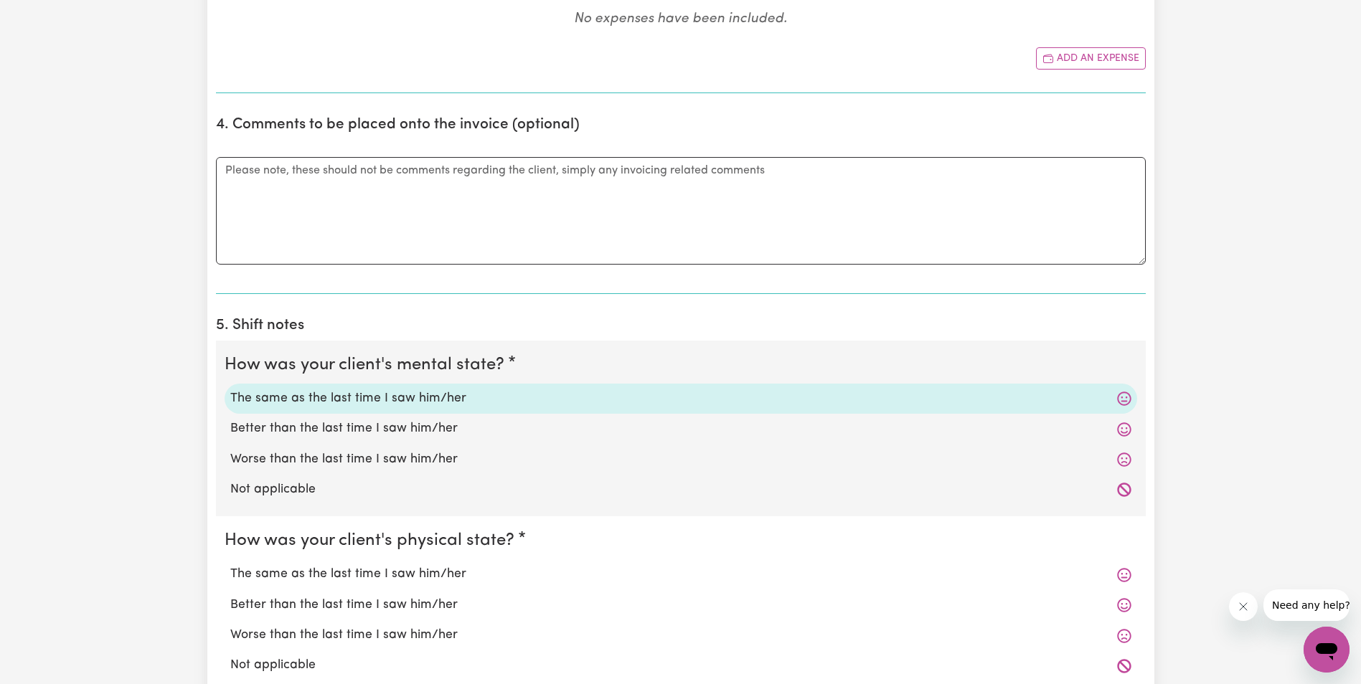
scroll to position [861, 0]
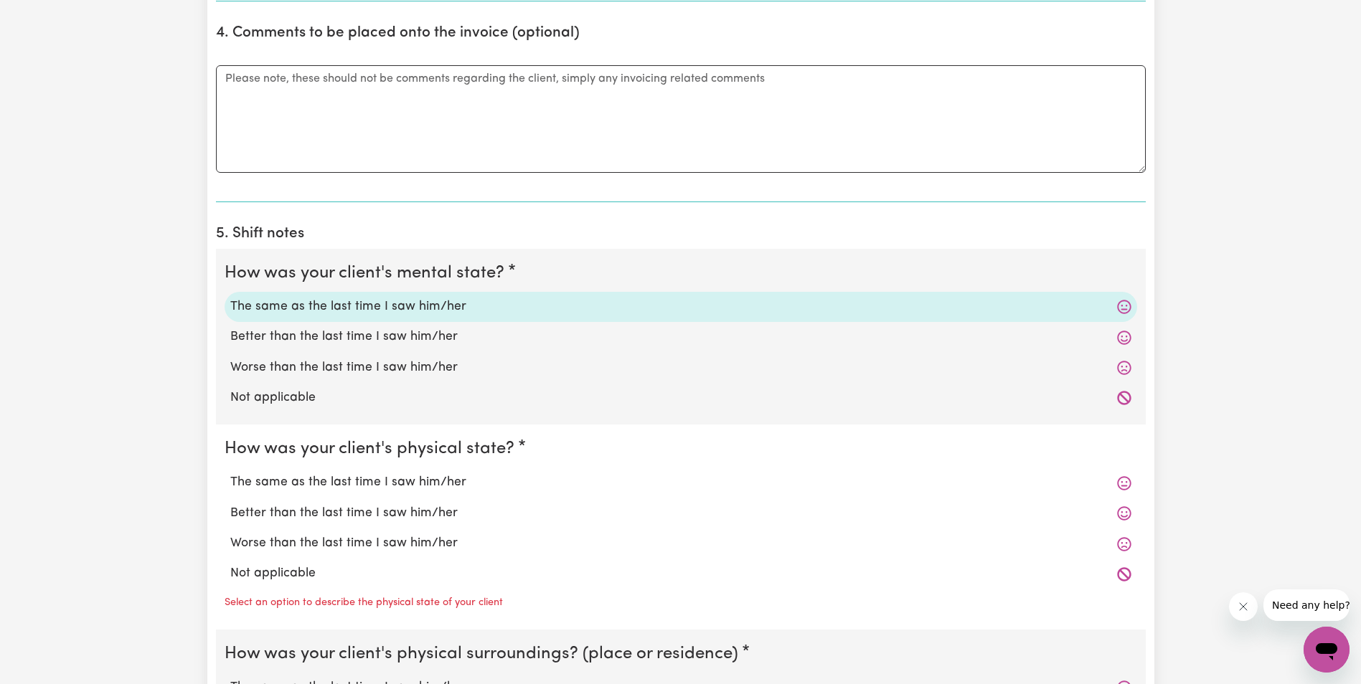
click at [291, 484] on label "The same as the last time I saw him/her" at bounding box center [680, 482] width 901 height 19
click at [230, 473] on input "The same as the last time I saw him/her" at bounding box center [230, 473] width 1 height 1
radio input "true"
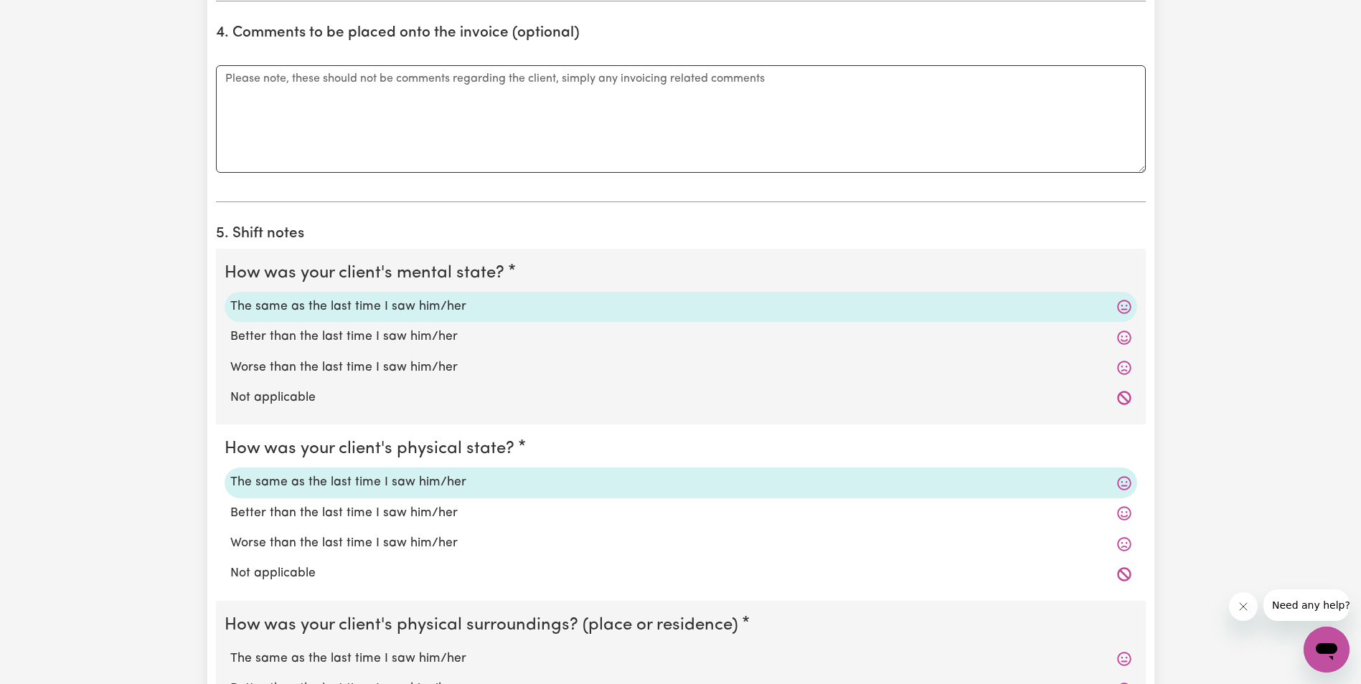
click at [279, 511] on label "Better than the last time I saw him/her" at bounding box center [680, 513] width 901 height 19
click at [230, 504] on input "Better than the last time I saw him/her" at bounding box center [230, 504] width 1 height 1
radio input "true"
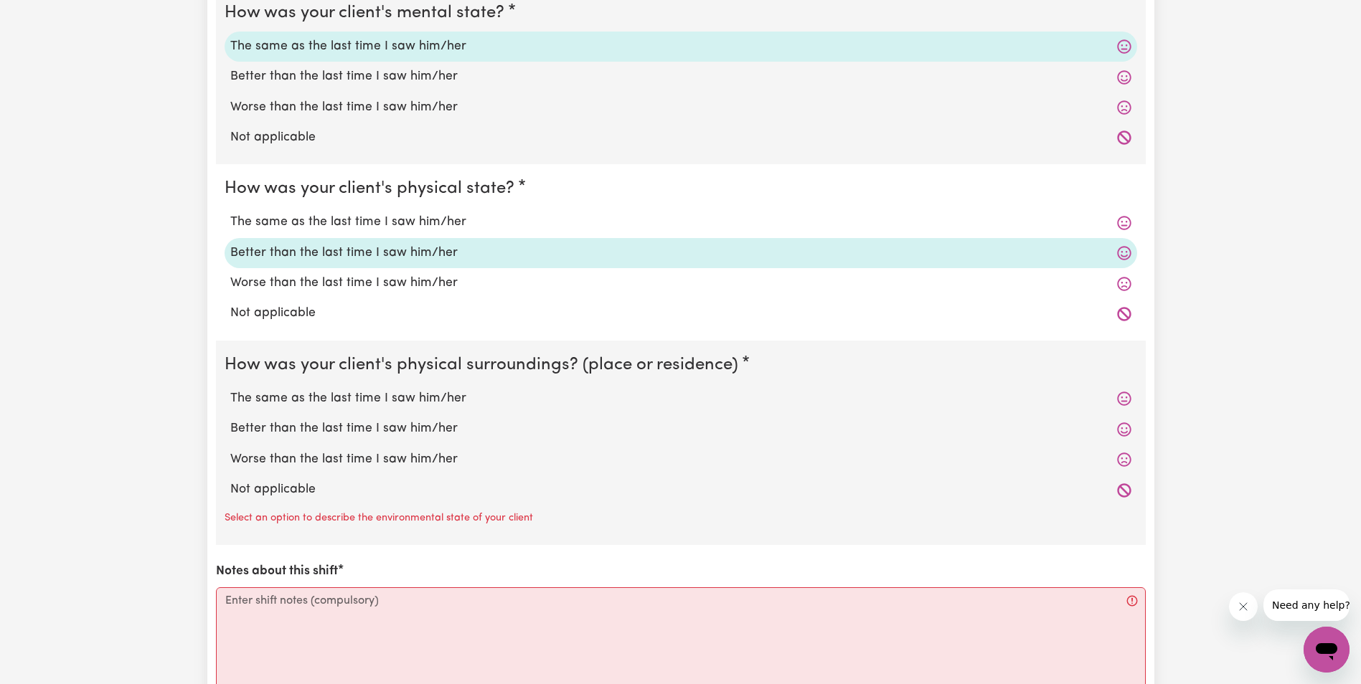
scroll to position [1148, 0]
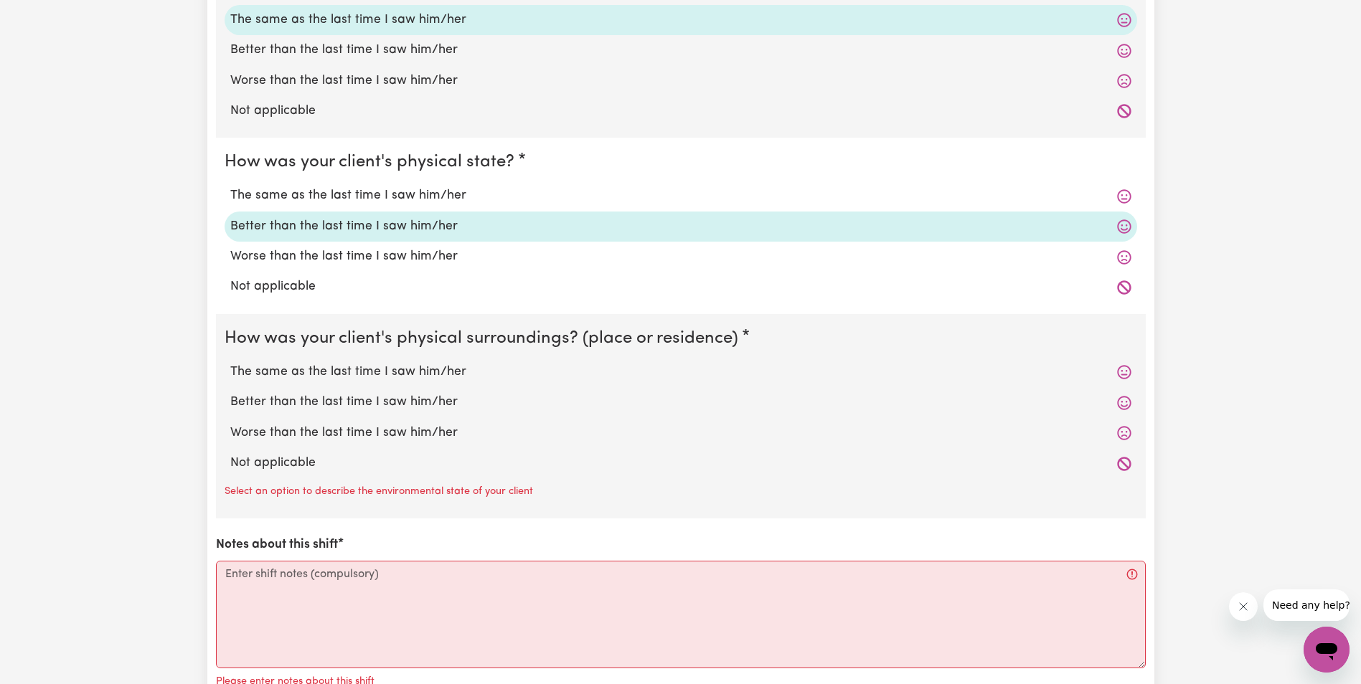
click at [313, 374] on label "The same as the last time I saw him/her" at bounding box center [680, 372] width 901 height 19
click at [230, 363] on input "The same as the last time I saw him/her" at bounding box center [230, 362] width 1 height 1
radio input "true"
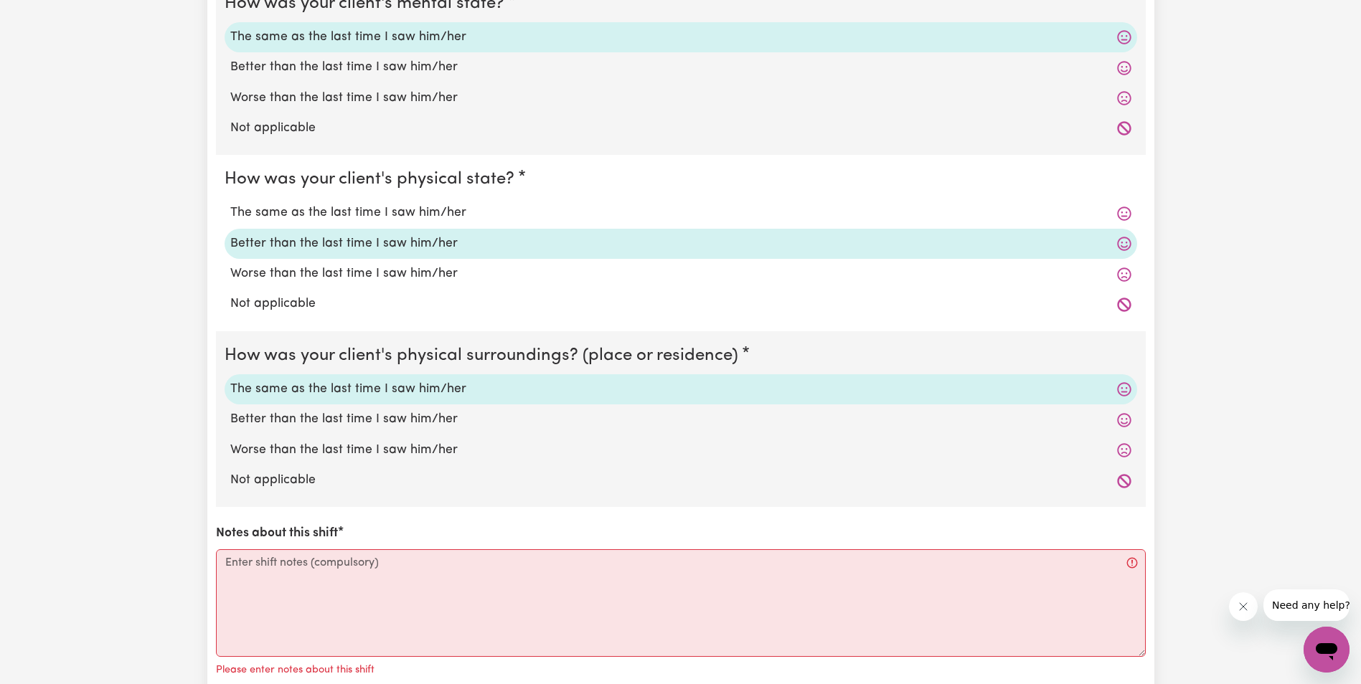
scroll to position [1219, 0]
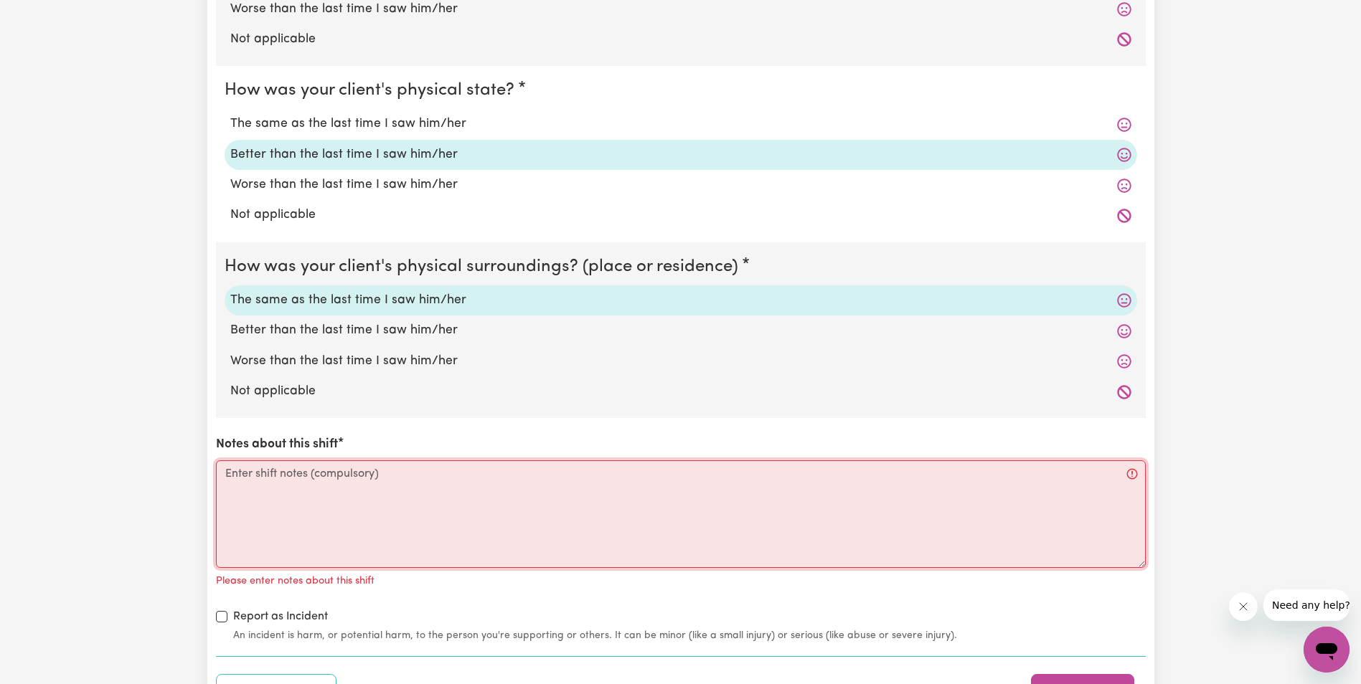
click at [268, 497] on textarea "Notes about this shift" at bounding box center [681, 514] width 930 height 108
drag, startPoint x: 239, startPoint y: 483, endPoint x: 220, endPoint y: 491, distance: 20.5
click at [240, 485] on textarea "Notes about this shift" at bounding box center [681, 514] width 930 height 108
paste textarea "[PERSON_NAME] was up and standing with her walking stick. [PERSON_NAME] complai…"
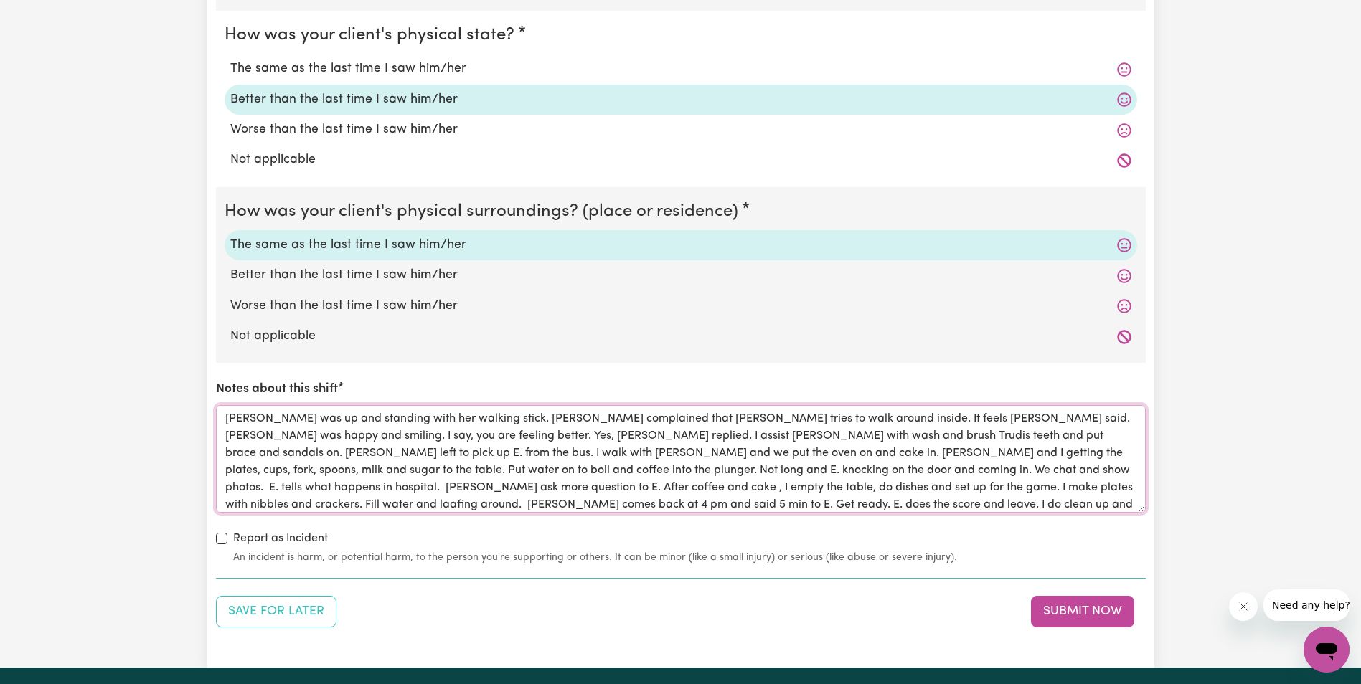
scroll to position [1291, 0]
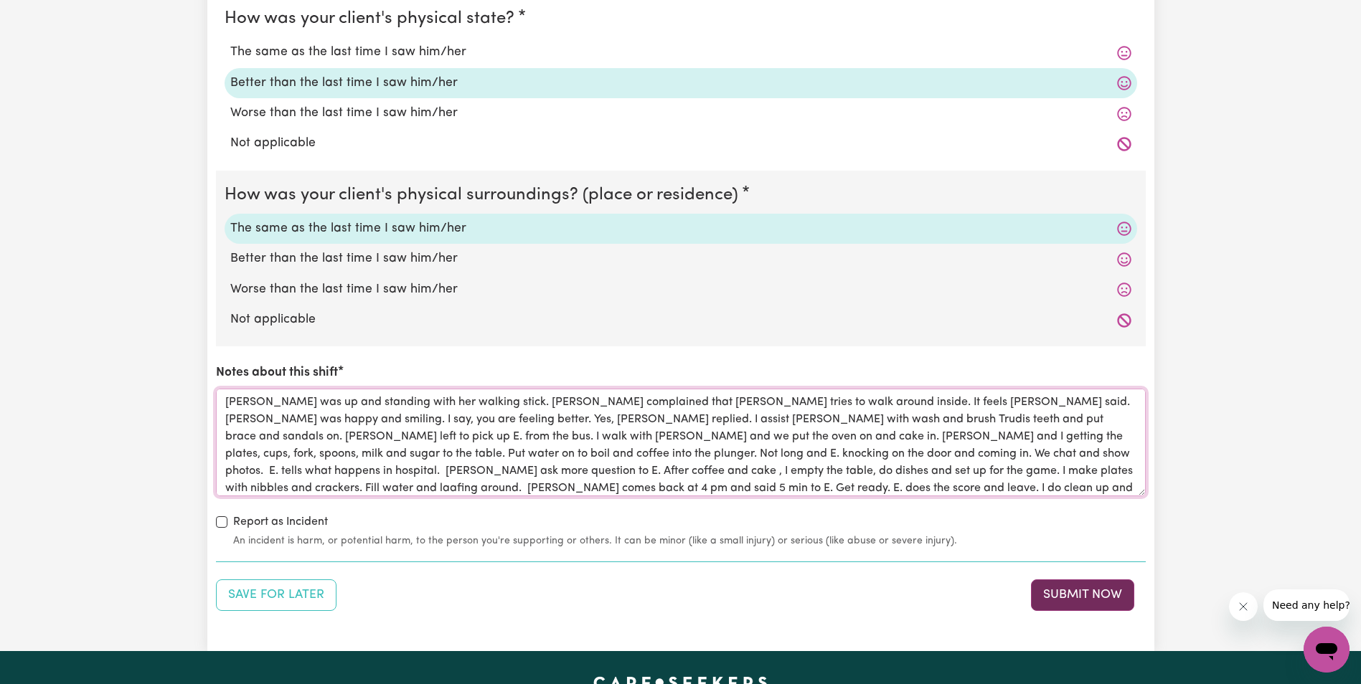
type textarea "[PERSON_NAME] was up and standing with her walking stick. [PERSON_NAME] complai…"
click at [1070, 597] on button "Submit Now" at bounding box center [1082, 596] width 103 height 32
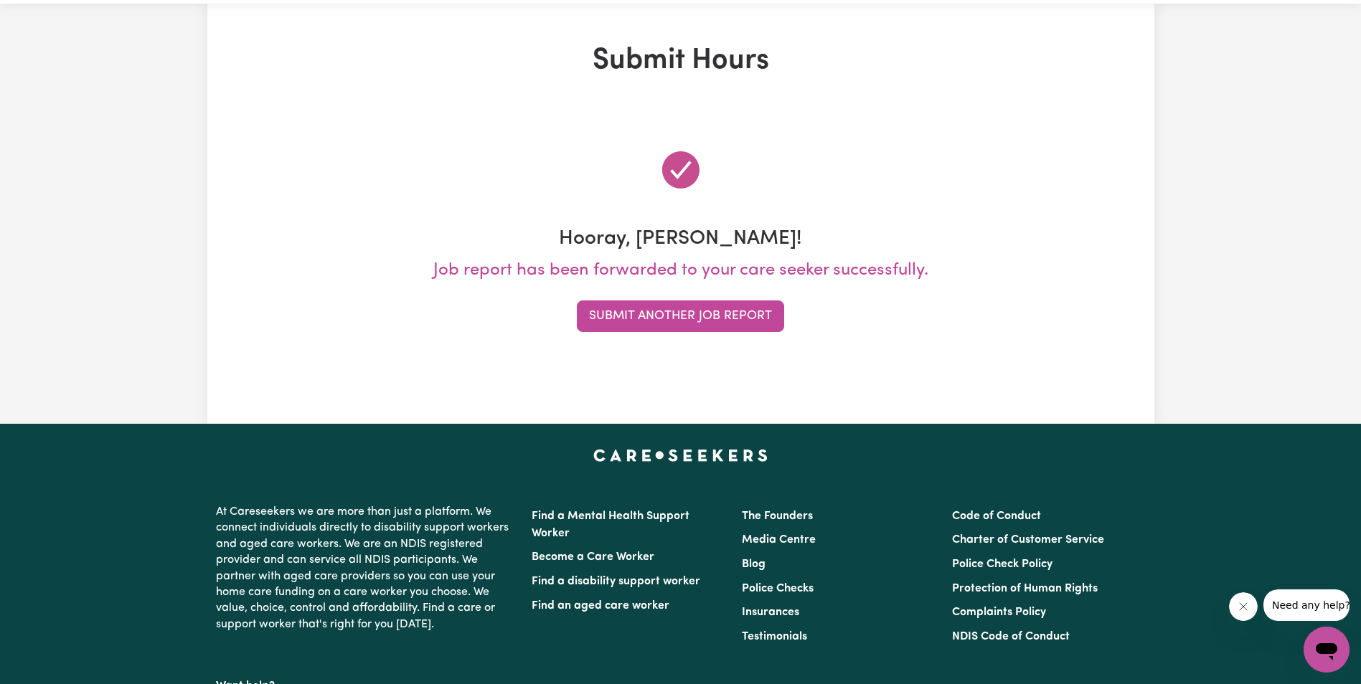
scroll to position [0, 0]
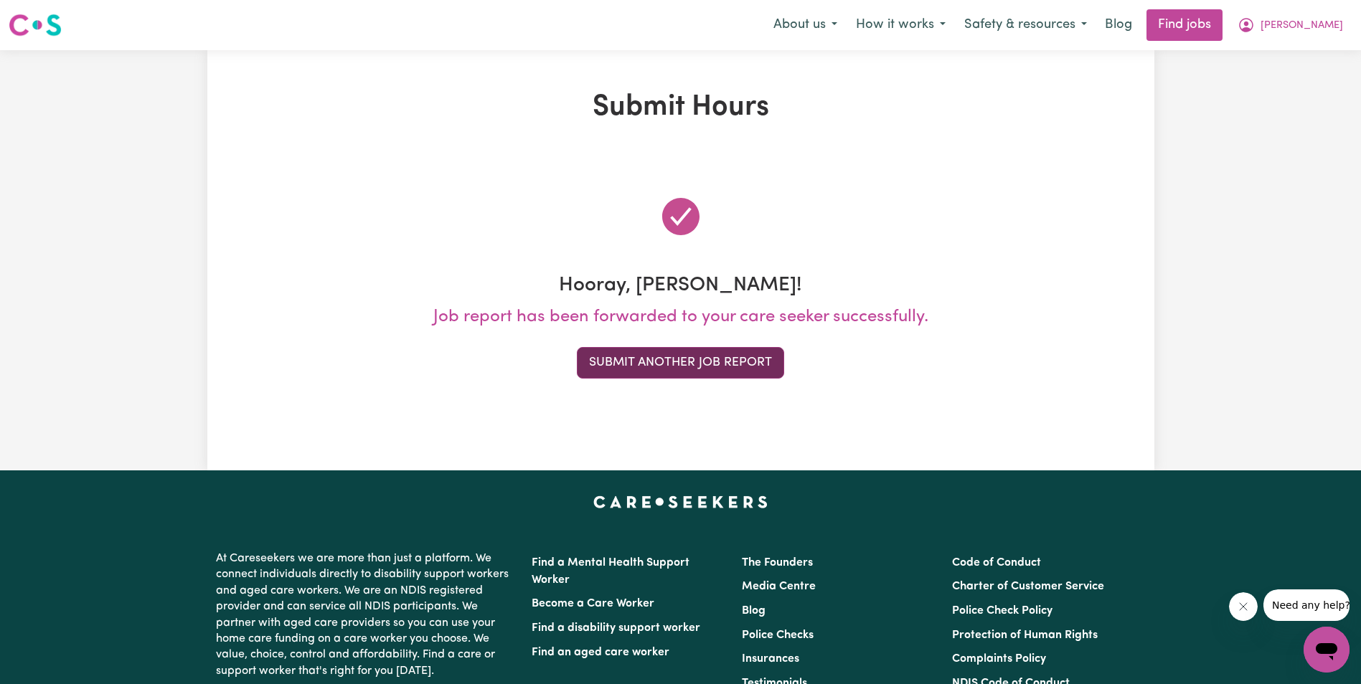
click at [709, 364] on button "Submit Another Job Report" at bounding box center [680, 363] width 207 height 32
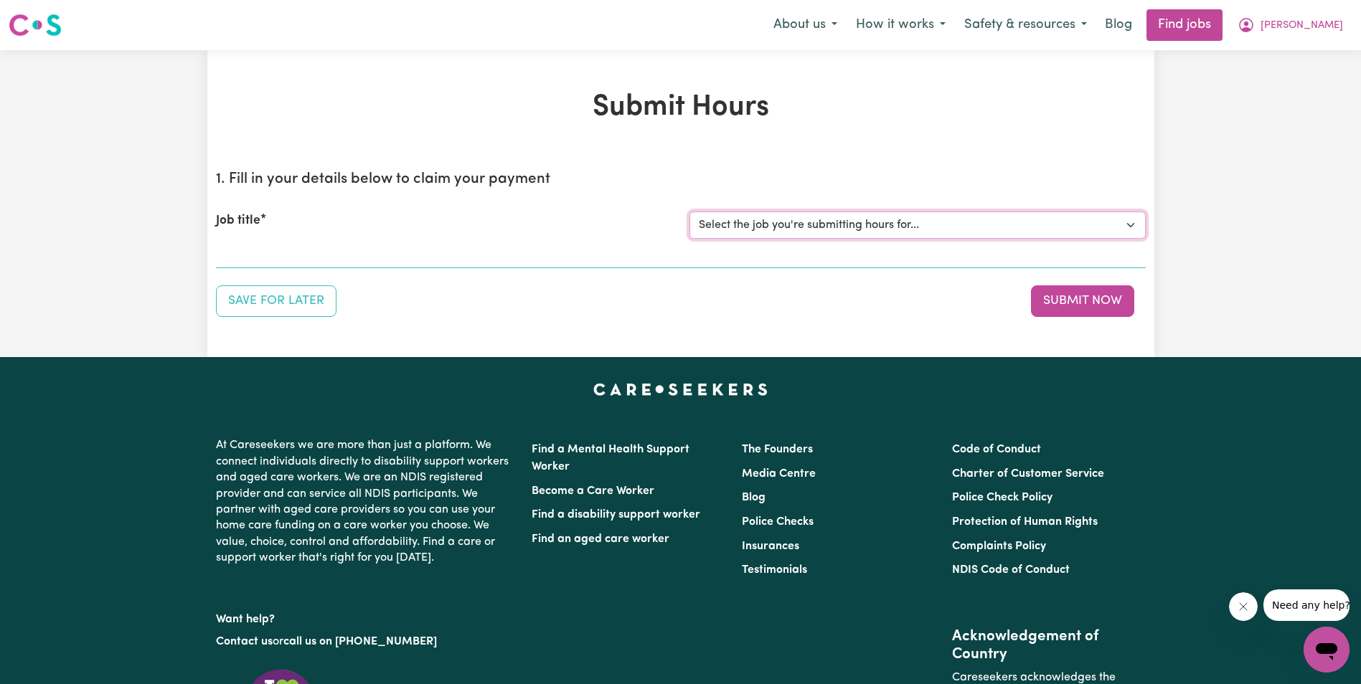
click at [962, 225] on select "Select the job you're submitting hours for... [[PERSON_NAME]] Support Worker in…" at bounding box center [917, 225] width 456 height 27
select select "11643"
click at [689, 212] on select "Select the job you're submitting hours for... [[PERSON_NAME]] Support Worker in…" at bounding box center [917, 225] width 456 height 27
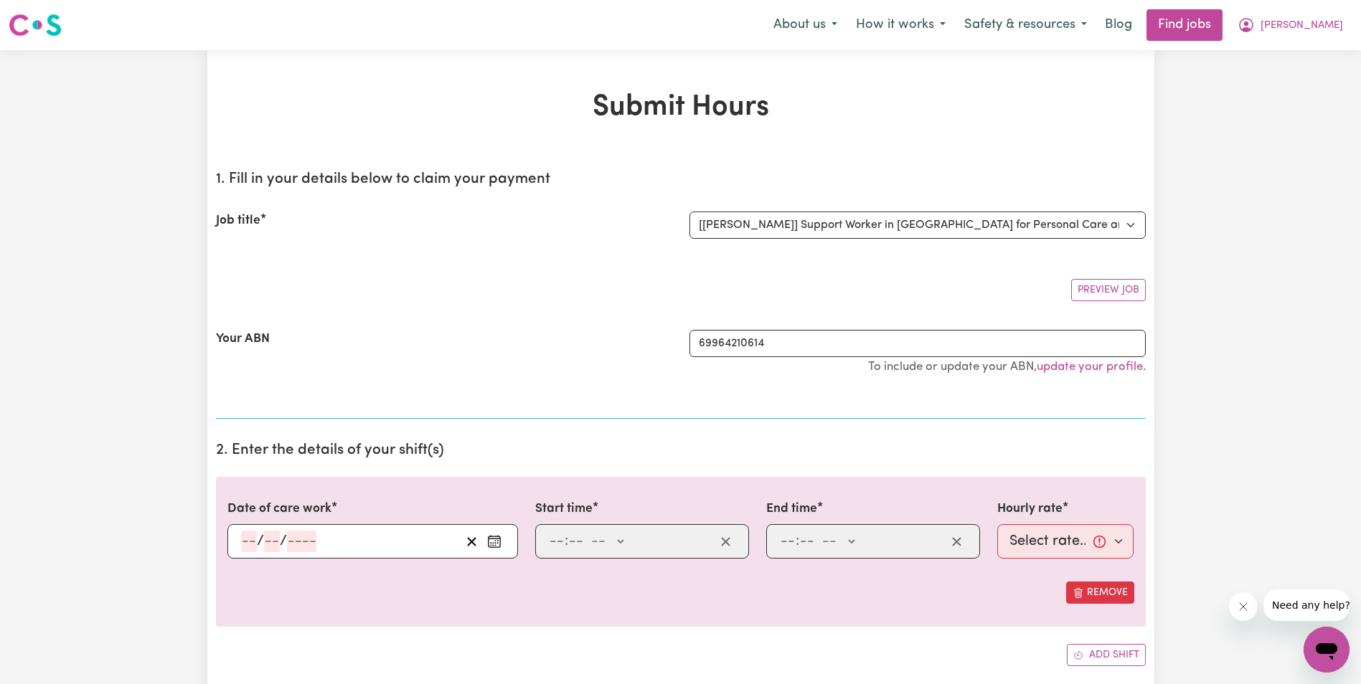
click at [245, 543] on input "number" at bounding box center [249, 542] width 16 height 22
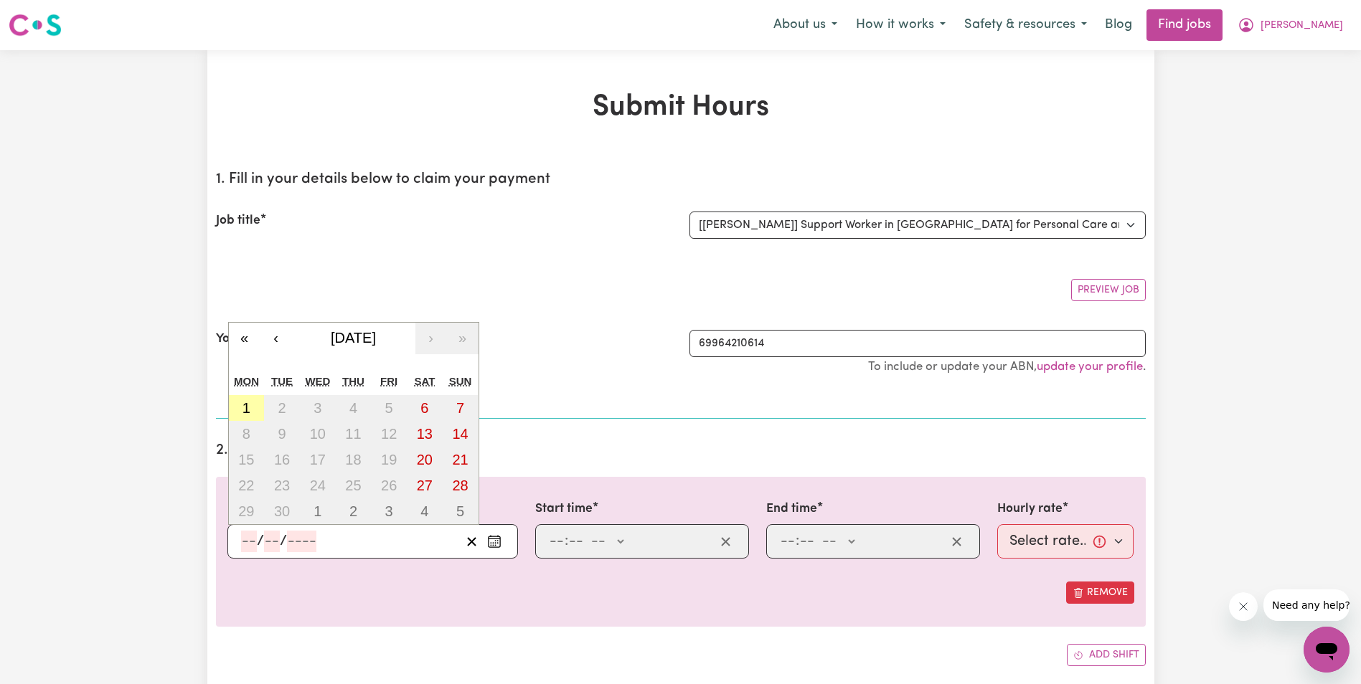
click at [252, 411] on button "1" at bounding box center [247, 408] width 36 height 26
type input "[DATE]"
type input "1"
type input "9"
type input "2025"
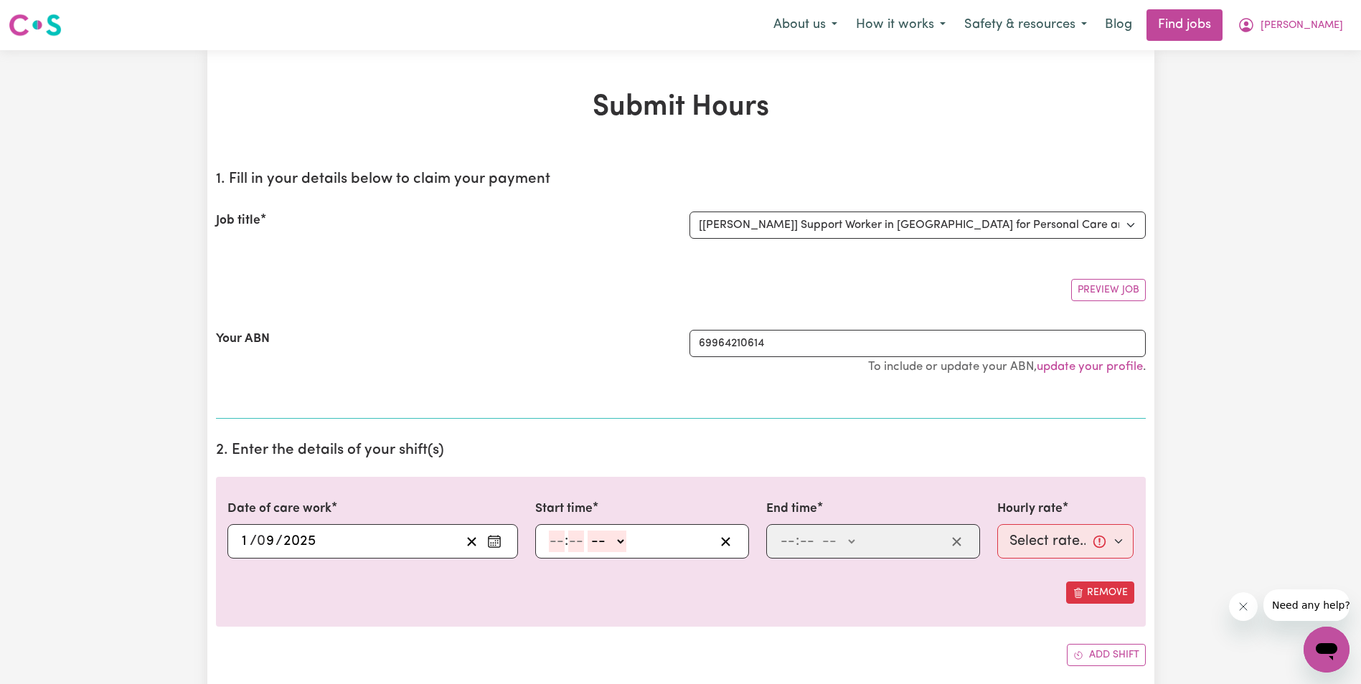
click at [551, 542] on input "number" at bounding box center [557, 542] width 16 height 22
type input "8"
type input "4"
type input "30"
click at [618, 540] on select "-- AM PM" at bounding box center [603, 542] width 39 height 22
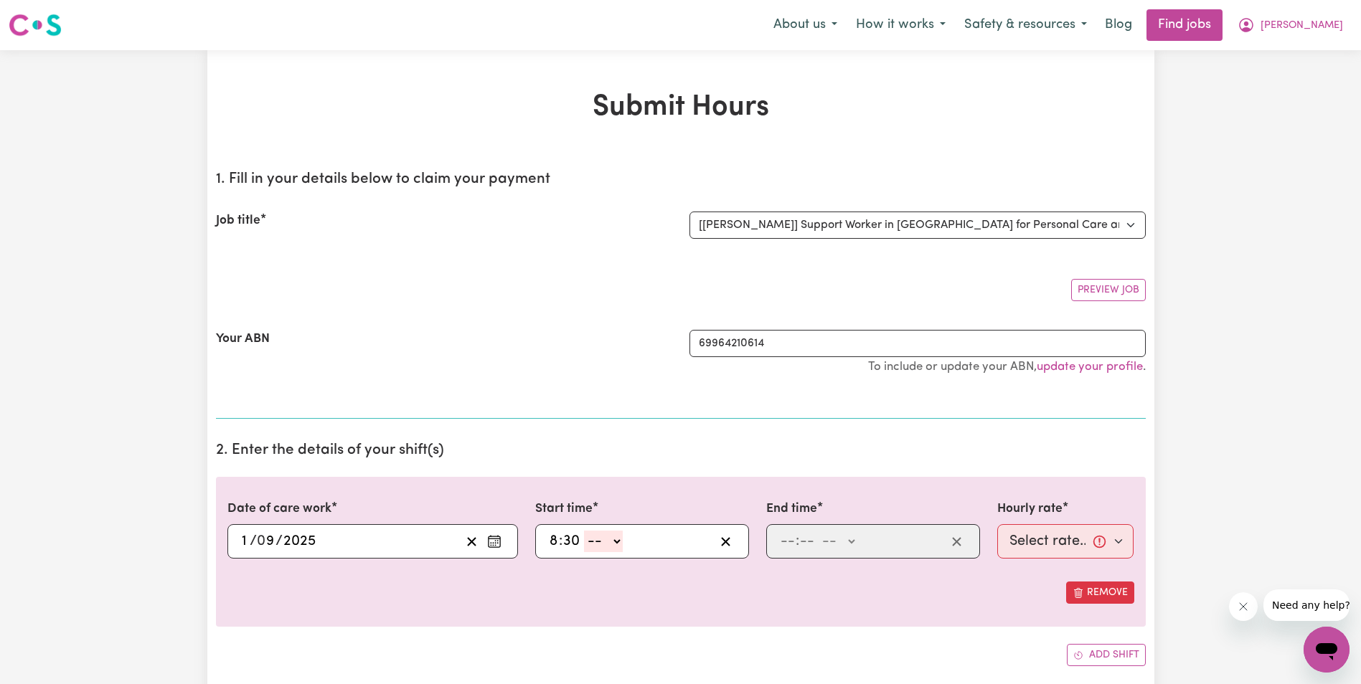
select select "am"
click at [584, 531] on select "-- AM PM" at bounding box center [603, 542] width 39 height 22
type input "08:30"
click at [784, 536] on input "number" at bounding box center [788, 542] width 16 height 22
type input "10"
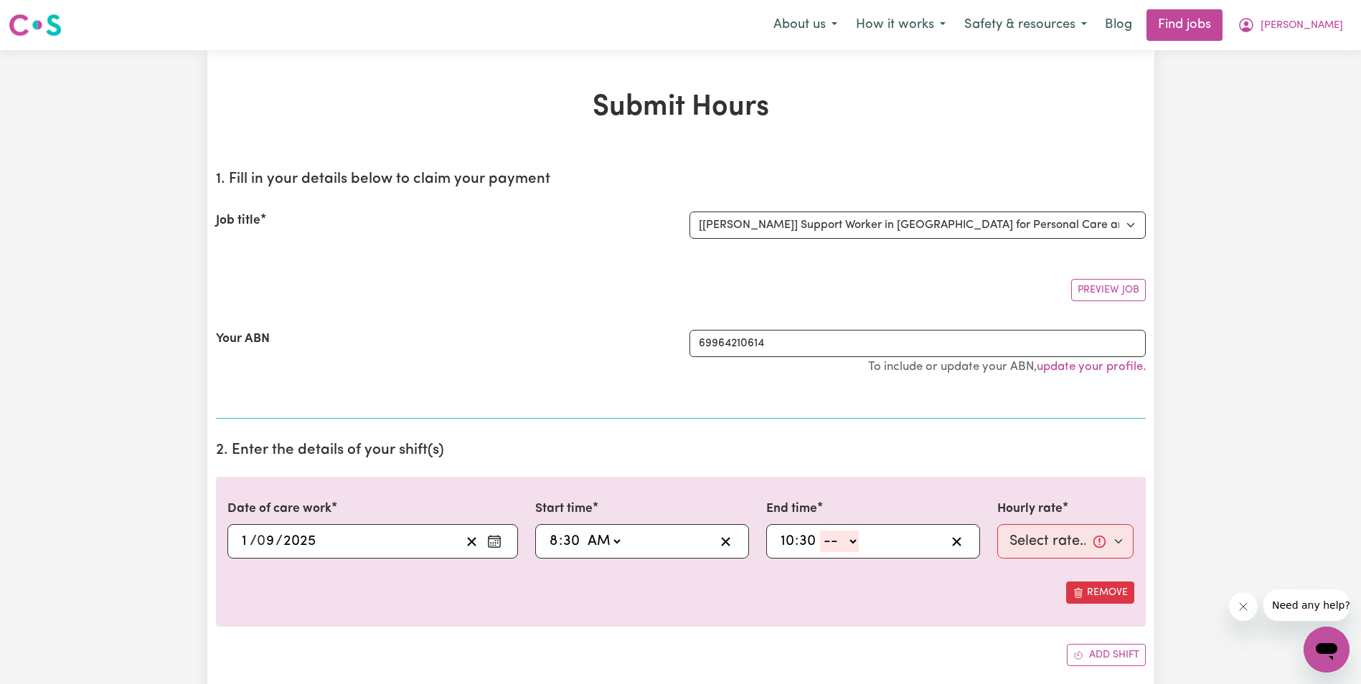
type input "30"
click at [851, 541] on select "-- AM PM" at bounding box center [839, 542] width 39 height 22
select select "am"
click at [820, 531] on select "-- AM PM" at bounding box center [839, 542] width 39 height 22
type input "10:30"
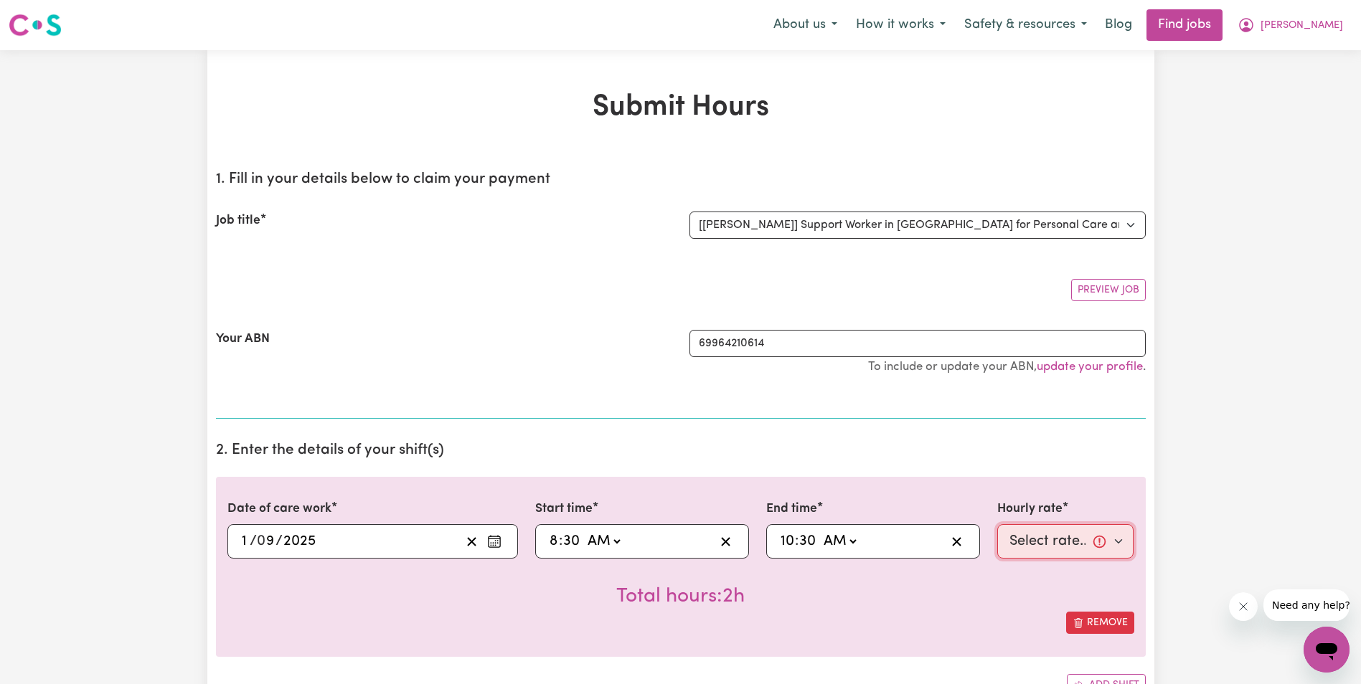
click at [1011, 543] on select "Select rate... $68.00 (Weekday) $68.00 ([DATE]) $68.00 ([DATE])" at bounding box center [1065, 541] width 137 height 34
select select "68-Weekday"
click at [997, 524] on select "Select rate... $68.00 (Weekday) $68.00 ([DATE]) $68.00 ([DATE])" at bounding box center [1065, 541] width 137 height 34
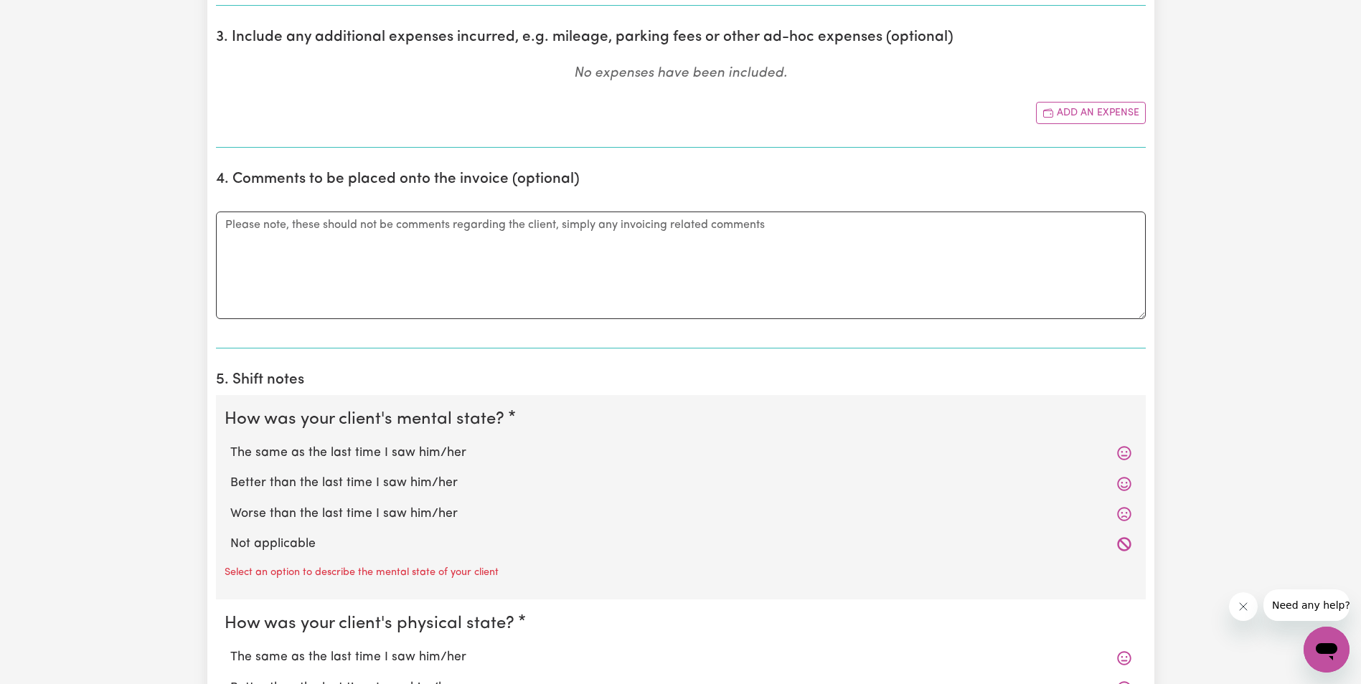
scroll to position [717, 0]
click at [436, 452] on label "The same as the last time I saw him/her" at bounding box center [680, 450] width 901 height 19
click at [230, 441] on input "The same as the last time I saw him/her" at bounding box center [230, 440] width 1 height 1
radio input "true"
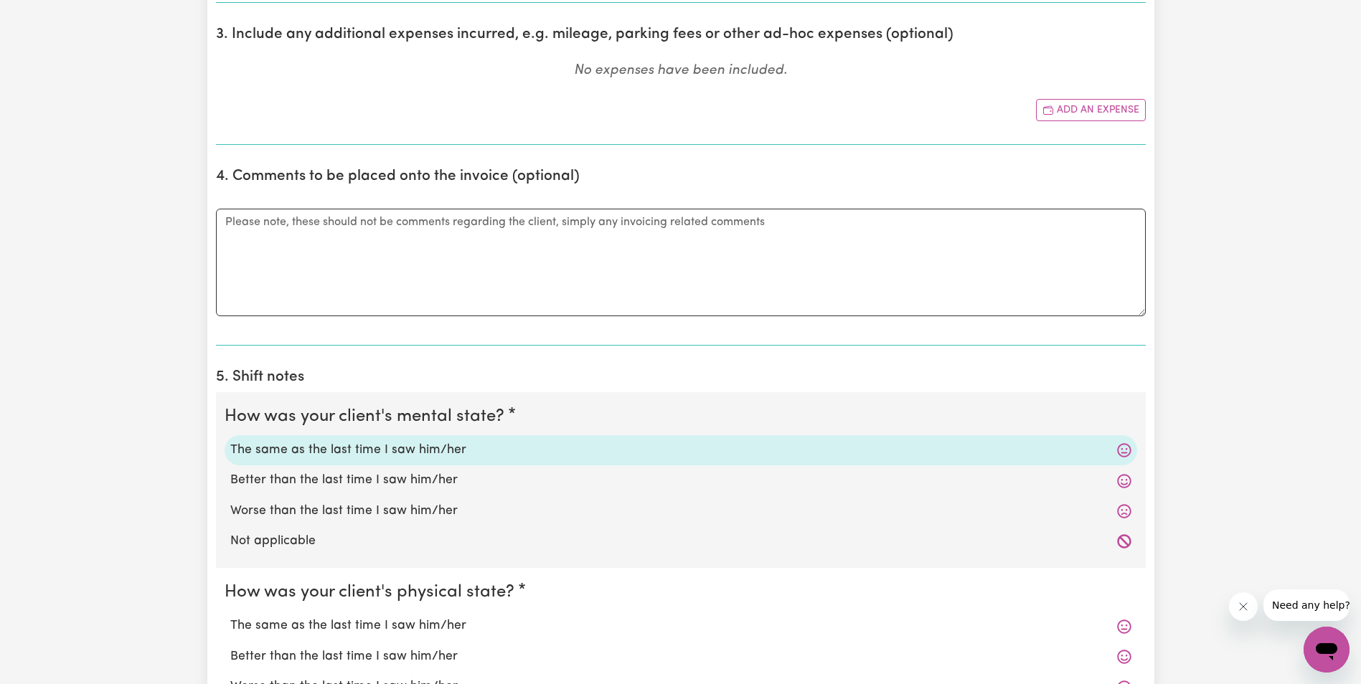
click at [396, 625] on label "The same as the last time I saw him/her" at bounding box center [680, 626] width 901 height 19
click at [230, 617] on input "The same as the last time I saw him/her" at bounding box center [230, 616] width 1 height 1
radio input "true"
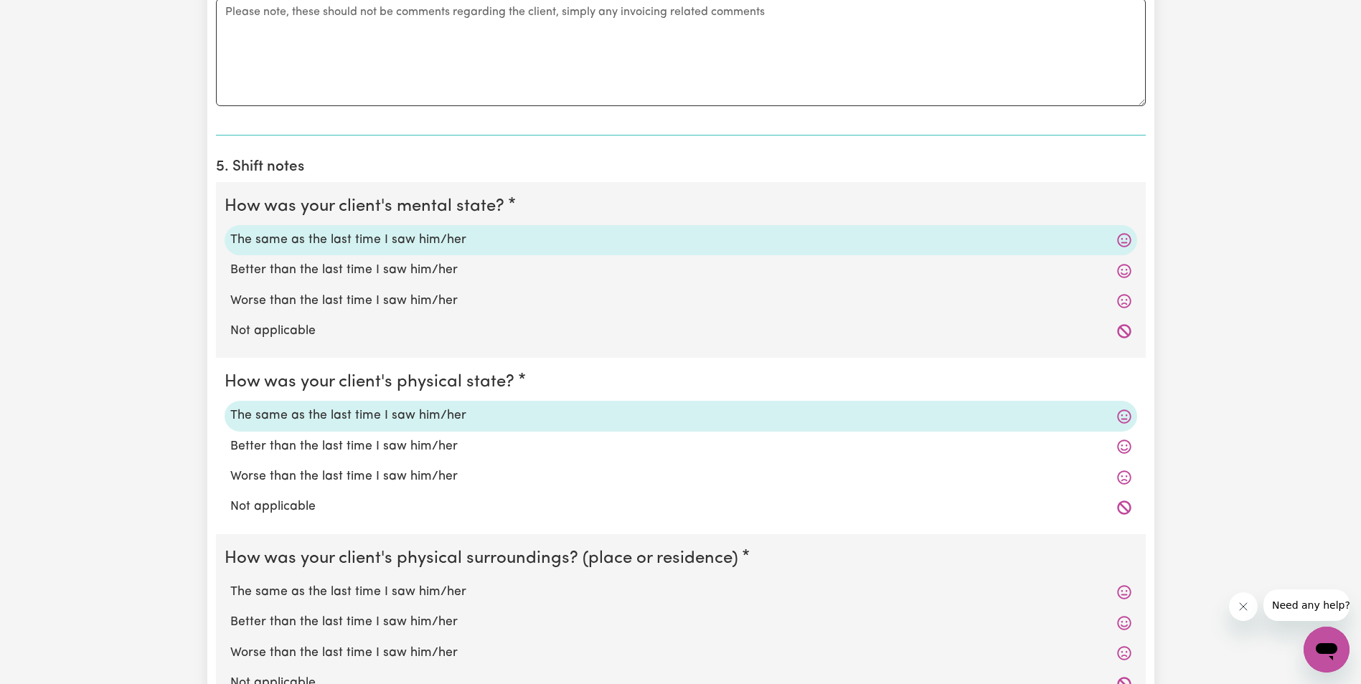
scroll to position [932, 0]
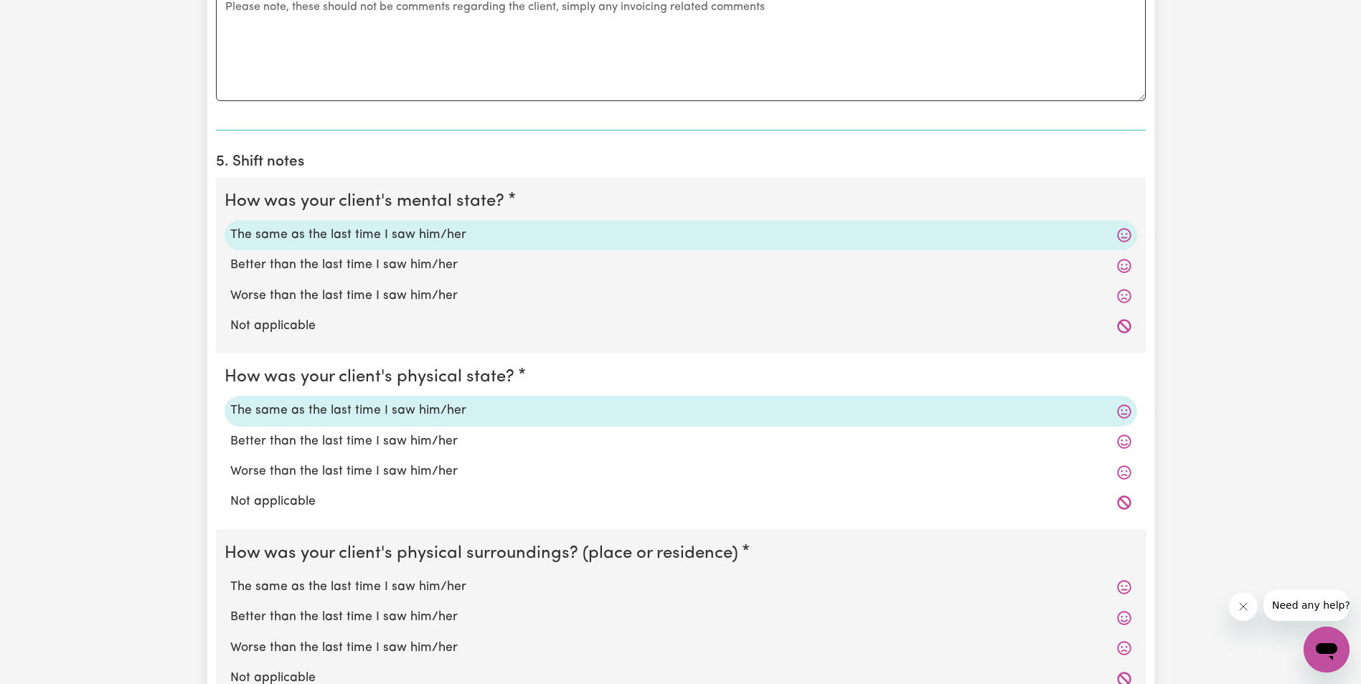
click at [388, 590] on label "The same as the last time I saw him/her" at bounding box center [680, 587] width 901 height 19
click at [230, 578] on input "The same as the last time I saw him/her" at bounding box center [230, 577] width 1 height 1
radio input "true"
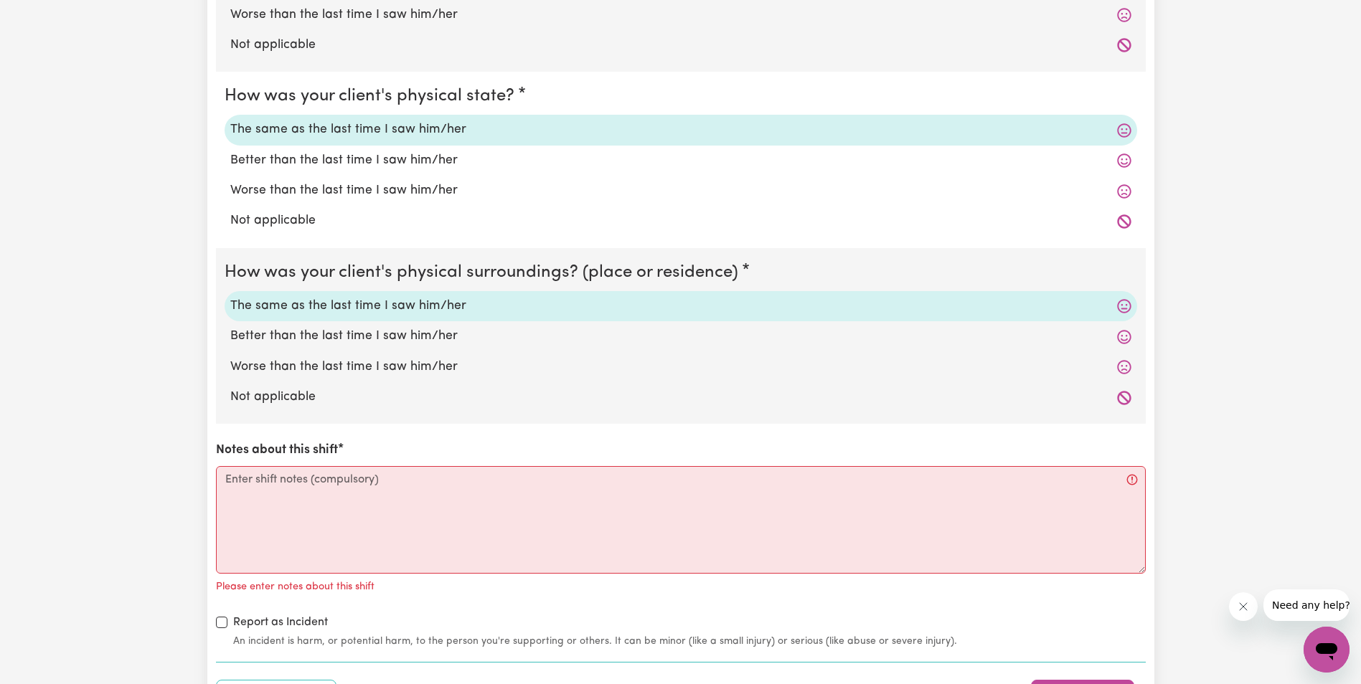
scroll to position [1219, 0]
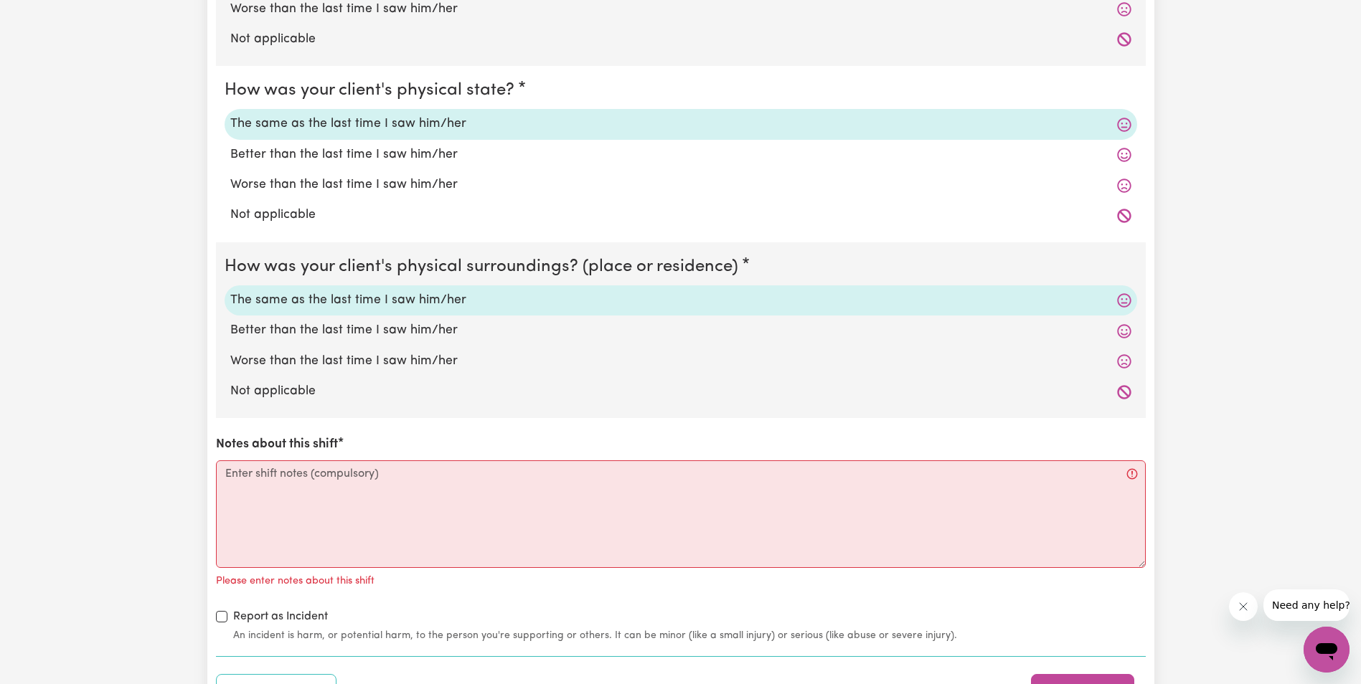
click at [597, 623] on div "Report as Incident An incident is harm, or potential harm, to the person you're…" at bounding box center [681, 625] width 930 height 35
click at [251, 491] on textarea "Notes about this shift" at bounding box center [681, 514] width 930 height 108
paste textarea "[PERSON_NAME] was up and sitting outside with [PERSON_NAME]. [PERSON_NAME] was …"
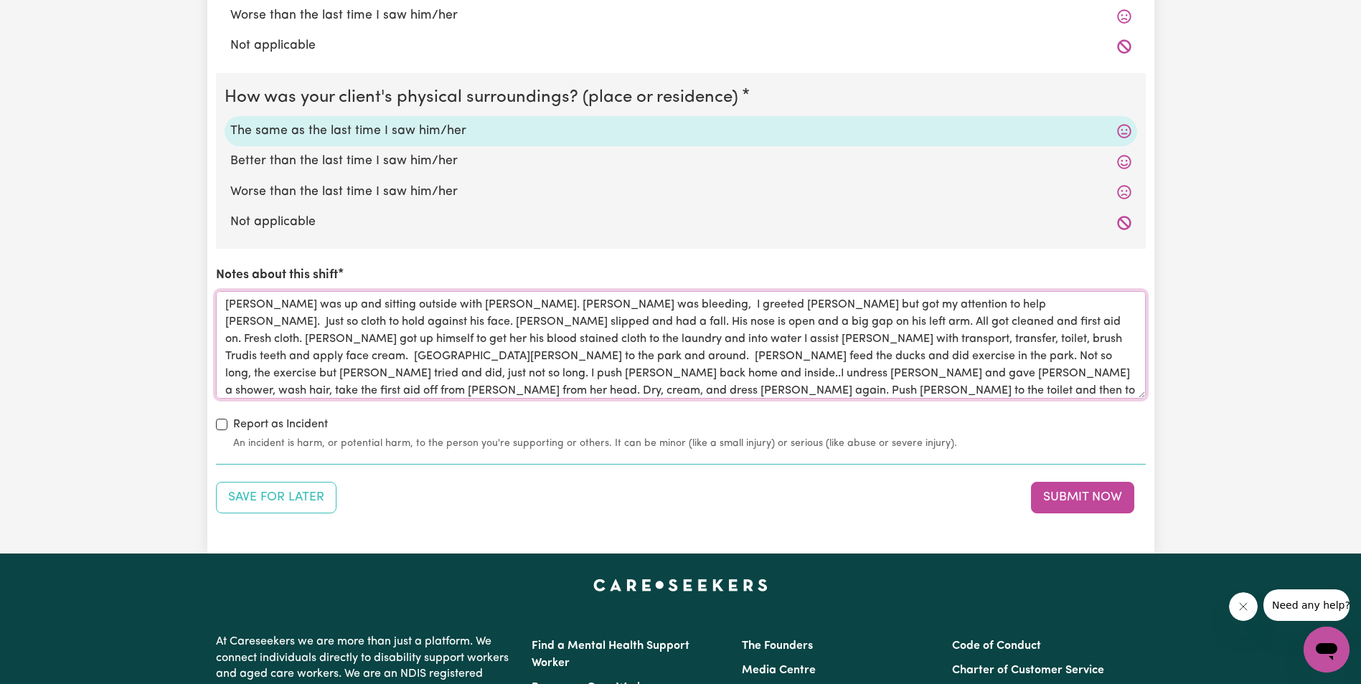
scroll to position [1434, 0]
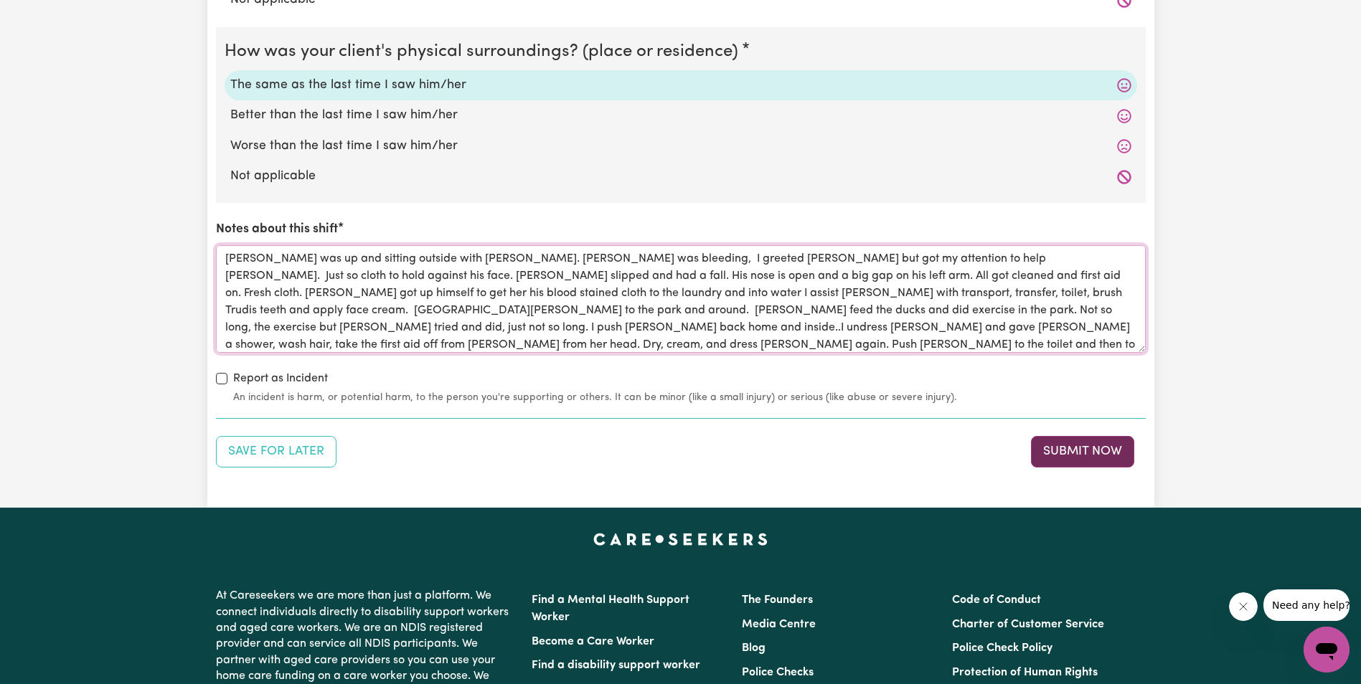
type textarea "[PERSON_NAME] was up and sitting outside with [PERSON_NAME]. [PERSON_NAME] was …"
click at [1097, 446] on button "Submit Now" at bounding box center [1082, 452] width 103 height 32
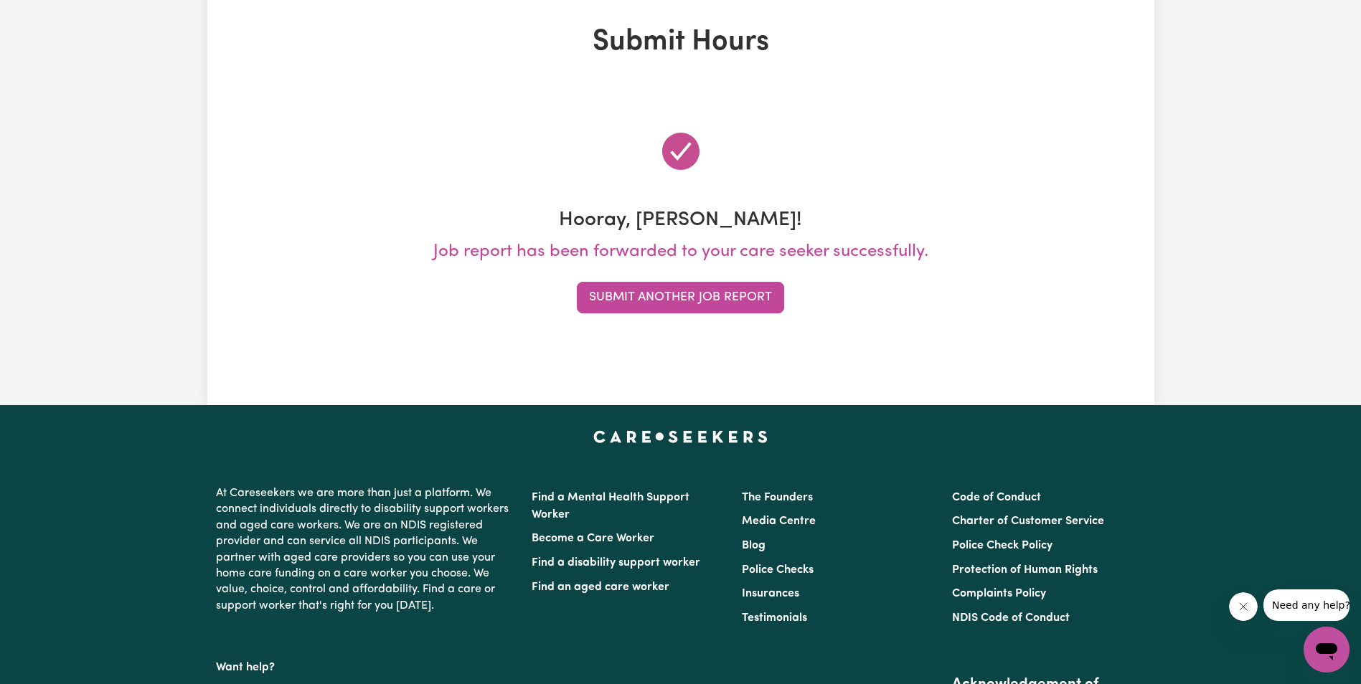
scroll to position [0, 0]
